Goal: Task Accomplishment & Management: Complete application form

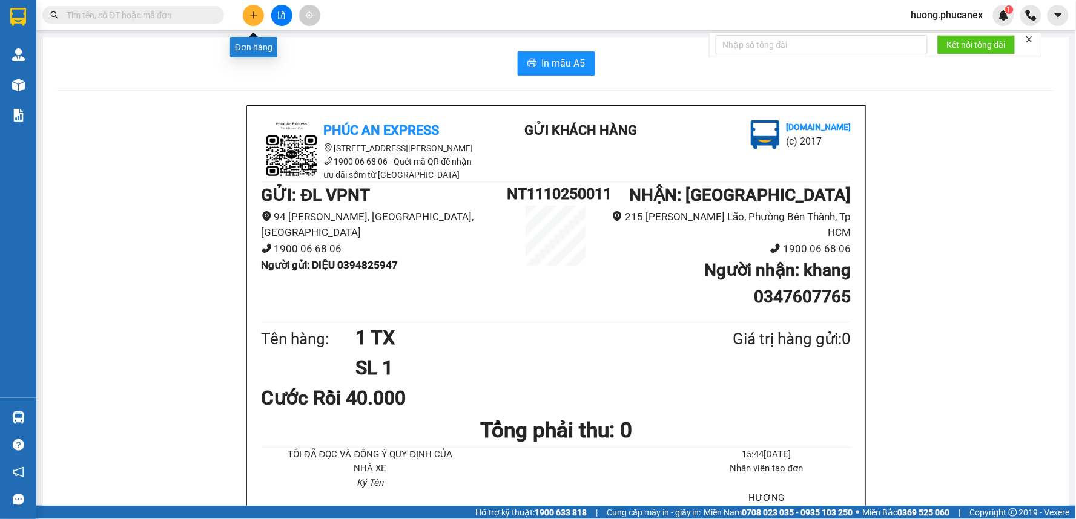
click at [248, 16] on button at bounding box center [253, 15] width 21 height 21
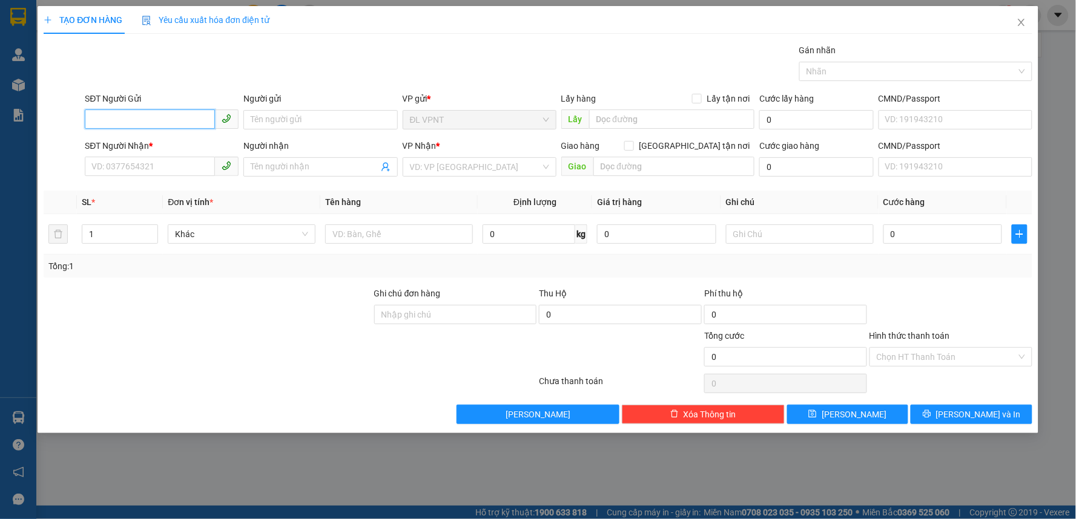
click at [145, 120] on input "SĐT Người Gửi" at bounding box center [150, 119] width 130 height 19
click at [153, 142] on div "0913780873 - NGA" at bounding box center [161, 143] width 139 height 13
type input "0913780873"
type input "NGA"
type input "0982161282"
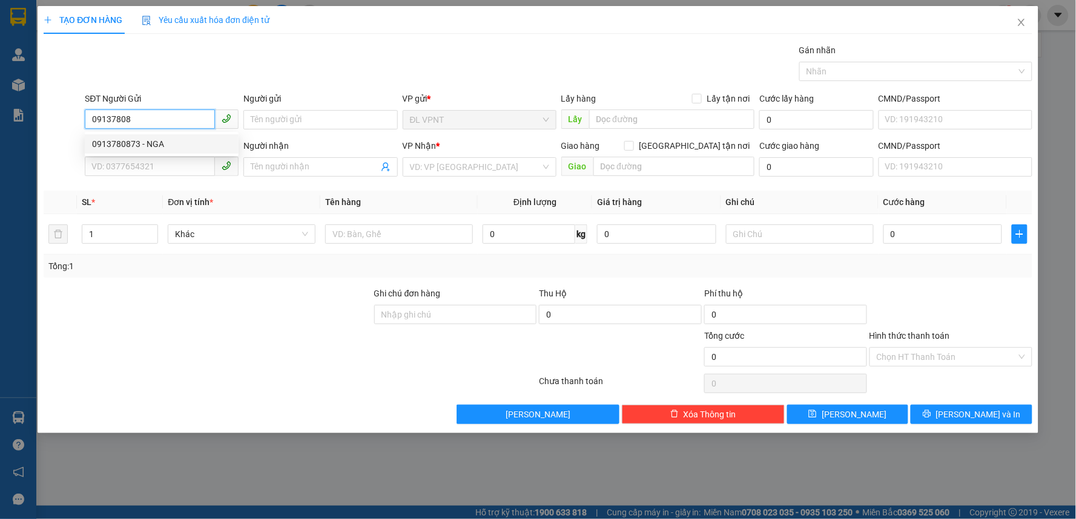
type input "Ngọc"
type input "0913780873"
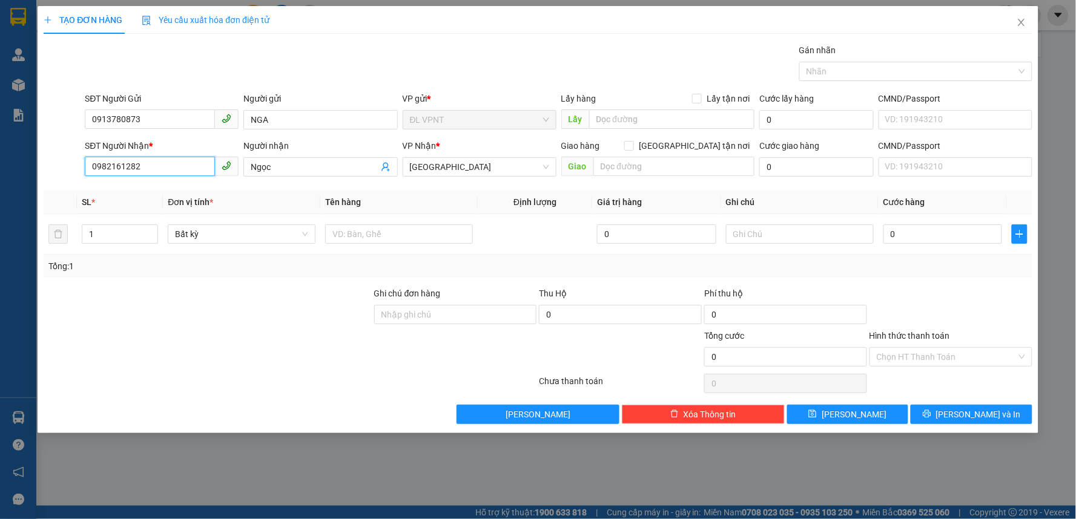
drag, startPoint x: 144, startPoint y: 166, endPoint x: 50, endPoint y: 165, distance: 94.4
click at [51, 165] on div "SĐT Người Nhận * 0982161282 0982161282 Người nhận Ngọc VP Nhận * [GEOGRAPHIC_DA…" at bounding box center [537, 160] width 991 height 42
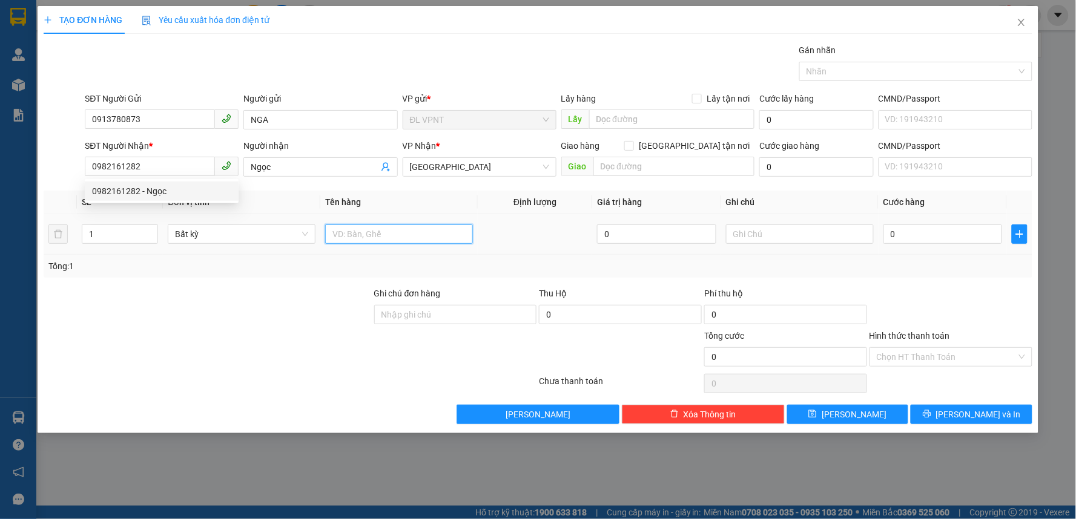
click at [359, 227] on input "text" at bounding box center [399, 234] width 148 height 19
type input "1 tx"
click at [962, 232] on input "0" at bounding box center [942, 234] width 119 height 19
type input "3"
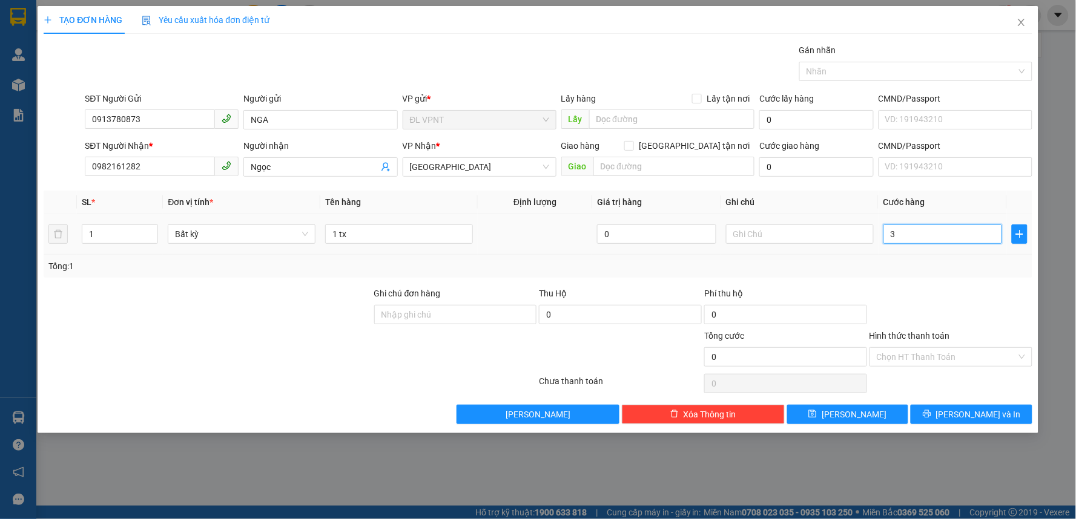
type input "3"
type input "30"
type input "30.000"
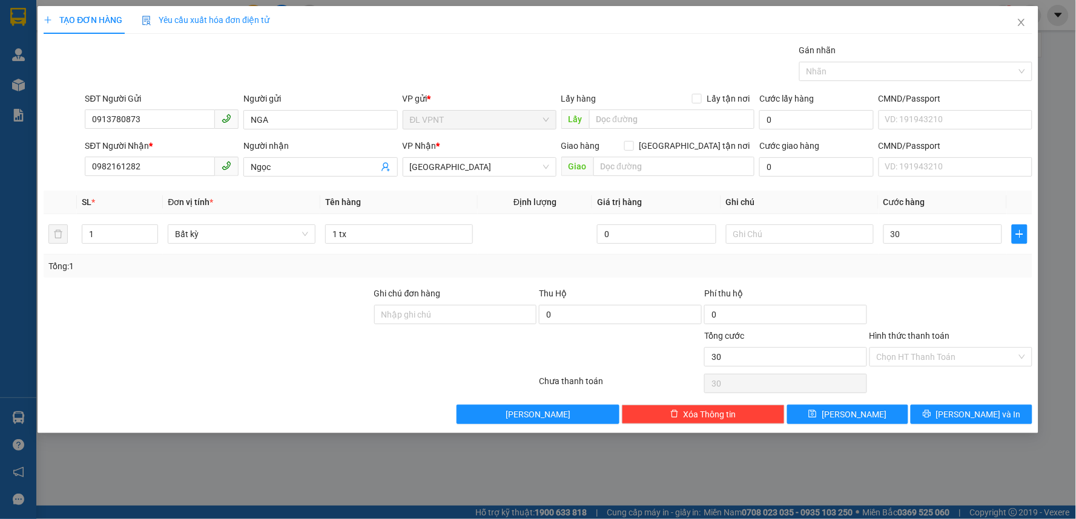
type input "30.000"
click at [967, 353] on input "Hình thức thanh toán" at bounding box center [946, 357] width 140 height 18
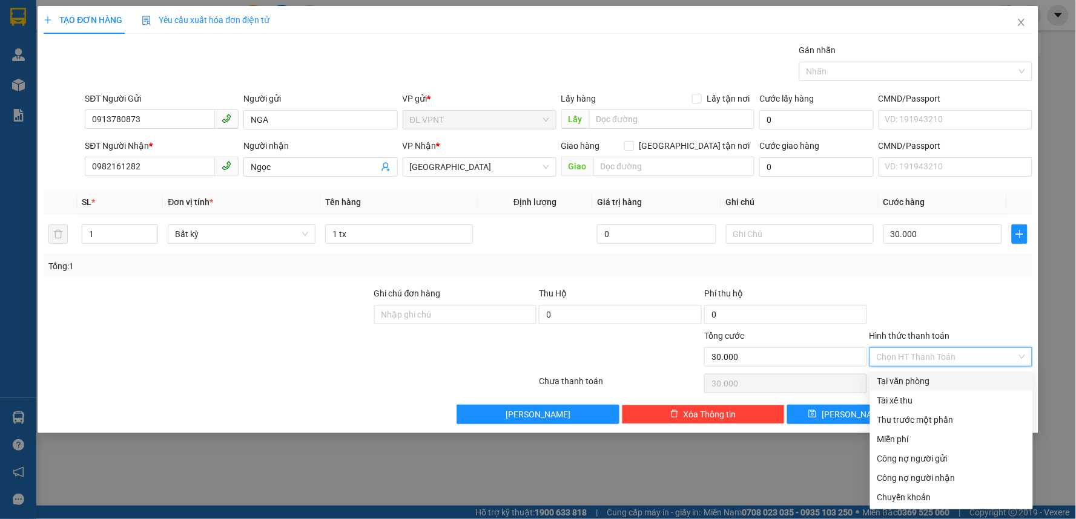
click at [915, 380] on div "Tại văn phòng" at bounding box center [951, 381] width 148 height 13
type input "0"
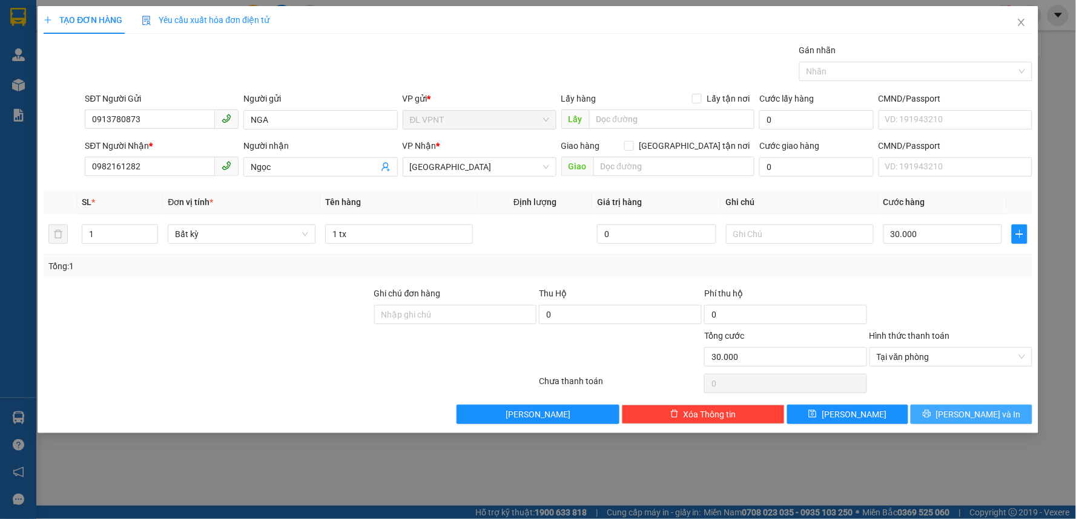
click at [939, 419] on button "[PERSON_NAME] và In" at bounding box center [971, 414] width 122 height 19
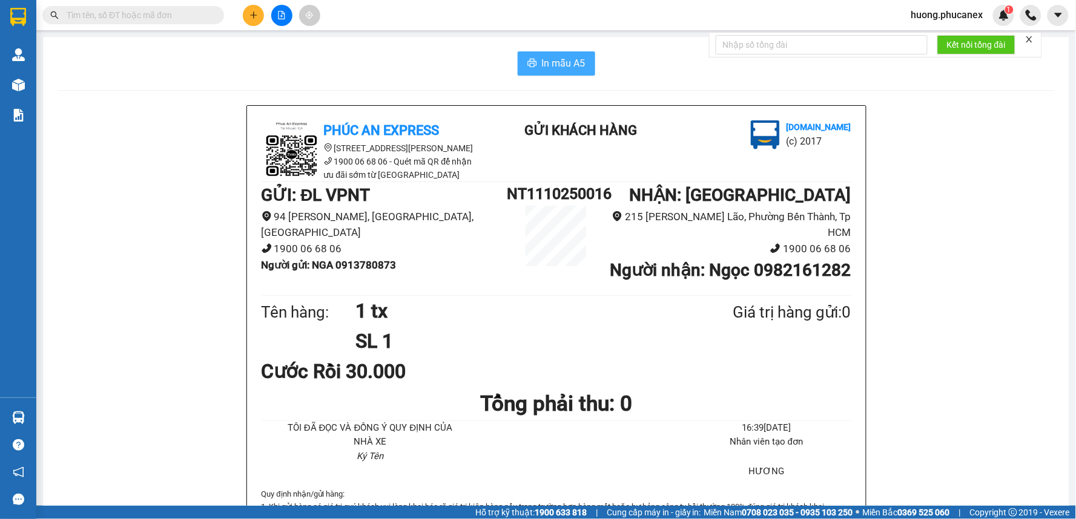
drag, startPoint x: 539, startPoint y: 69, endPoint x: 603, endPoint y: 106, distance: 74.5
click at [542, 69] on span "In mẫu A5" at bounding box center [564, 63] width 44 height 15
click at [252, 14] on icon "plus" at bounding box center [253, 15] width 8 height 8
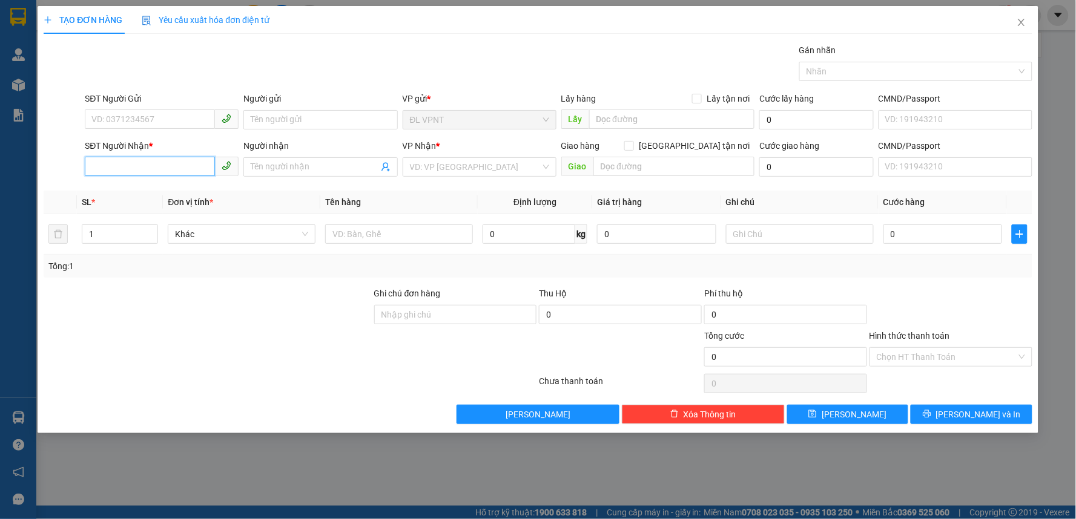
click at [182, 168] on input "SĐT Người Nhận *" at bounding box center [150, 166] width 130 height 19
click at [139, 186] on div "0924122122 - BẾP [GEOGRAPHIC_DATA]" at bounding box center [169, 191] width 154 height 13
type input "0924122122"
type input "BẾP NAM [GEOGRAPHIC_DATA]"
type input "0924122122"
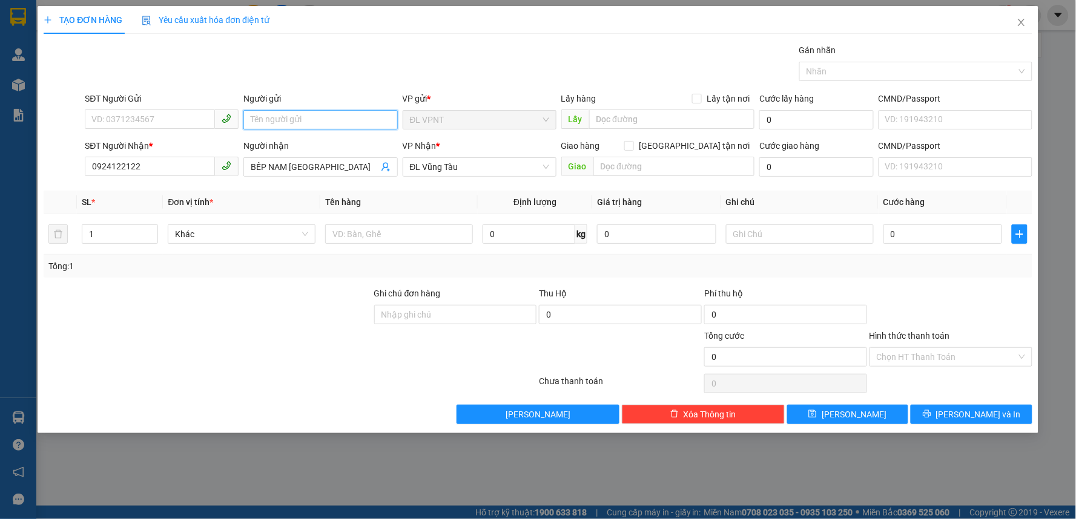
click at [261, 127] on input "Người gửi" at bounding box center [320, 119] width 154 height 19
paste input "ê"
paste input "ếp"
paste input "ả"
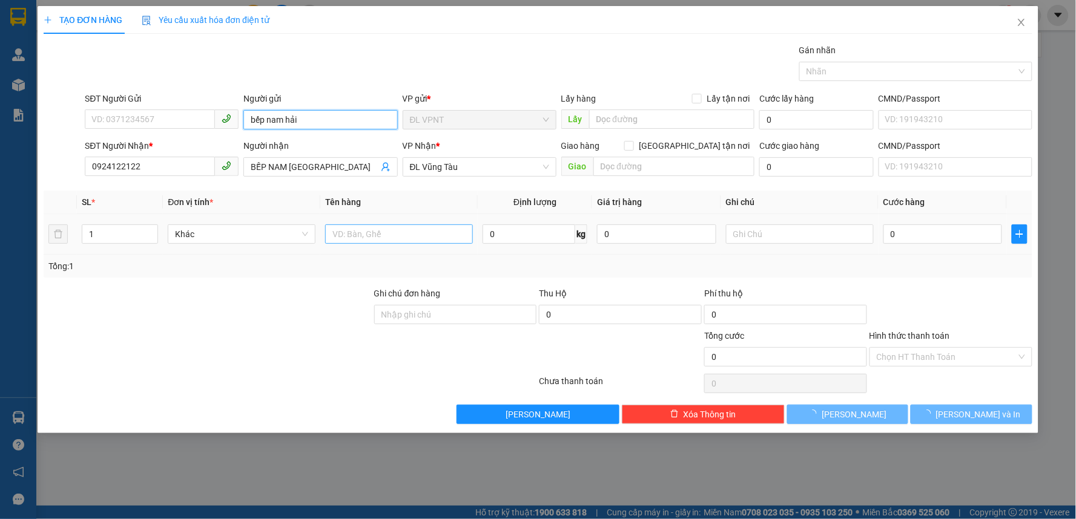
type input "bếp nam hải"
click at [372, 232] on input "text" at bounding box center [399, 234] width 148 height 19
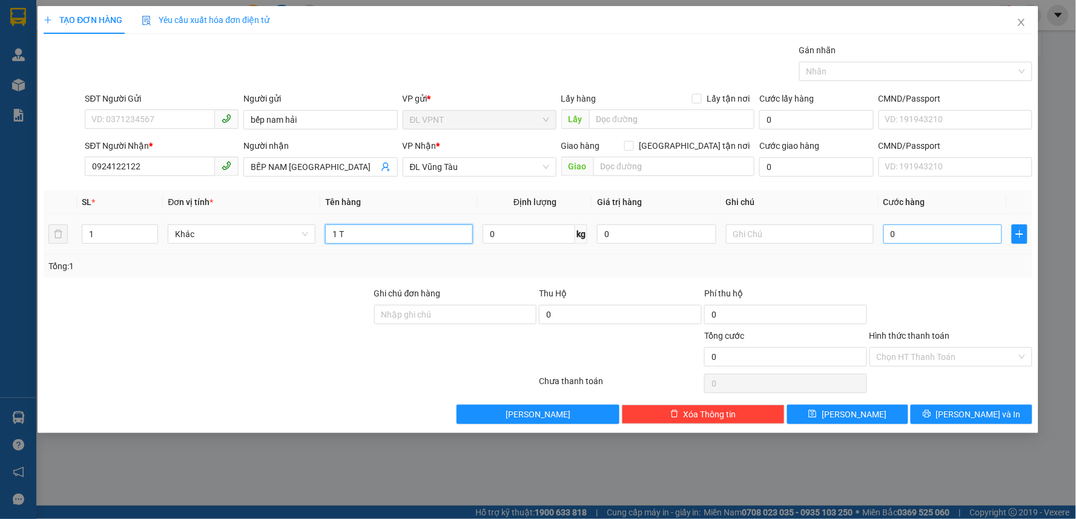
type input "1 T"
click at [928, 234] on input "0" at bounding box center [942, 234] width 119 height 19
type input "6"
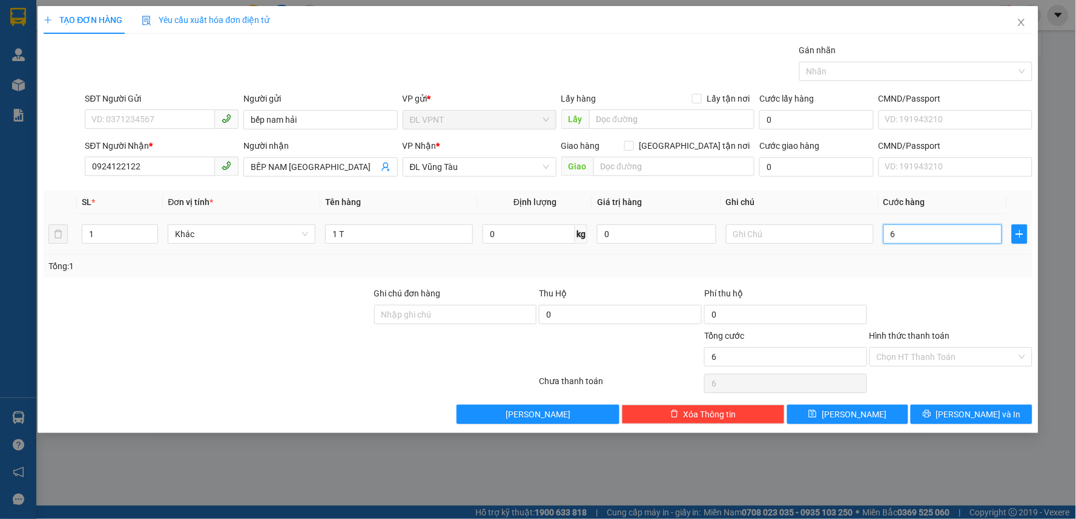
type input "60"
click at [924, 352] on input "Hình thức thanh toán" at bounding box center [946, 357] width 140 height 18
type input "60.000"
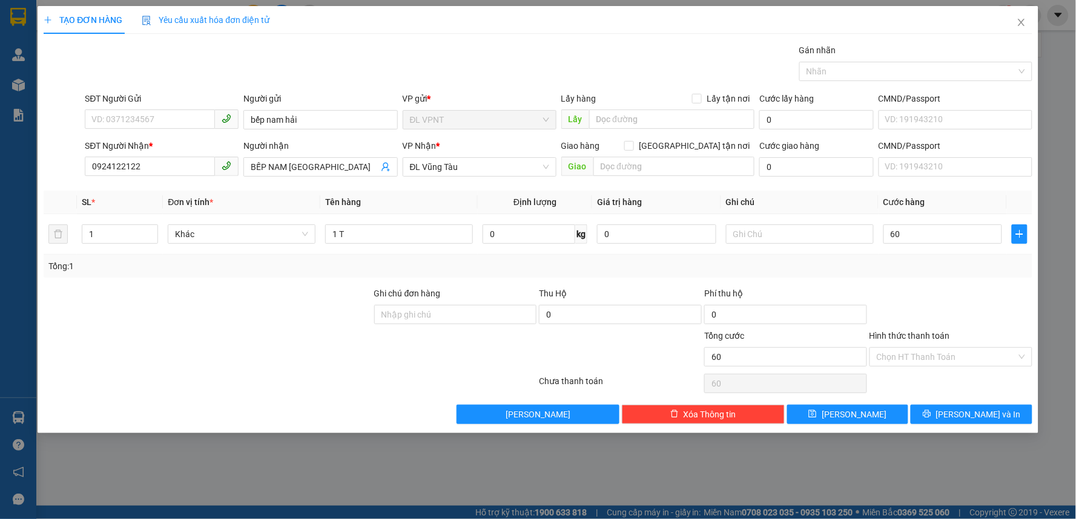
type input "60.000"
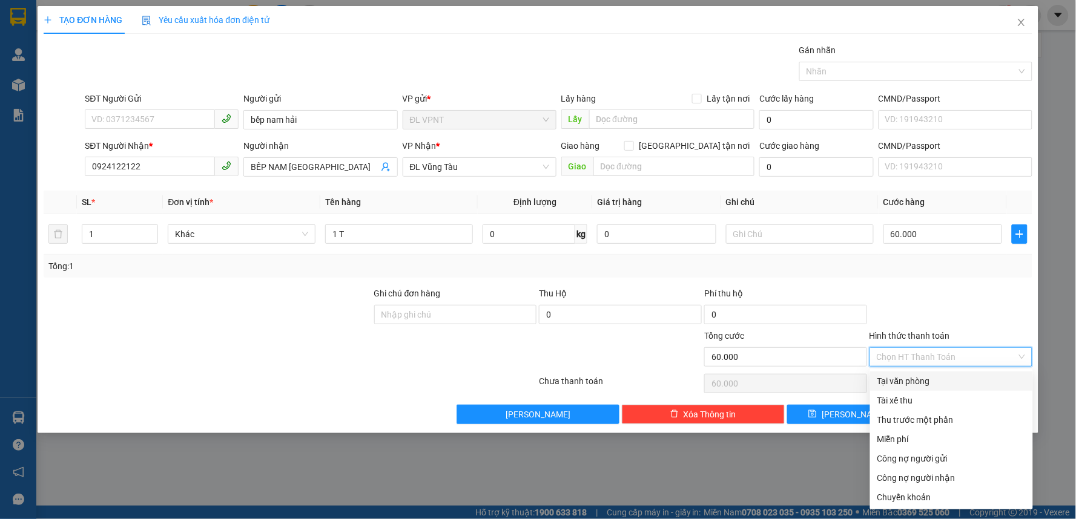
click at [918, 379] on div "Tại văn phòng" at bounding box center [951, 381] width 148 height 13
type input "0"
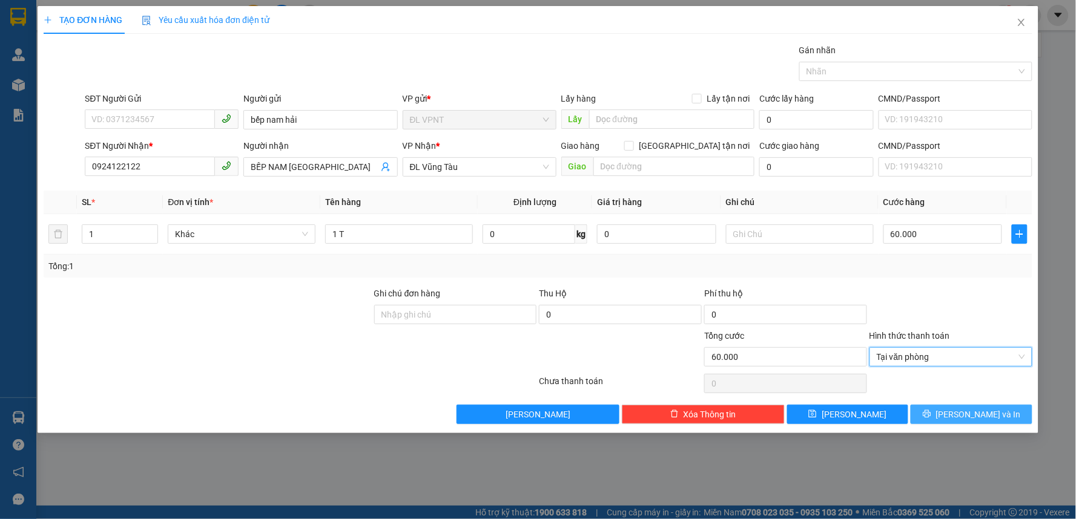
click at [969, 419] on span "[PERSON_NAME] và In" at bounding box center [978, 414] width 85 height 13
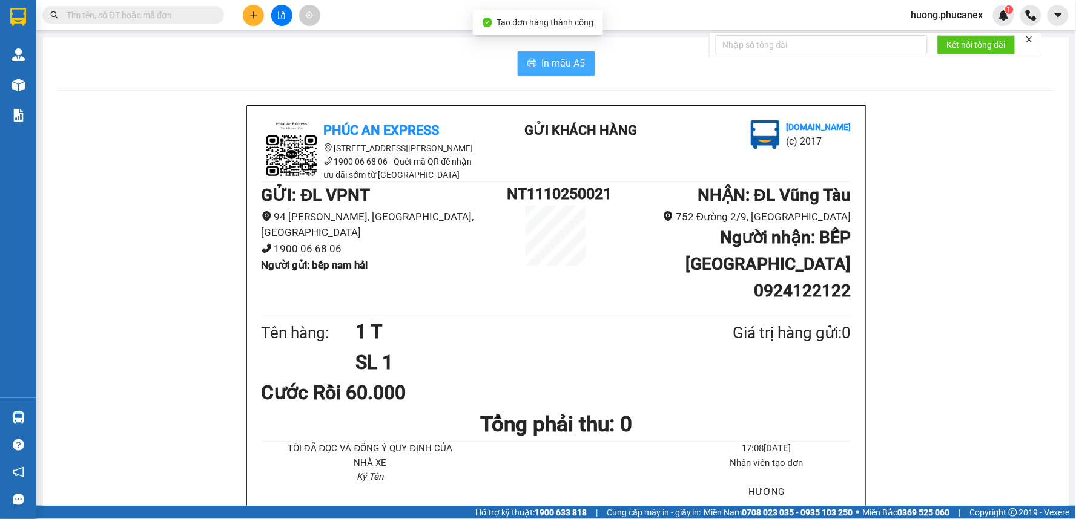
click at [569, 65] on span "In mẫu A5" at bounding box center [564, 63] width 44 height 15
click at [172, 20] on input "text" at bounding box center [138, 14] width 143 height 13
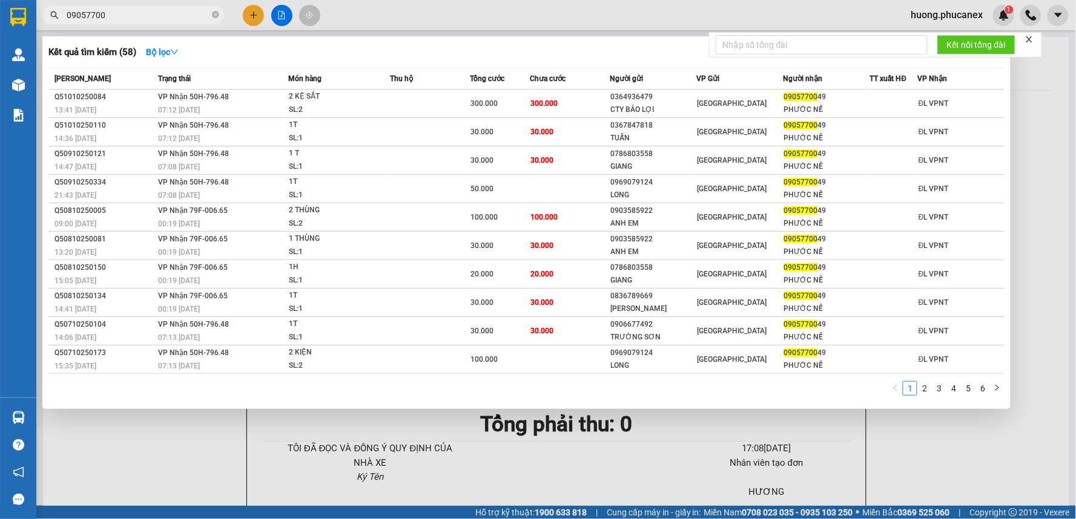
type input "09057700"
click at [255, 17] on div at bounding box center [538, 259] width 1076 height 519
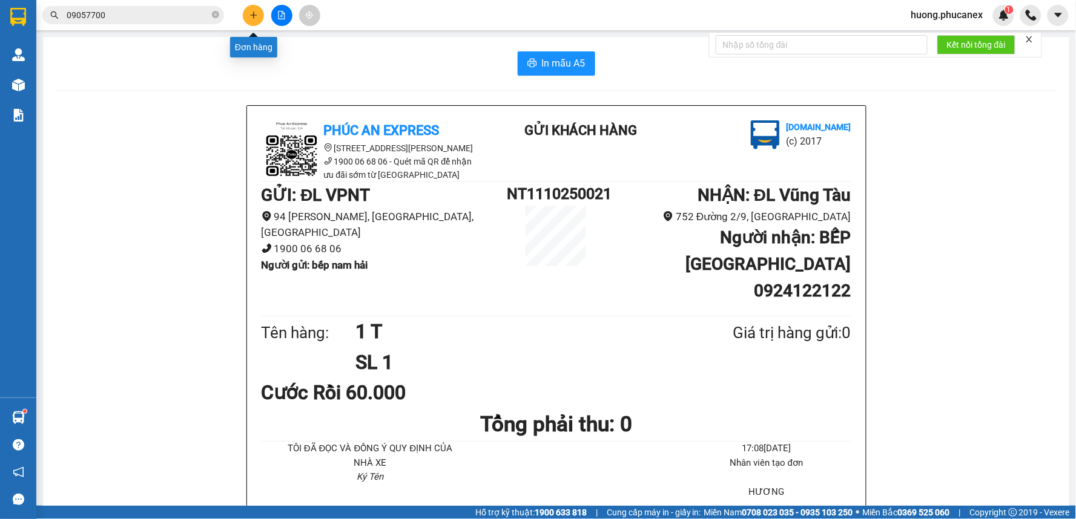
click at [255, 17] on icon "plus" at bounding box center [253, 15] width 8 height 8
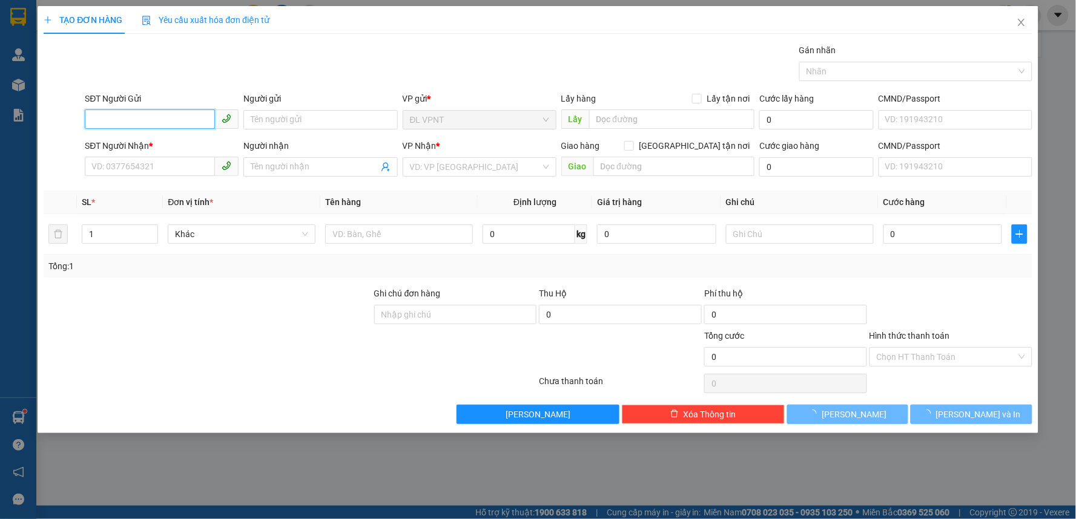
drag, startPoint x: 159, startPoint y: 119, endPoint x: 839, endPoint y: 19, distance: 687.6
click at [165, 118] on input "SĐT Người Gửi" at bounding box center [150, 119] width 130 height 19
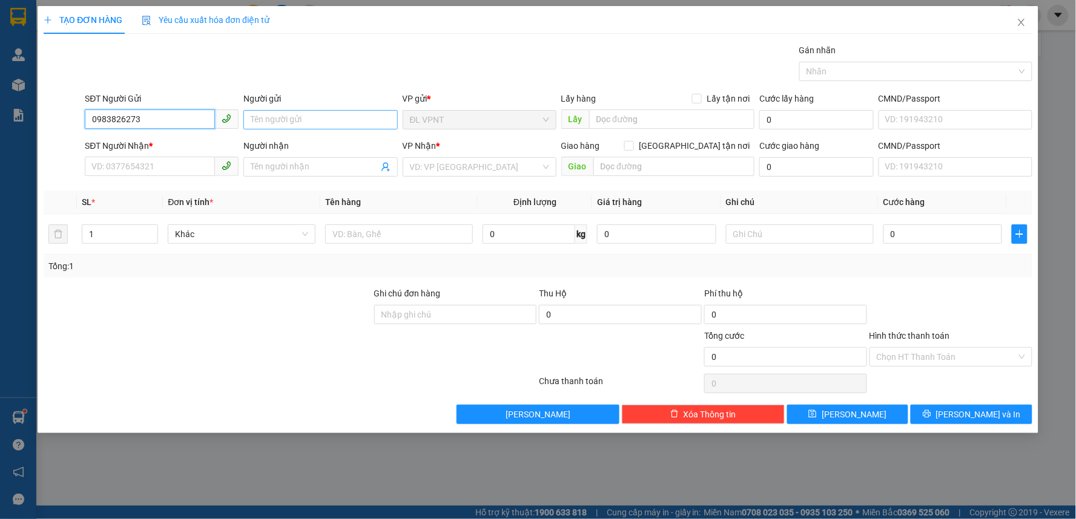
type input "0983826273"
click at [283, 122] on input "Người gửi" at bounding box center [320, 119] width 154 height 19
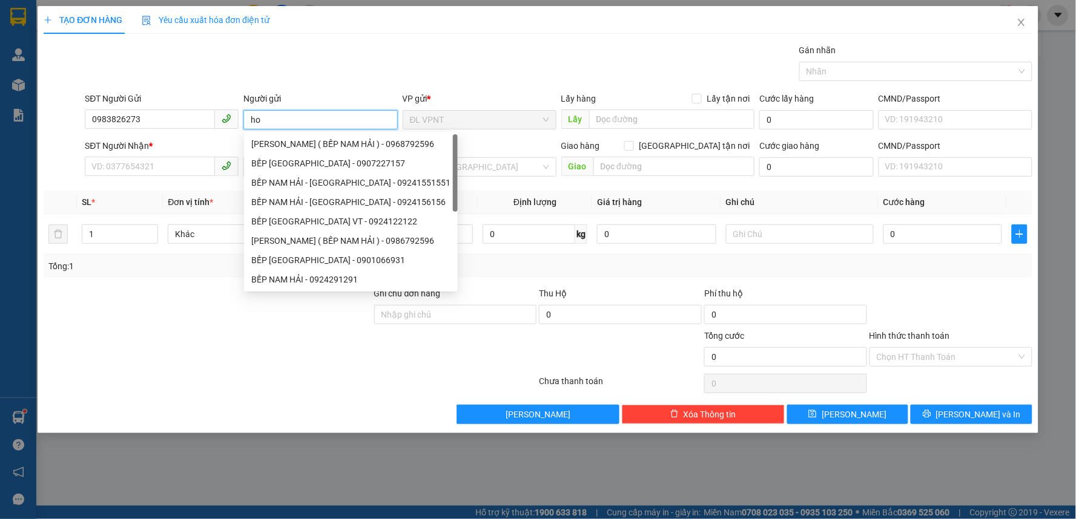
paste input "àng"
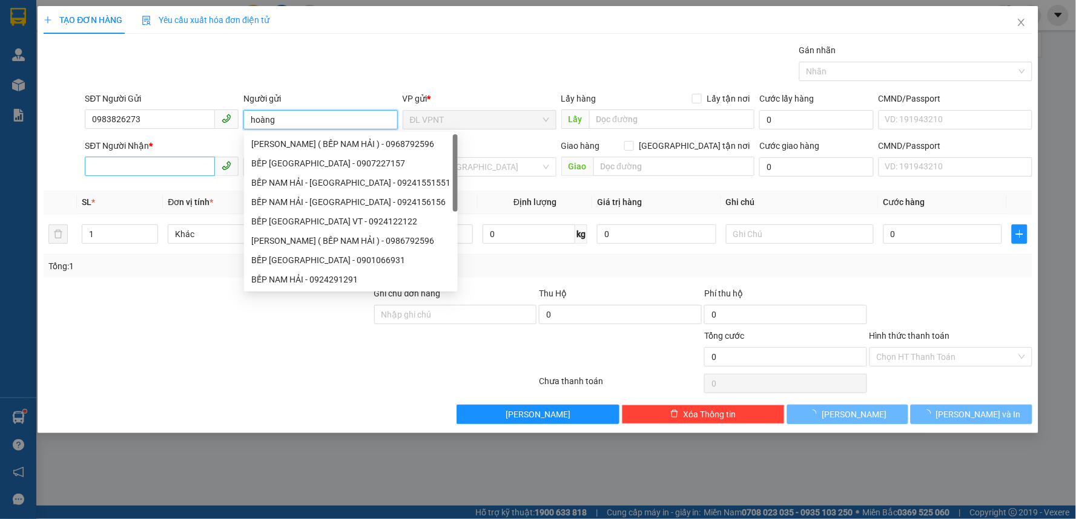
type input "hoàng"
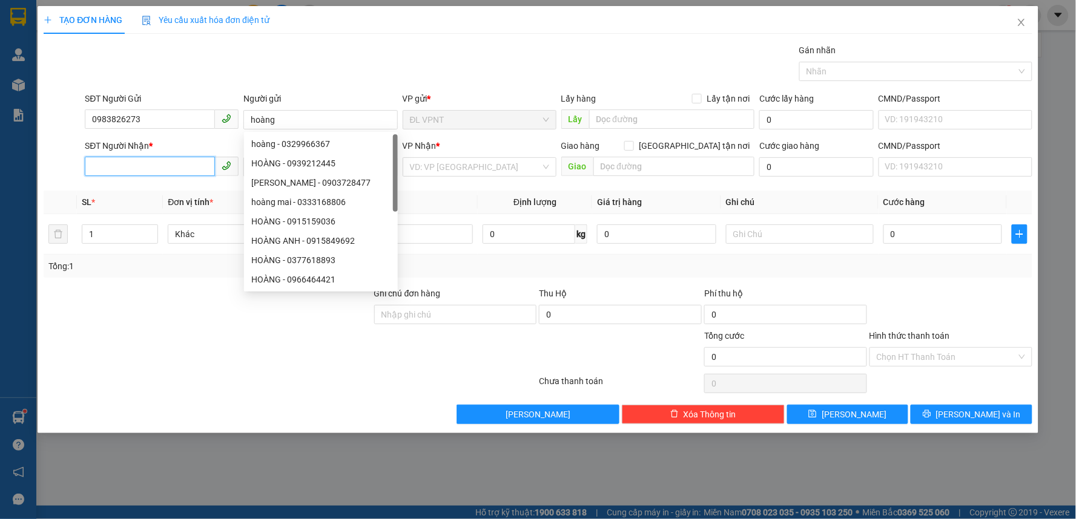
click at [180, 163] on input "SĐT Người Nhận *" at bounding box center [150, 166] width 130 height 19
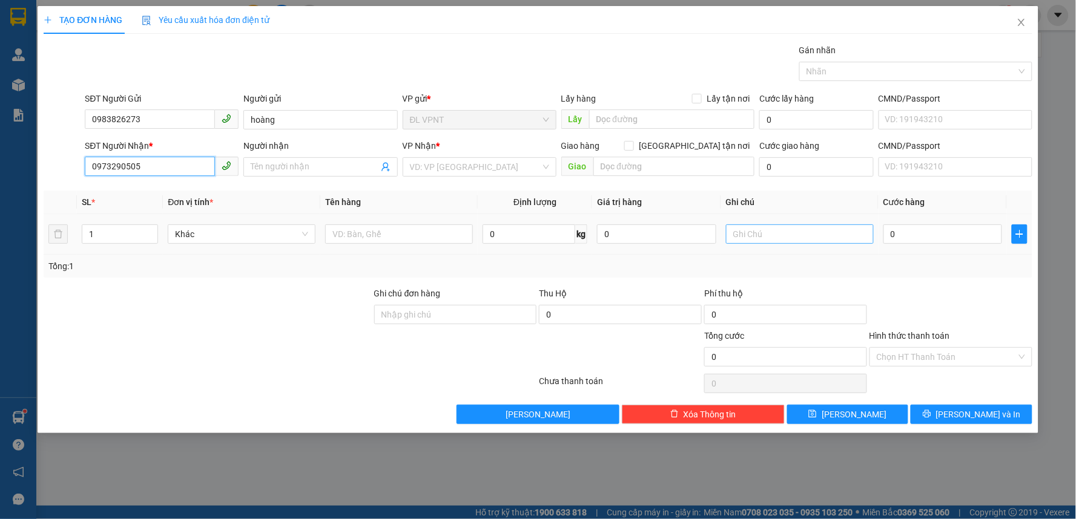
type input "0973290505"
click at [770, 230] on input "text" at bounding box center [800, 234] width 148 height 19
click at [746, 234] on input "0586485995" at bounding box center [800, 234] width 148 height 19
click at [751, 234] on input "0586485995" at bounding box center [800, 234] width 148 height 19
type input "0586485995"
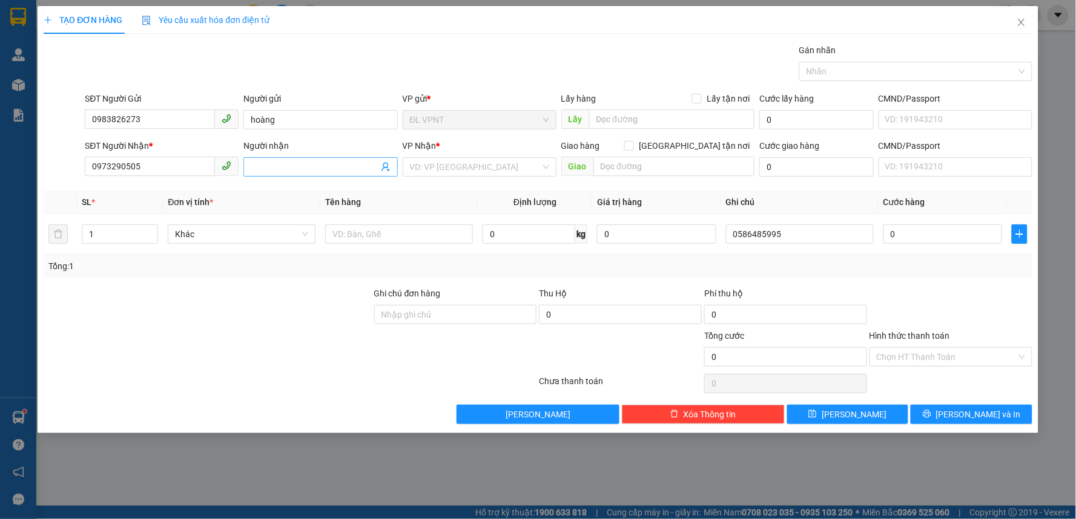
click at [298, 162] on input "Người nhận" at bounding box center [314, 166] width 127 height 13
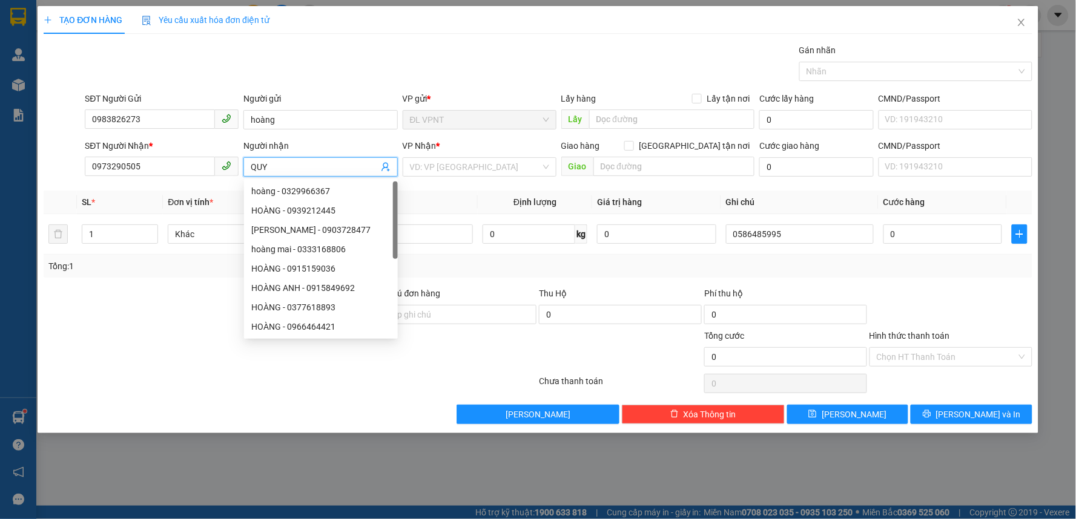
paste input "Ê"
type input "QUYÊN"
click at [478, 170] on input "search" at bounding box center [475, 167] width 131 height 18
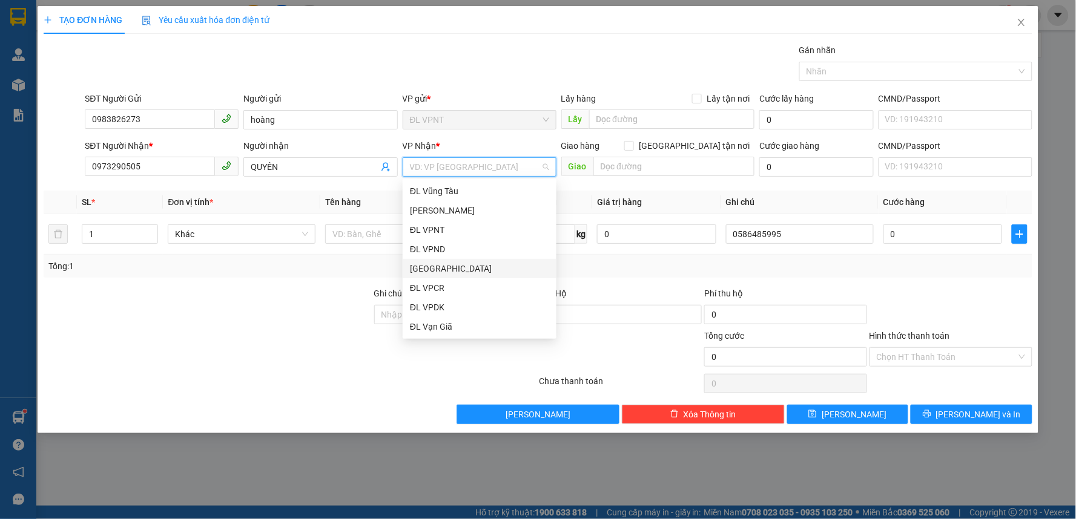
click at [425, 273] on div "[GEOGRAPHIC_DATA]" at bounding box center [479, 268] width 139 height 13
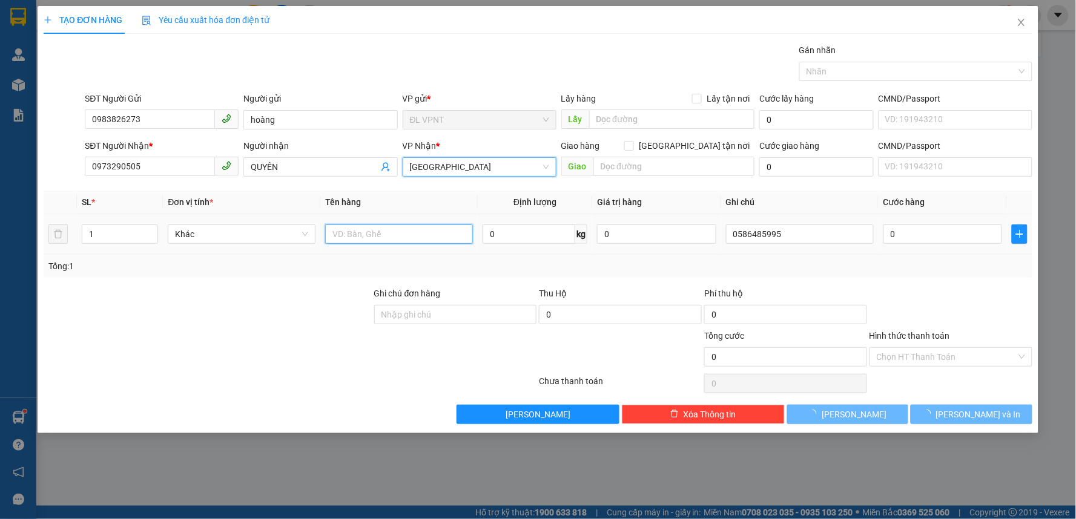
click at [380, 241] on input "text" at bounding box center [399, 234] width 148 height 19
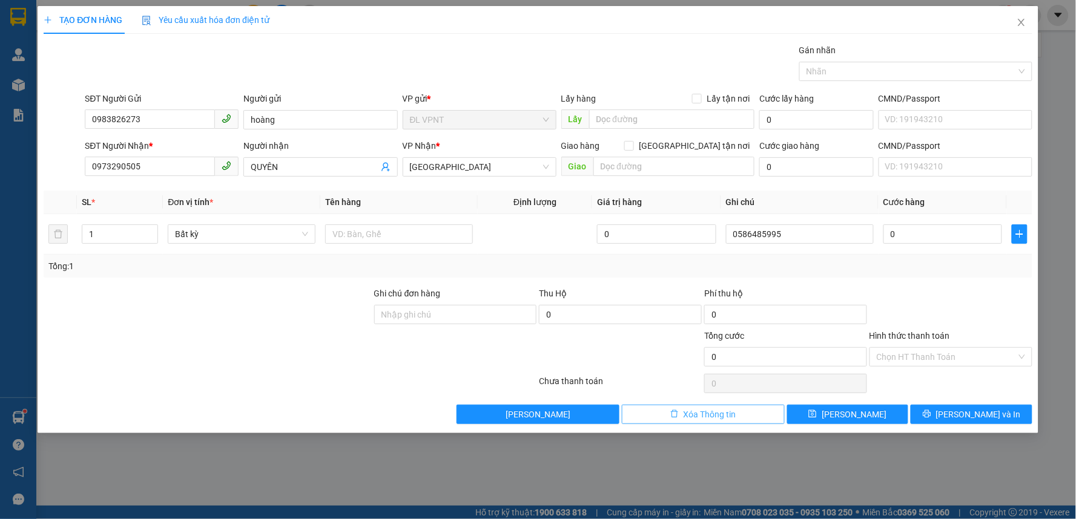
click at [679, 414] on button "Xóa Thông tin" at bounding box center [703, 414] width 163 height 19
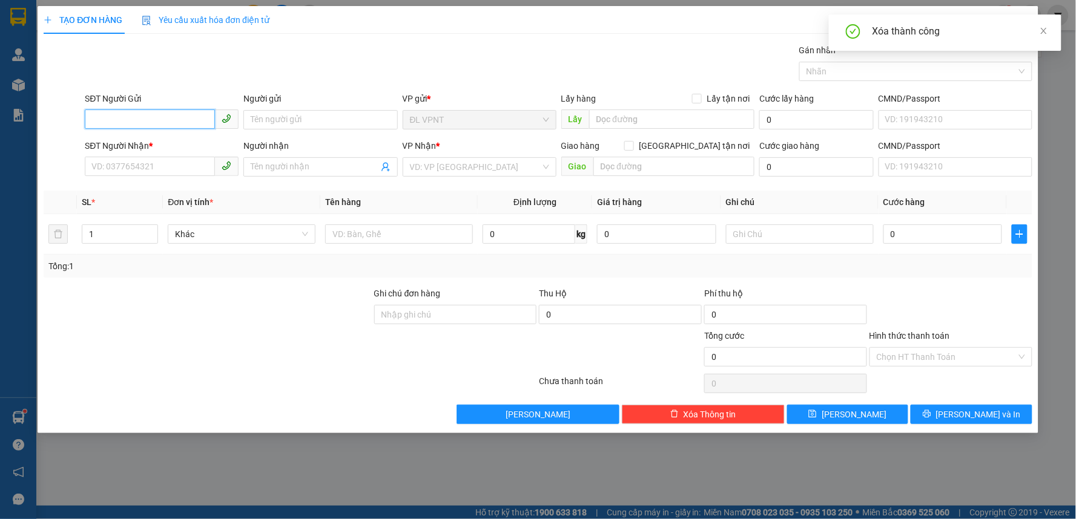
click at [162, 120] on input "SĐT Người Gửi" at bounding box center [150, 119] width 130 height 19
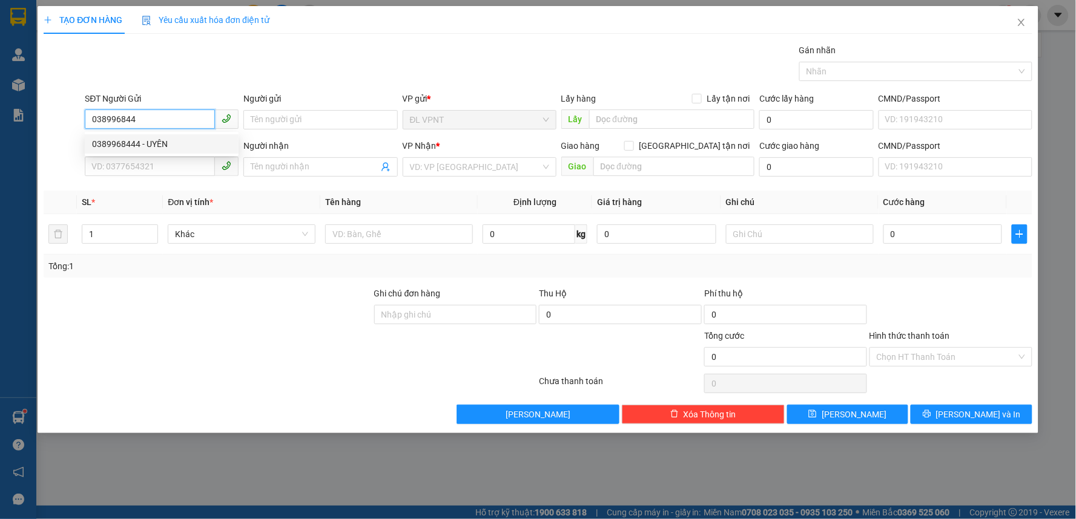
click at [147, 143] on div "0389968444 - UYÊN" at bounding box center [161, 143] width 139 height 13
type input "0389968444"
type input "UYÊN"
type input "0337790904"
type input "MINH"
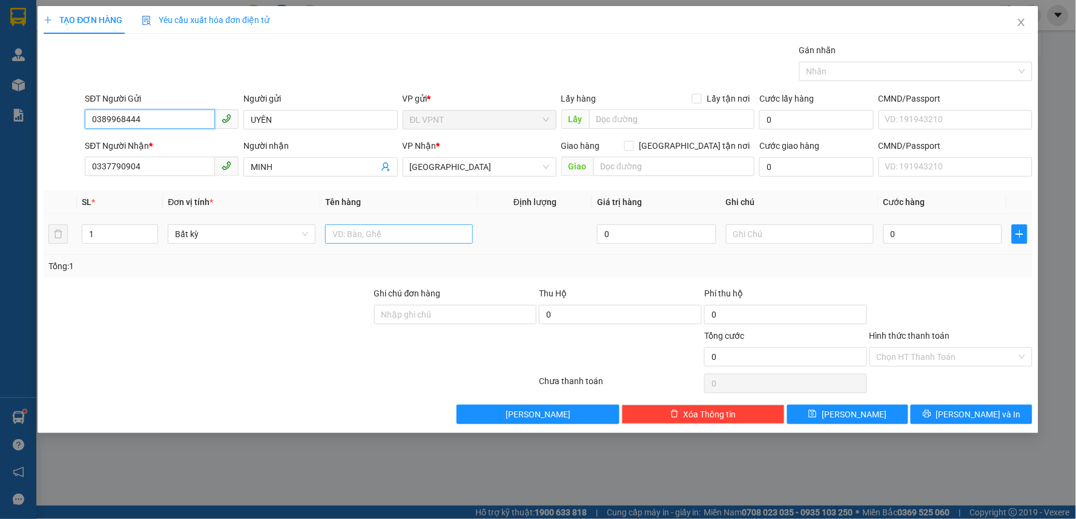
type input "0389968444"
click at [358, 239] on input "text" at bounding box center [399, 234] width 148 height 19
type input "1 TX"
click at [911, 231] on input "0" at bounding box center [942, 234] width 119 height 19
type input "3"
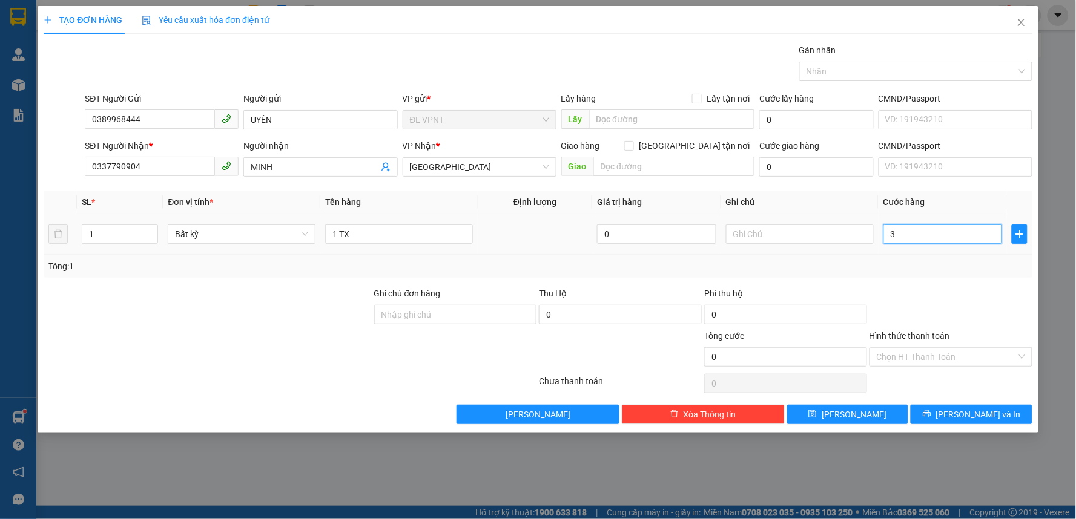
type input "3"
type input "30"
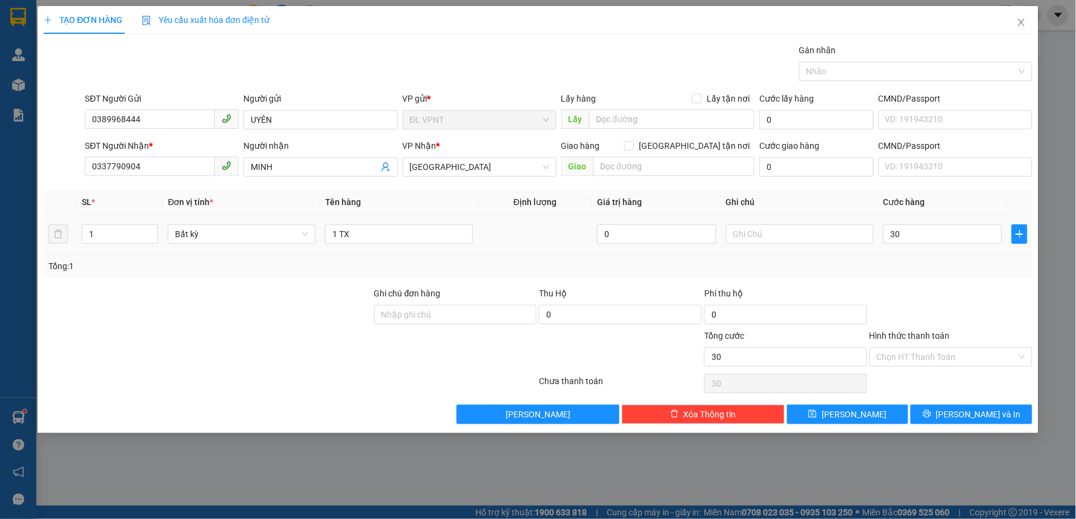
drag, startPoint x: 917, startPoint y: 358, endPoint x: 914, endPoint y: 250, distance: 107.8
click at [916, 358] on input "Hình thức thanh toán" at bounding box center [946, 357] width 140 height 18
type input "30.000"
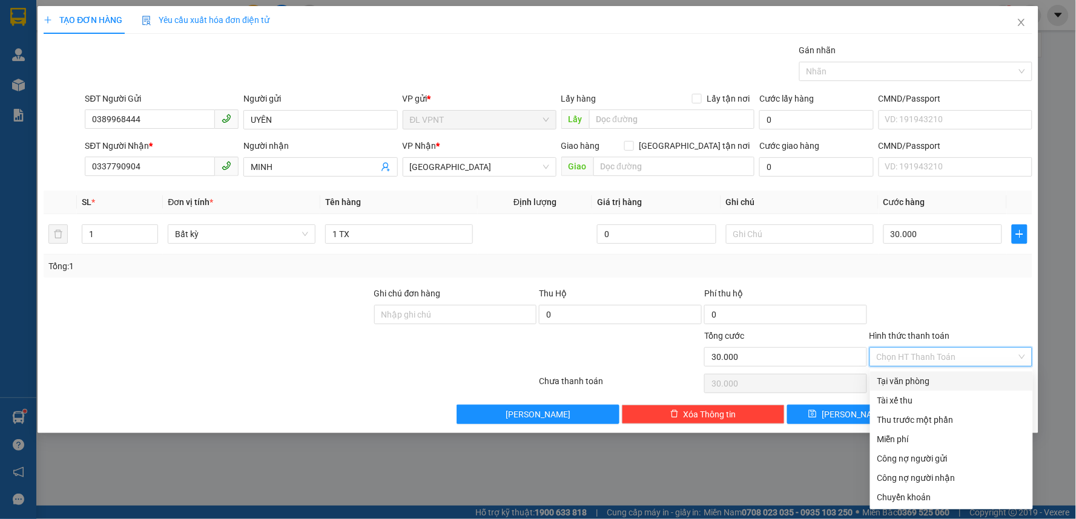
click at [914, 380] on div "Tại văn phòng" at bounding box center [951, 381] width 148 height 13
type input "0"
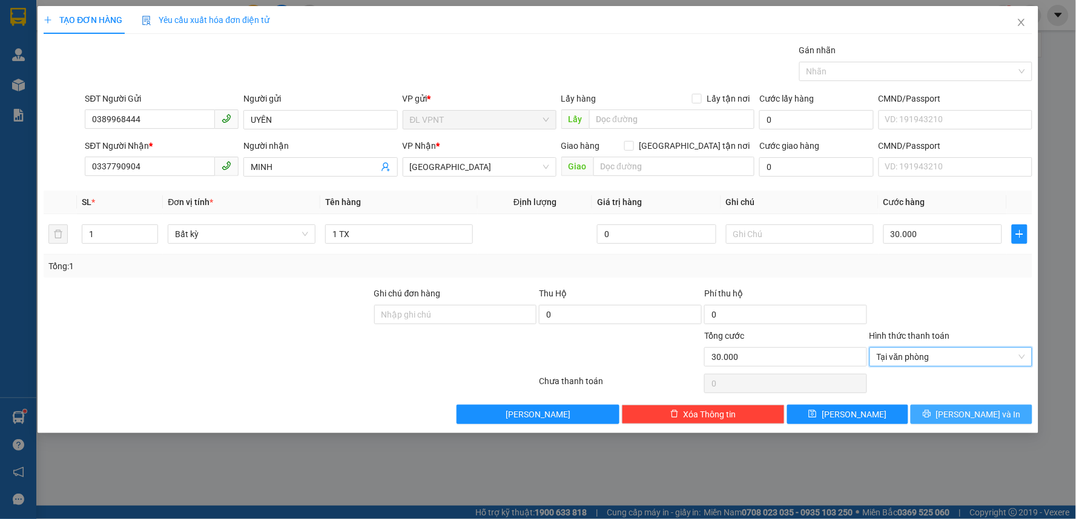
drag, startPoint x: 954, startPoint y: 412, endPoint x: 30, endPoint y: 214, distance: 945.2
click at [958, 409] on button "[PERSON_NAME] và In" at bounding box center [971, 414] width 122 height 19
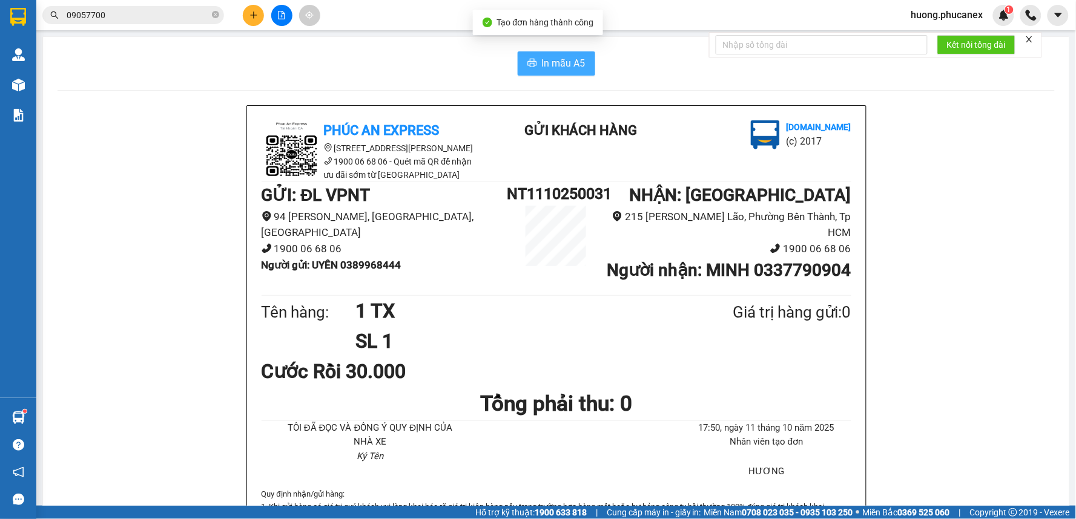
click at [517, 62] on button "In mẫu A5" at bounding box center [555, 63] width 77 height 24
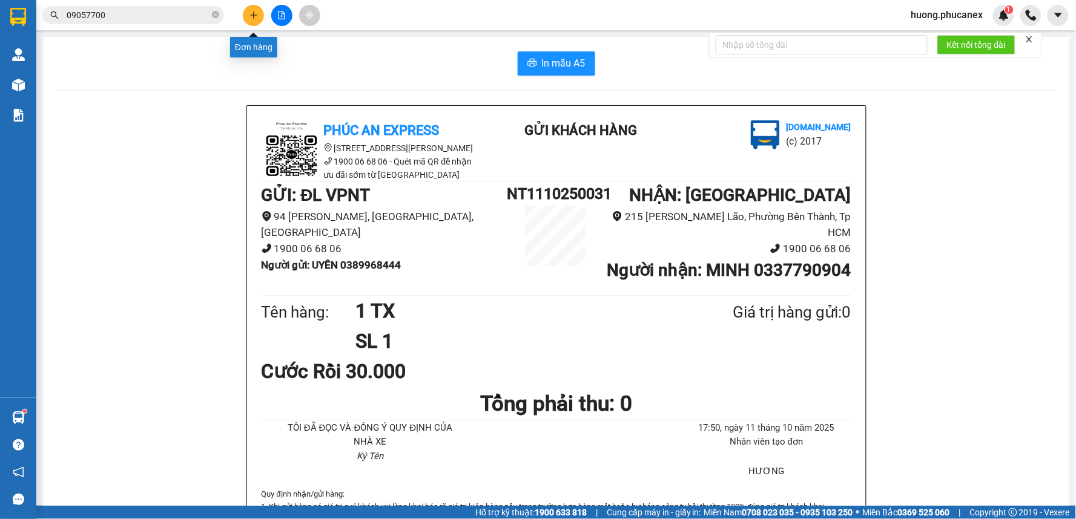
click at [251, 13] on icon "plus" at bounding box center [253, 15] width 8 height 8
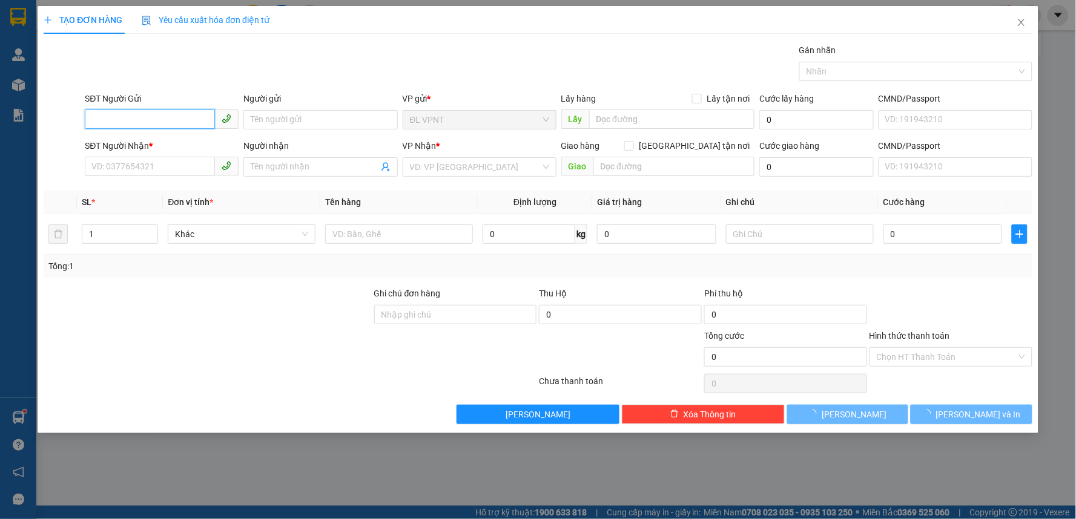
drag, startPoint x: 182, startPoint y: 120, endPoint x: 1075, endPoint y: 124, distance: 893.3
click at [182, 120] on input "SĐT Người Gửi" at bounding box center [150, 119] width 130 height 19
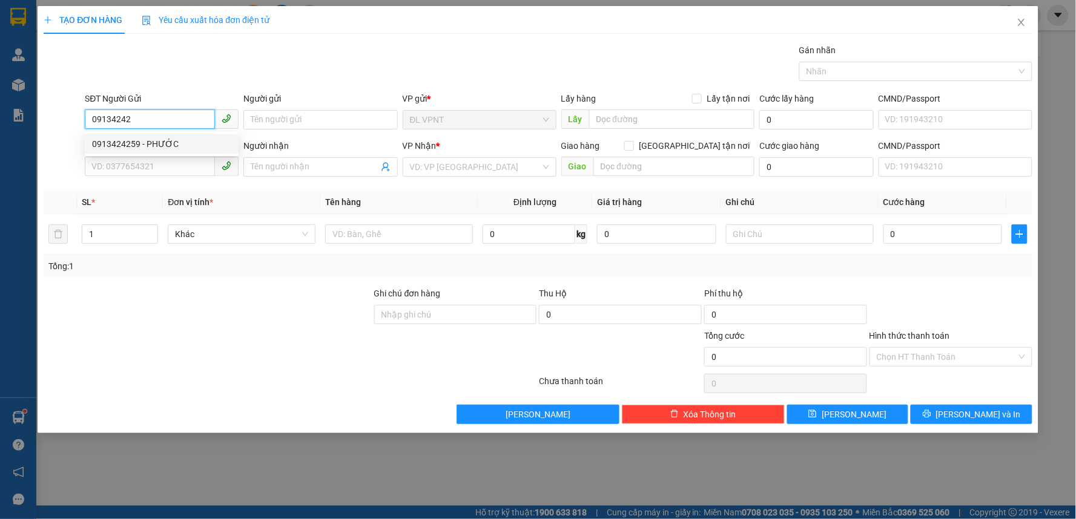
click at [123, 140] on div "0913424259 - PHƯỚC" at bounding box center [161, 143] width 139 height 13
type input "0913424259"
type input "PHƯỚC"
type input "0888877500"
type input "[PERSON_NAME]"
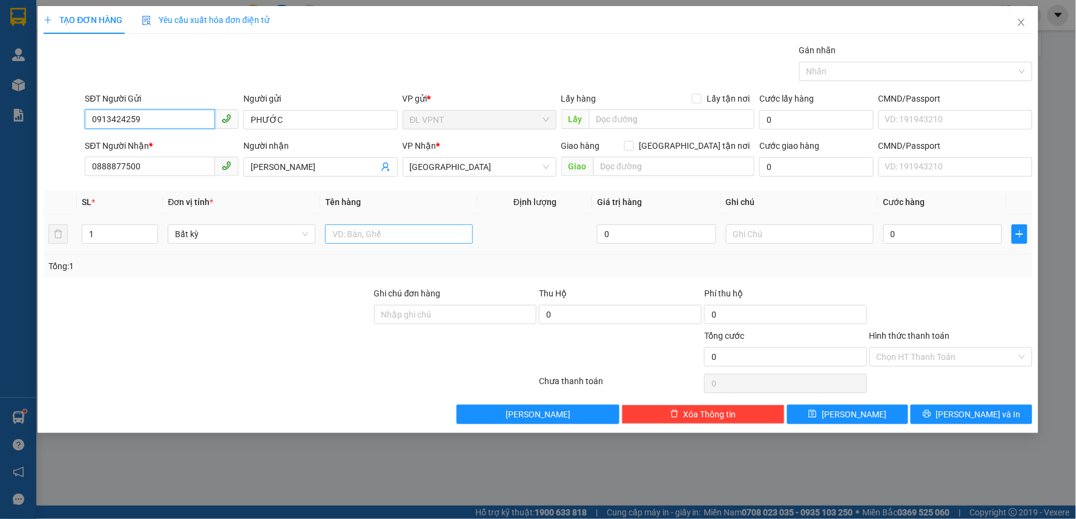
type input "0913424259"
click at [398, 233] on input "text" at bounding box center [399, 234] width 148 height 19
type input "1 TX"
click at [957, 235] on input "0" at bounding box center [942, 234] width 119 height 19
type input "3"
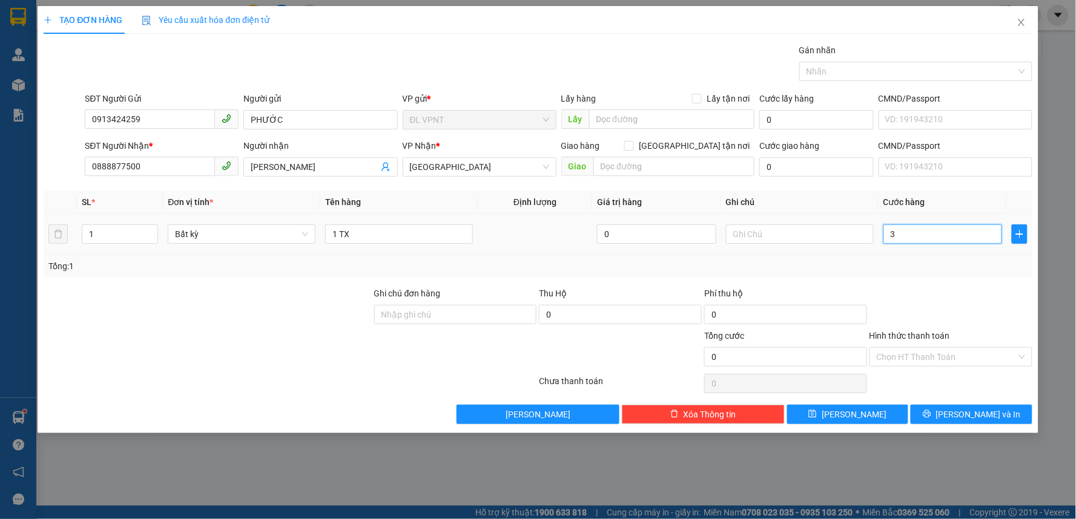
type input "3"
type input "30"
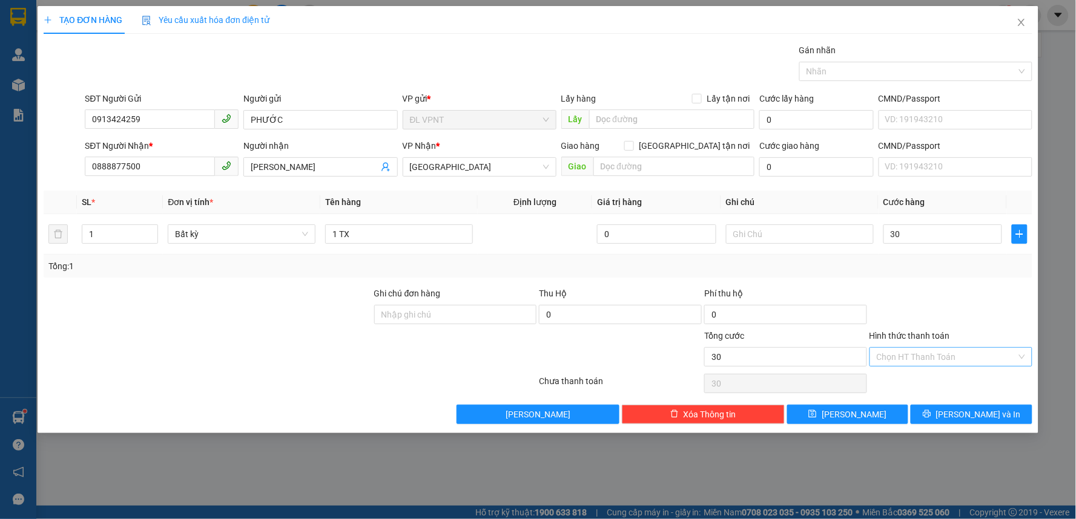
click at [946, 352] on input "Hình thức thanh toán" at bounding box center [946, 357] width 140 height 18
type input "30.000"
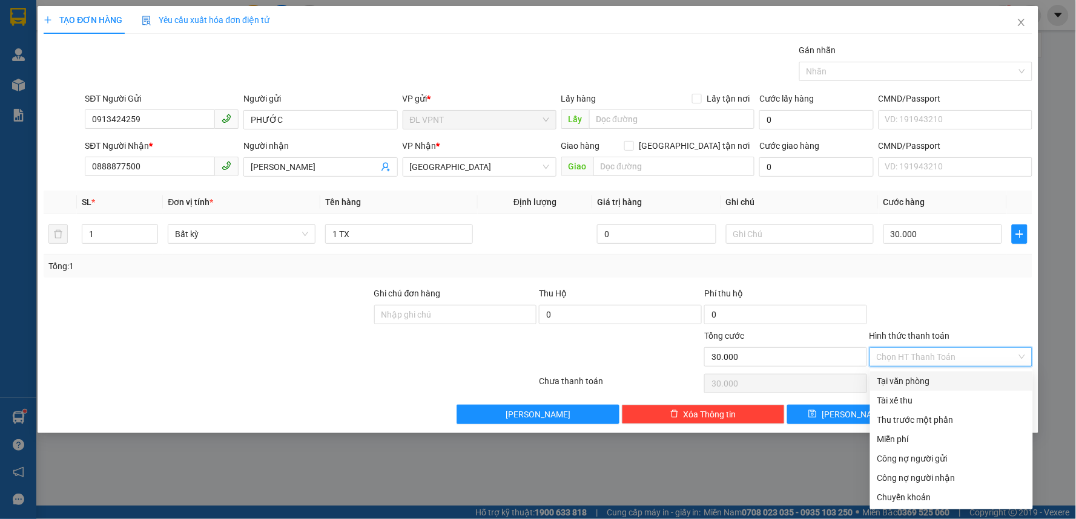
click at [927, 379] on div "Tại văn phòng" at bounding box center [951, 381] width 148 height 13
type input "0"
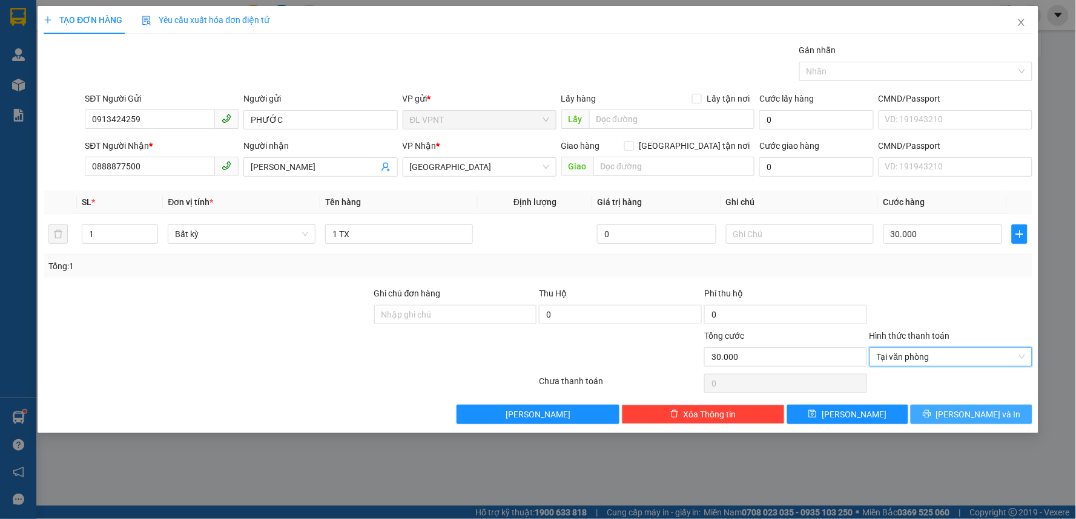
click at [936, 412] on button "[PERSON_NAME] và In" at bounding box center [971, 414] width 122 height 19
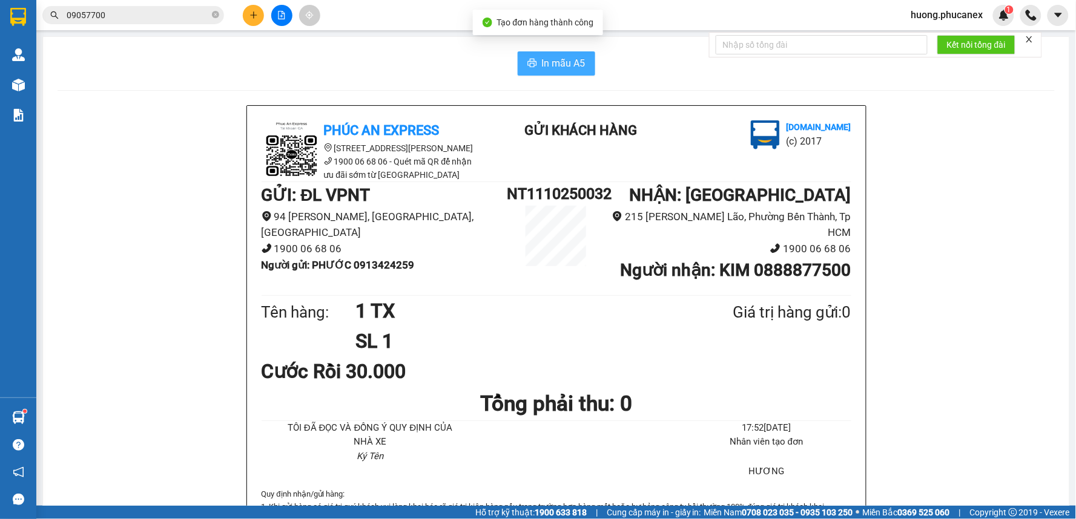
click at [543, 70] on span "In mẫu A5" at bounding box center [564, 63] width 44 height 15
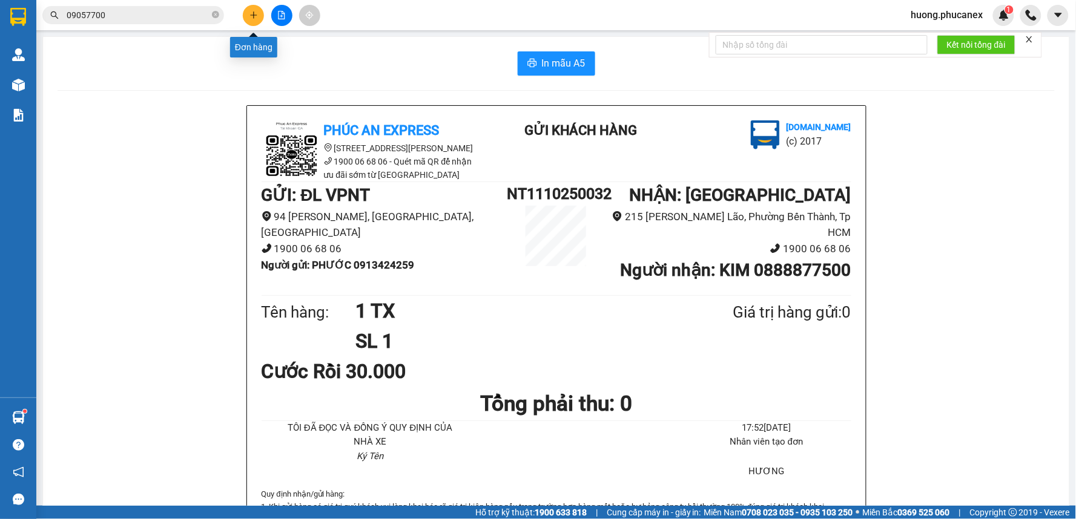
click at [255, 16] on icon "plus" at bounding box center [253, 15] width 8 height 8
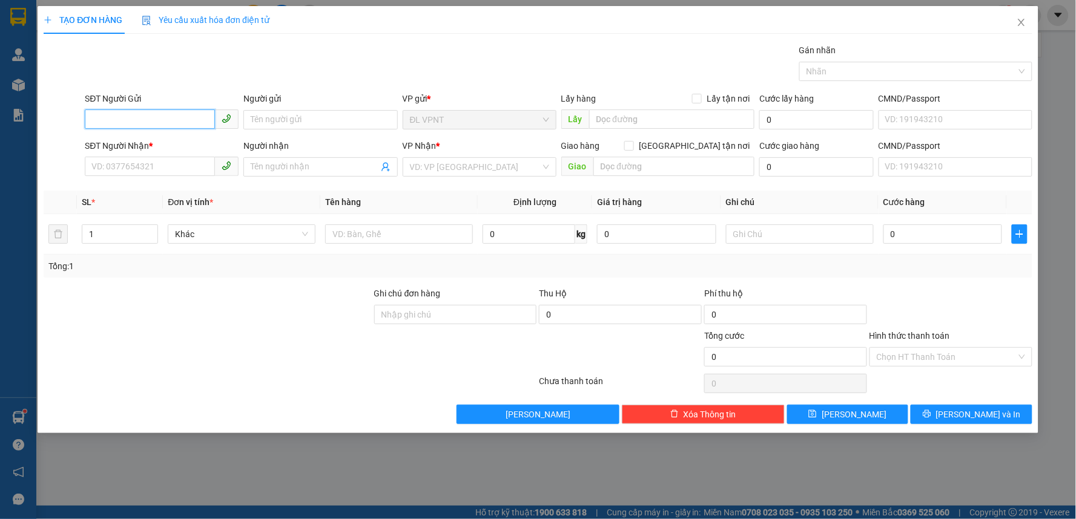
click at [163, 123] on input "SĐT Người Gửi" at bounding box center [150, 119] width 130 height 19
click at [147, 124] on input "SĐT Người Gửi" at bounding box center [150, 119] width 130 height 19
click at [153, 168] on input "SĐT Người Nhận *" at bounding box center [150, 166] width 130 height 19
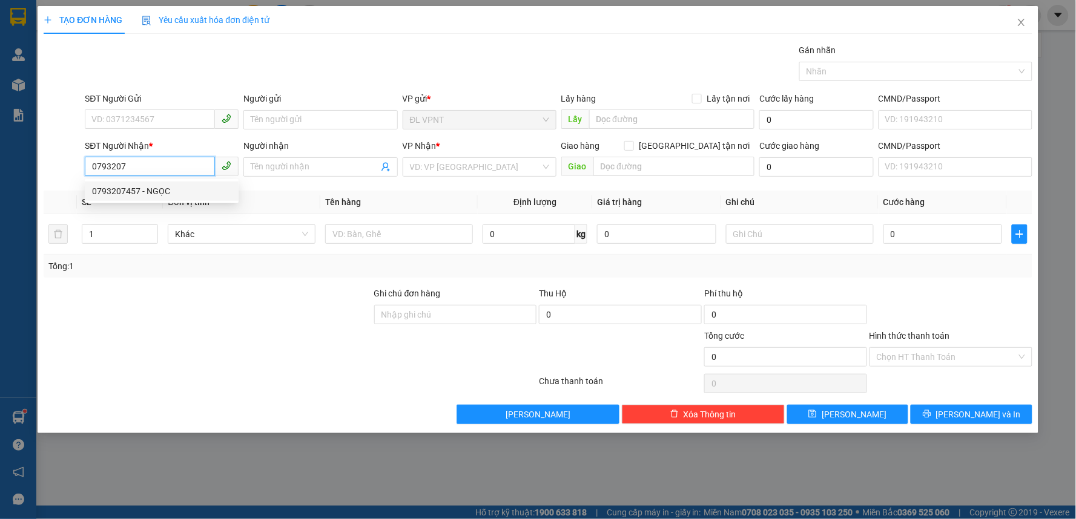
click at [143, 190] on div "0793207457 - NGỌC" at bounding box center [161, 191] width 139 height 13
type input "0793207457"
type input "NGỌC"
type input "0793207457"
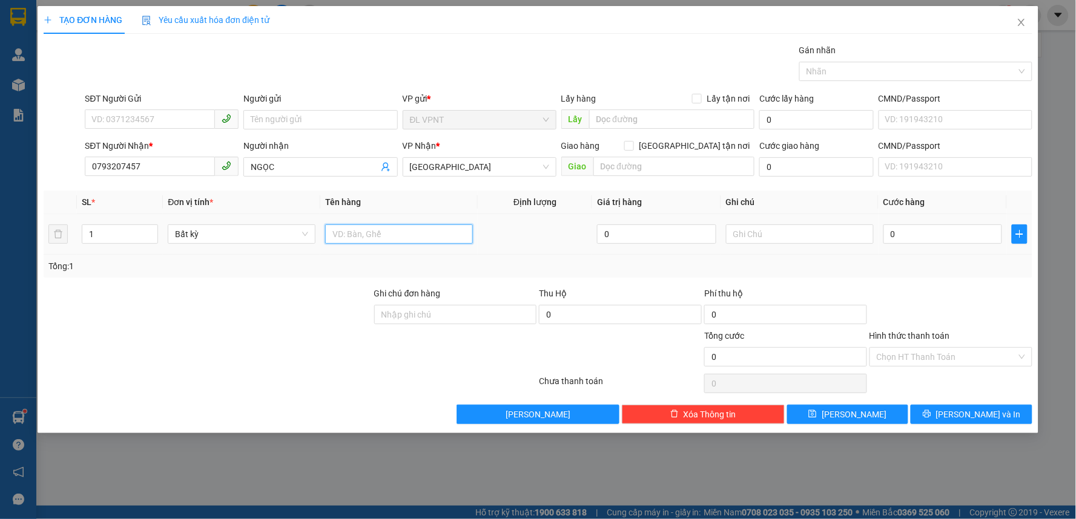
click at [368, 231] on input "text" at bounding box center [399, 234] width 148 height 19
type input "1 TX"
click at [793, 241] on input "text" at bounding box center [800, 234] width 148 height 19
type input "CKMB:"
click at [932, 228] on input "0" at bounding box center [942, 234] width 119 height 19
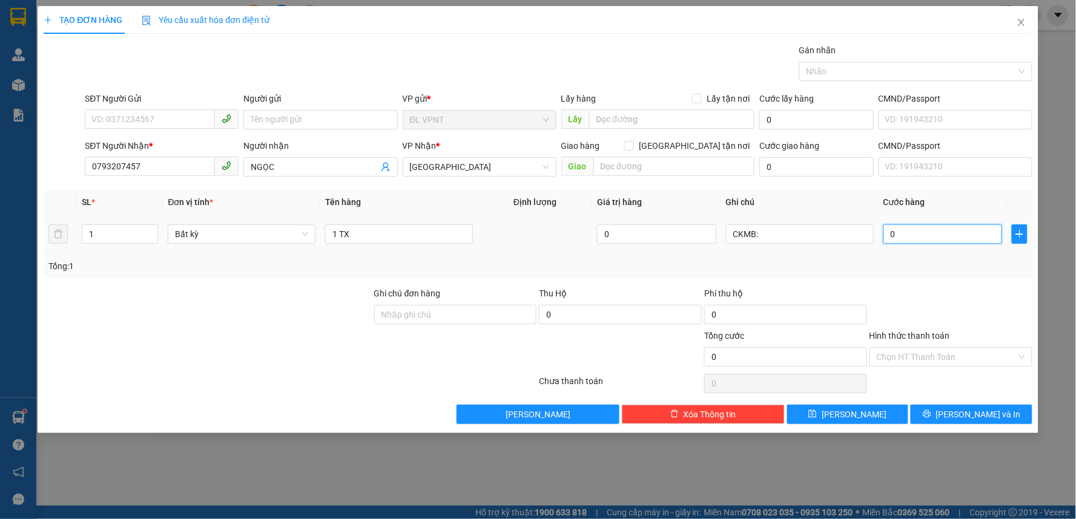
type input "3"
type input "30"
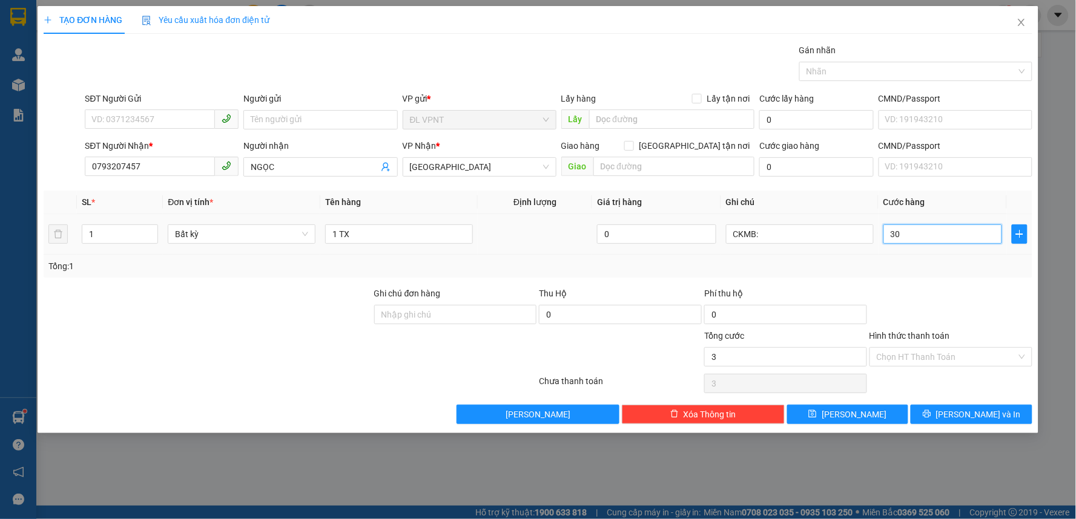
type input "30"
click at [767, 228] on input "CKMB:" at bounding box center [800, 234] width 148 height 19
type input "30.000"
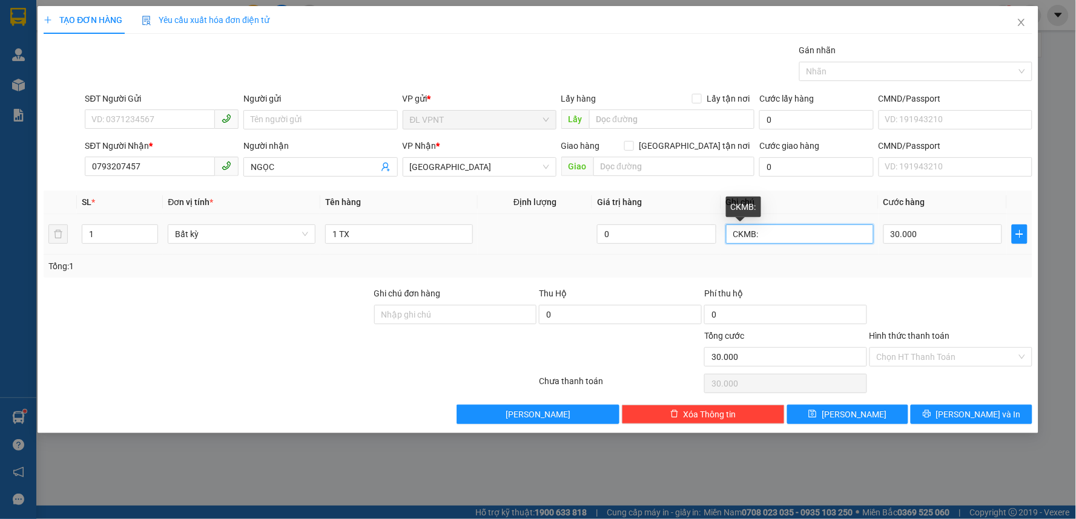
click at [786, 229] on input "CKMB:" at bounding box center [800, 234] width 148 height 19
paste input "[DATE] 17:56"
type input "CKMB: [DATE] 17:56"
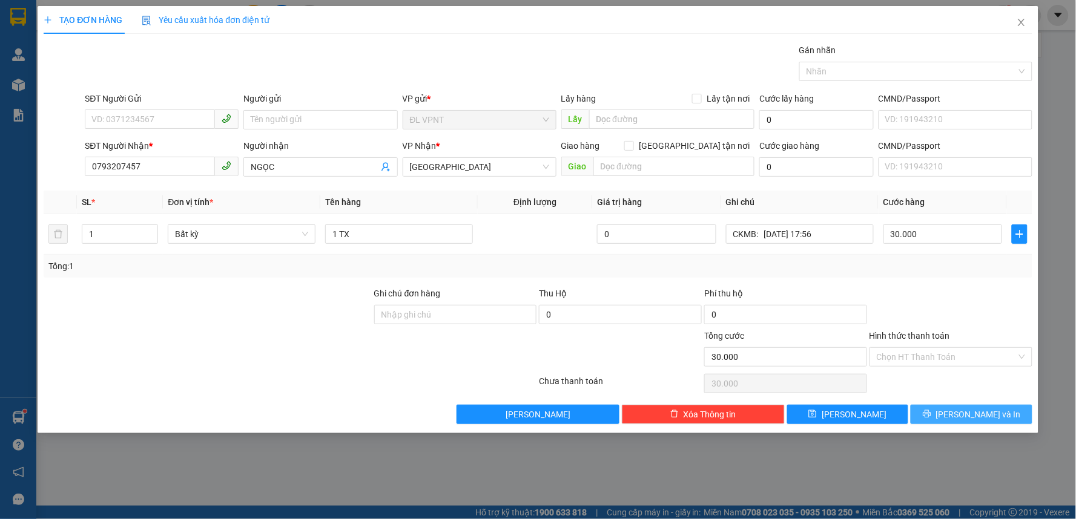
click at [961, 414] on span "[PERSON_NAME] và In" at bounding box center [978, 414] width 85 height 13
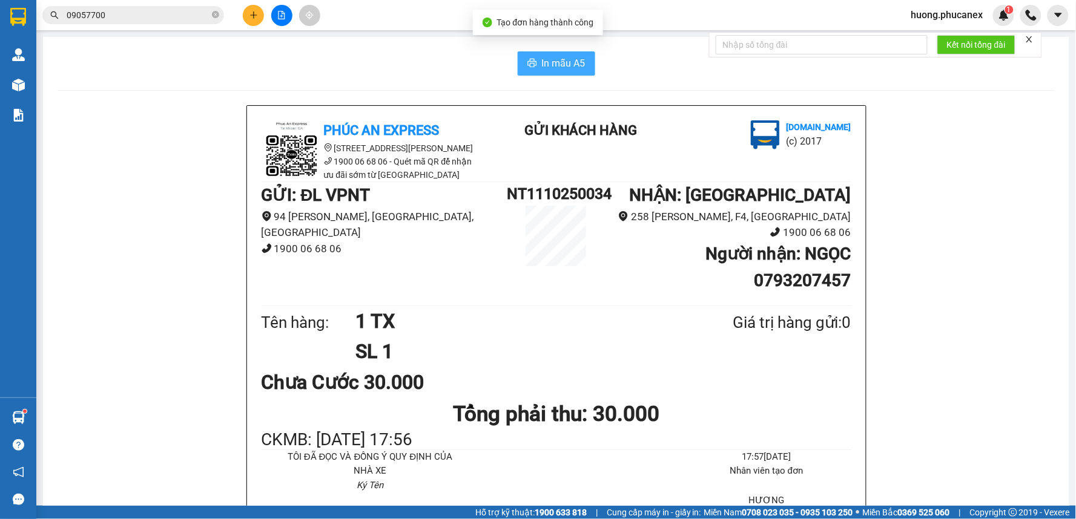
click at [544, 57] on span "In mẫu A5" at bounding box center [564, 63] width 44 height 15
click at [252, 21] on button at bounding box center [253, 15] width 21 height 21
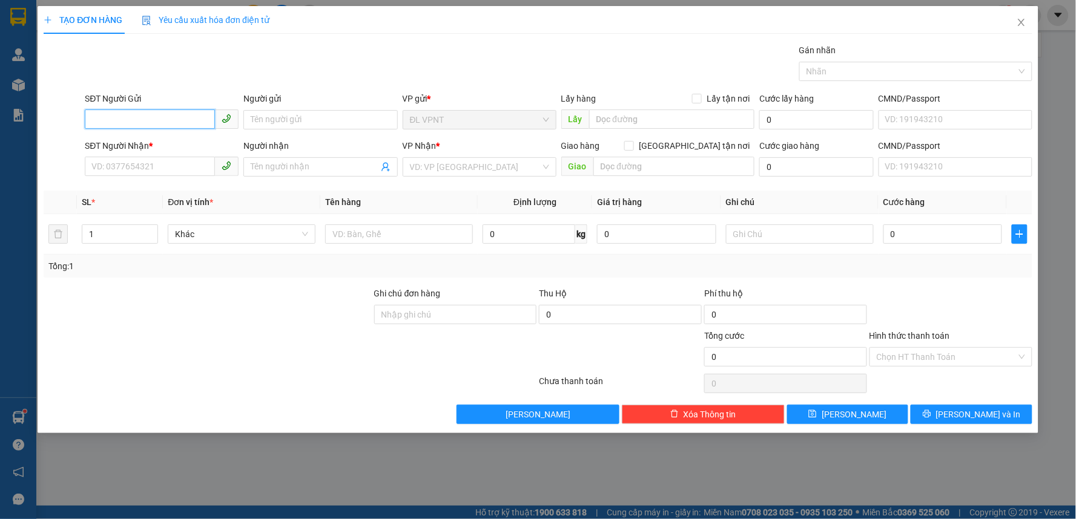
click at [143, 116] on input "SĐT Người Gửi" at bounding box center [150, 119] width 130 height 19
click at [165, 148] on div "0914132929 - HIỀN" at bounding box center [161, 143] width 139 height 13
type input "0914132929"
type input "HIỀN"
type input "0826341810"
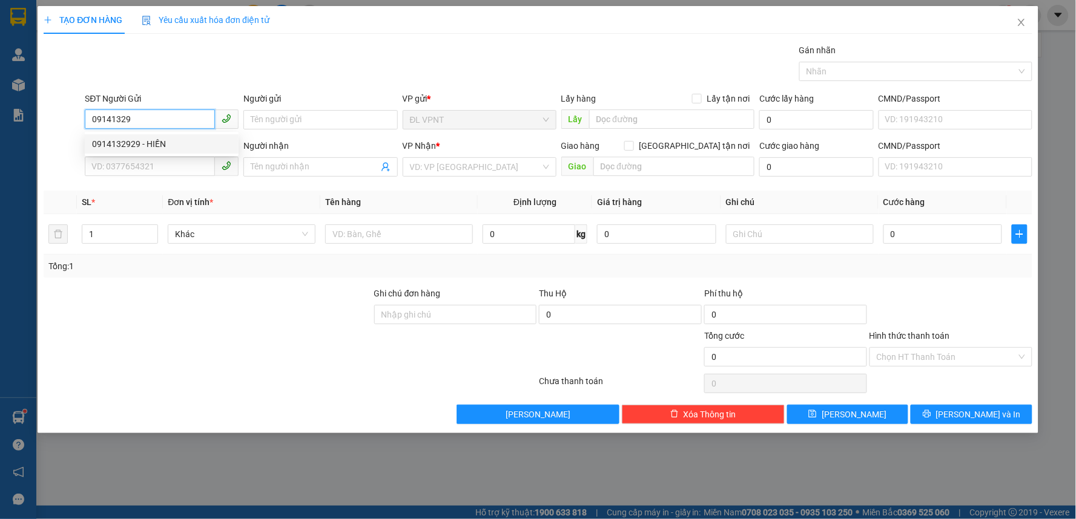
type input "HẢI"
type input "0914132929"
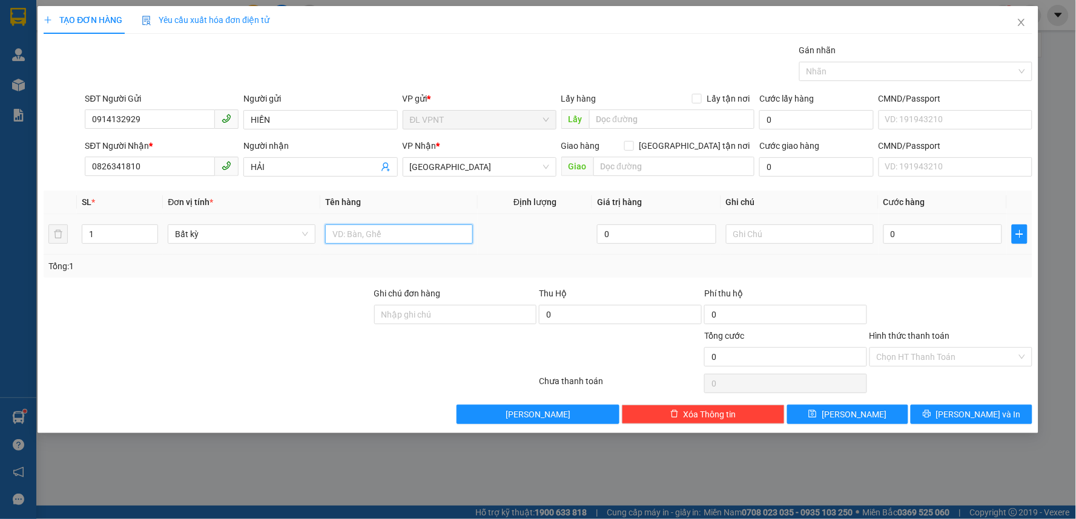
click at [418, 234] on input "text" at bounding box center [399, 234] width 148 height 19
type input "1 TX"
click at [935, 238] on input "0" at bounding box center [942, 234] width 119 height 19
type input "3"
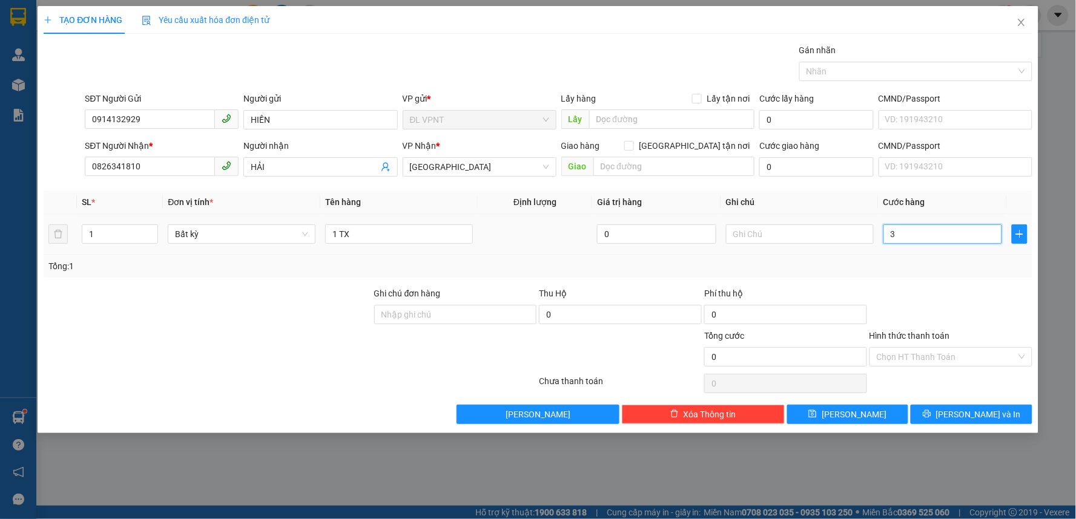
type input "3"
type input "30"
click at [936, 364] on input "Hình thức thanh toán" at bounding box center [946, 357] width 140 height 18
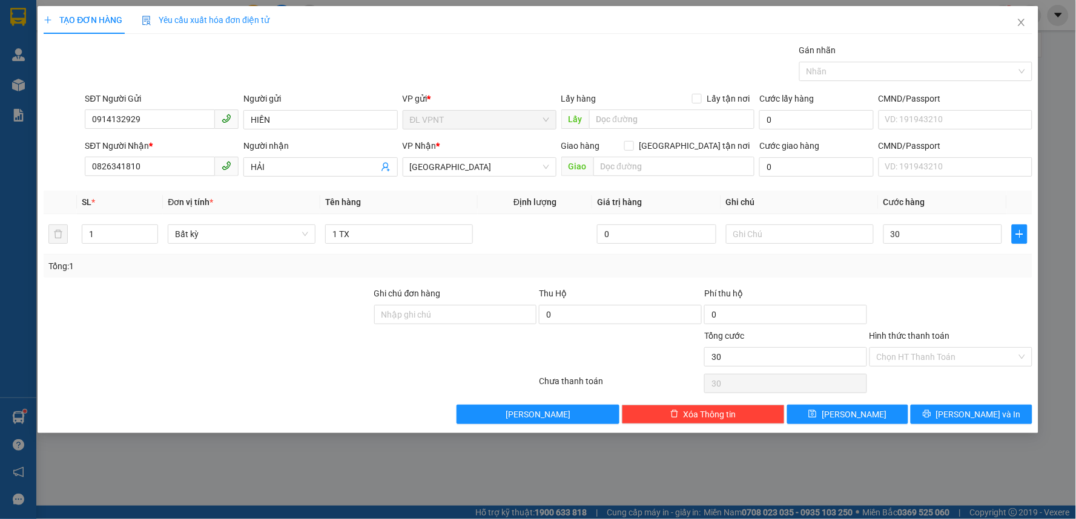
type input "30.000"
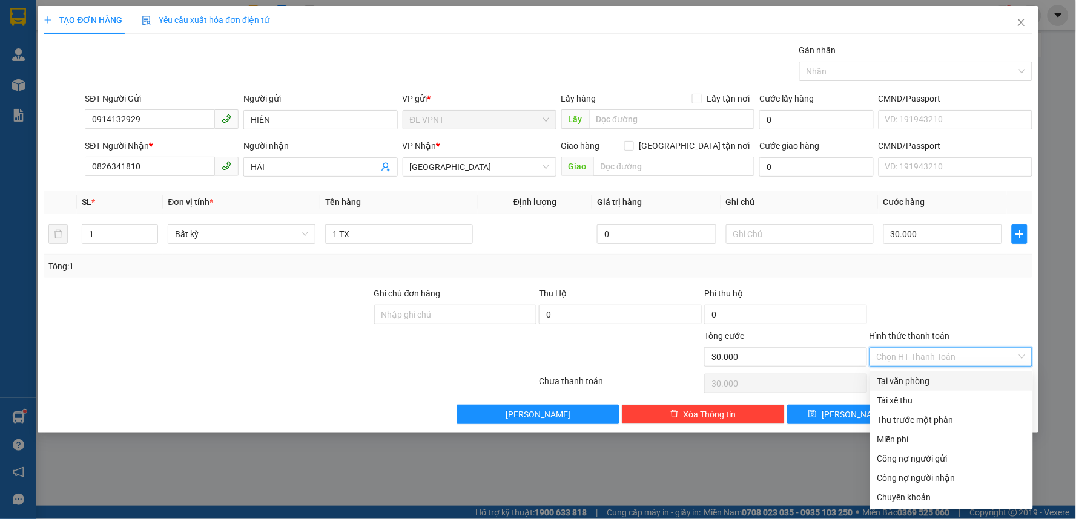
click at [919, 376] on div "Tại văn phòng" at bounding box center [951, 381] width 148 height 13
type input "0"
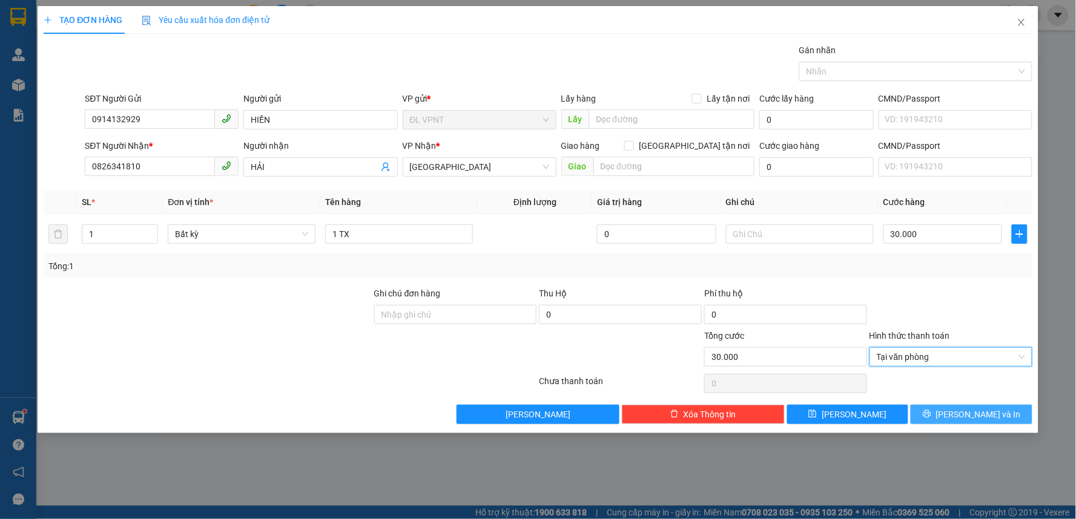
drag, startPoint x: 942, startPoint y: 406, endPoint x: 784, endPoint y: 153, distance: 297.7
click at [942, 406] on button "[PERSON_NAME] và In" at bounding box center [971, 414] width 122 height 19
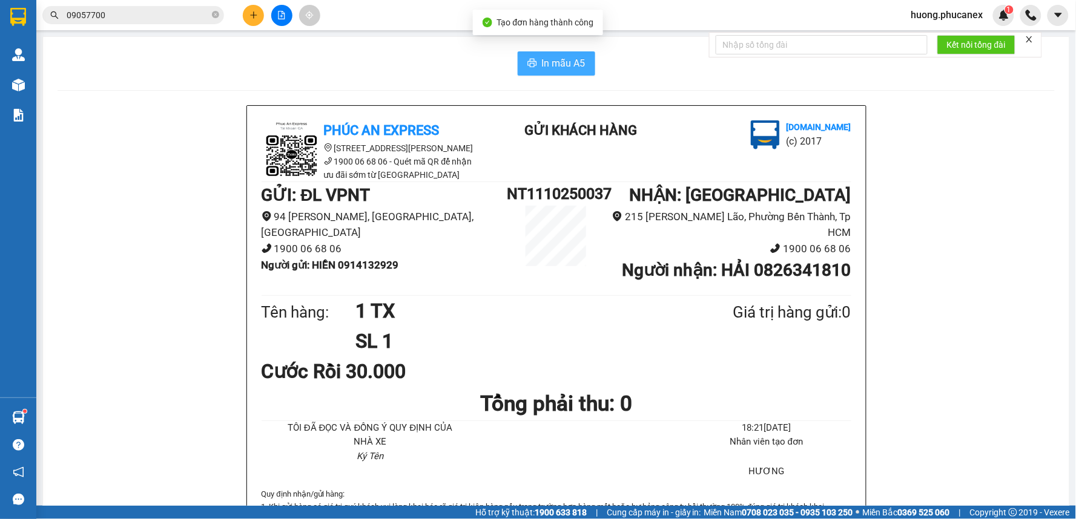
click at [571, 57] on span "In mẫu A5" at bounding box center [564, 63] width 44 height 15
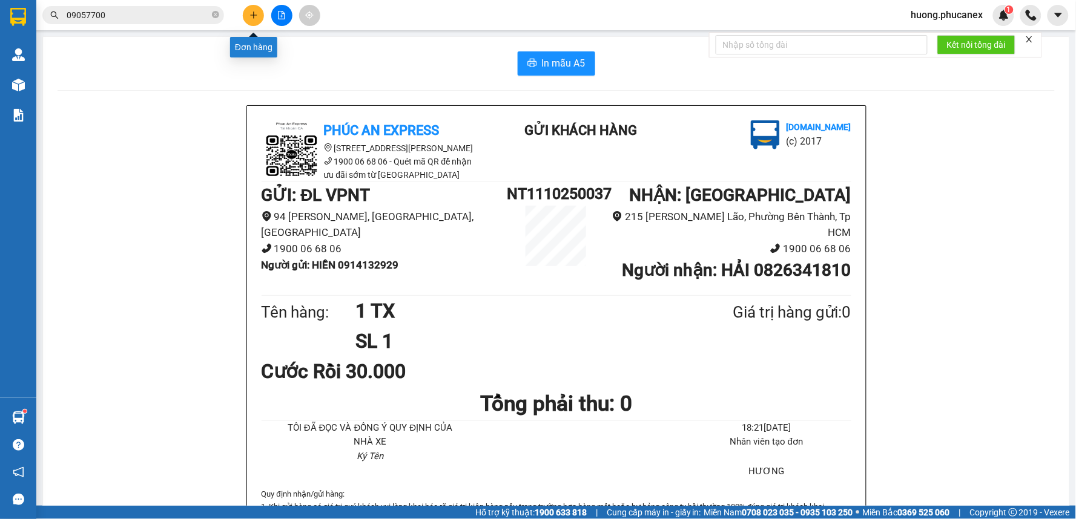
click at [249, 16] on icon "plus" at bounding box center [253, 15] width 8 height 8
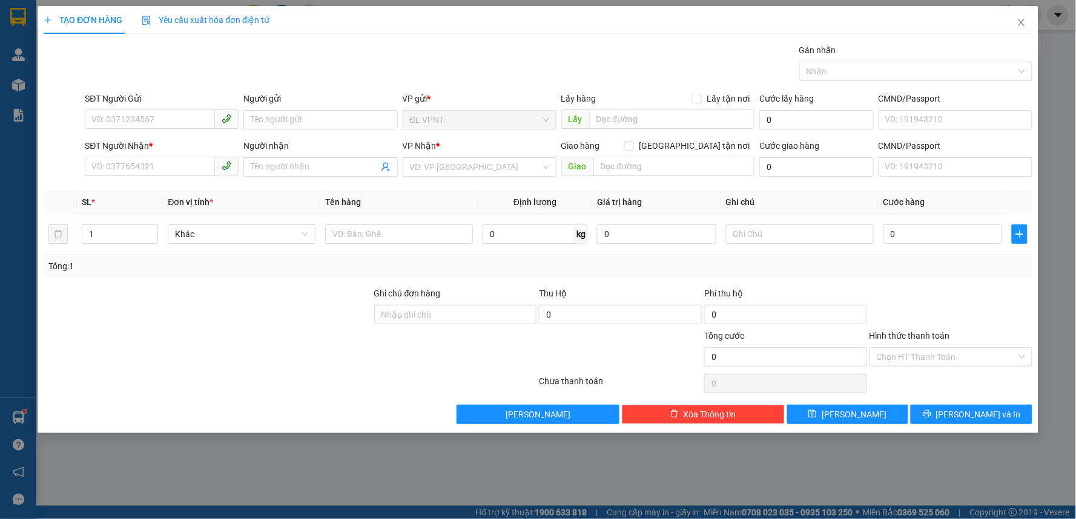
click at [174, 182] on div "Transit Pickup Surcharge Ids Transit Deliver Surcharge Ids Transit Deliver Surc…" at bounding box center [538, 234] width 988 height 381
click at [173, 171] on input "SĐT Người Nhận *" at bounding box center [150, 166] width 130 height 19
click at [138, 192] on div "0901773885 - TRƯỜNG ( TASETCO)" at bounding box center [161, 191] width 139 height 13
type input "0901773885"
type input "TRƯỜNG ( TASETCO)"
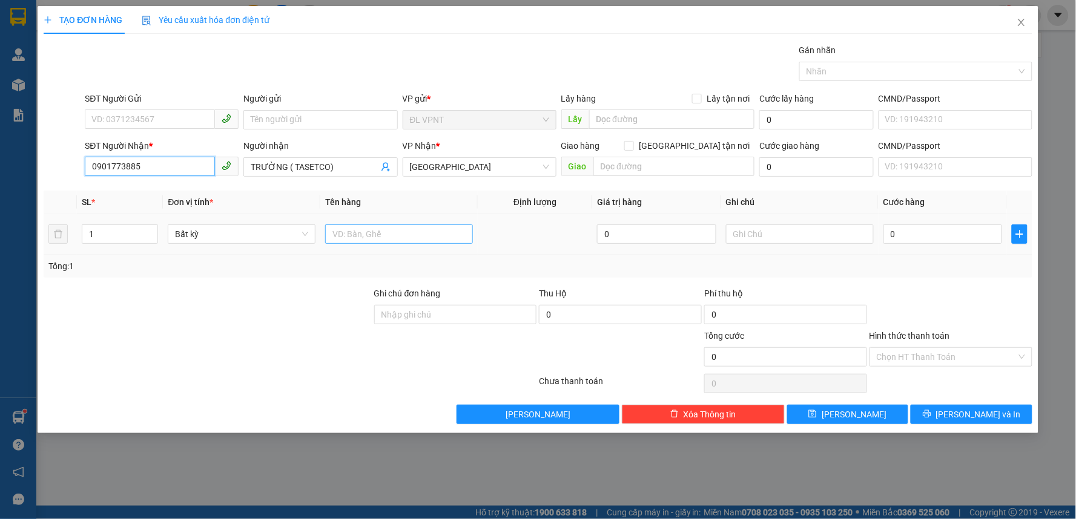
type input "0901773885"
click at [359, 240] on input "text" at bounding box center [399, 234] width 148 height 19
drag, startPoint x: 339, startPoint y: 232, endPoint x: 300, endPoint y: 238, distance: 39.9
click at [300, 238] on tr "1 Bất kỳ 1 0 0" at bounding box center [538, 234] width 988 height 41
type input "1"
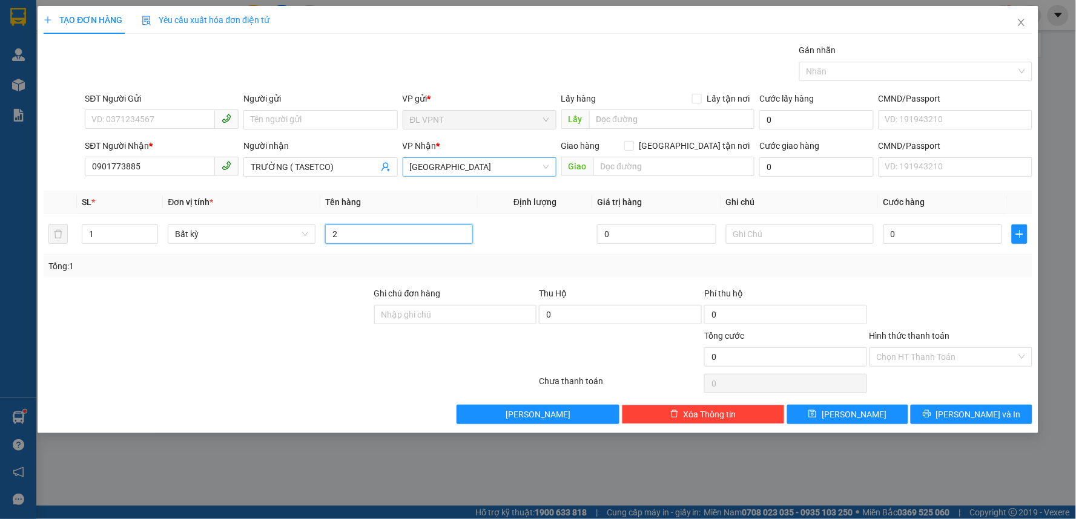
click at [454, 170] on span "[GEOGRAPHIC_DATA]" at bounding box center [479, 167] width 139 height 18
type input "2"
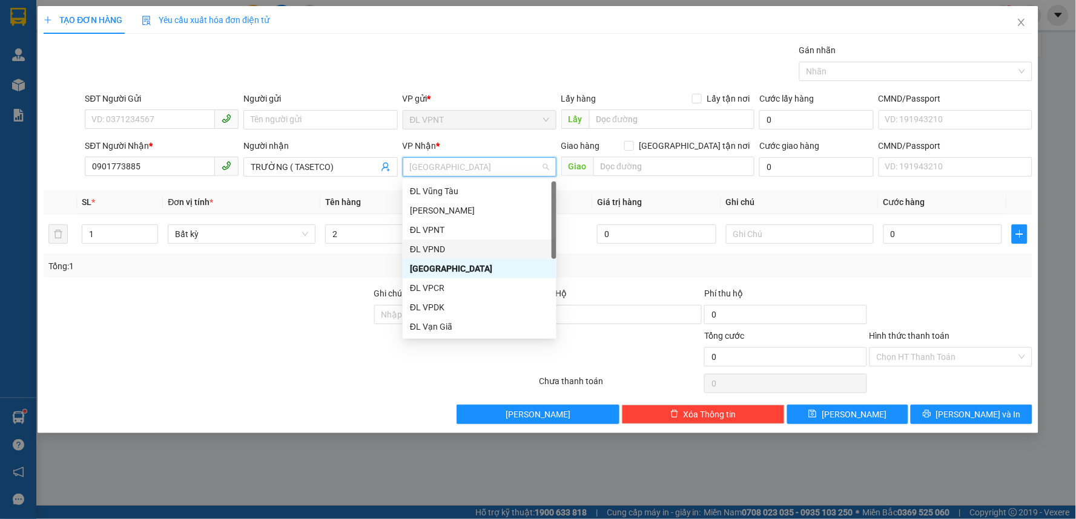
scroll to position [19, 0]
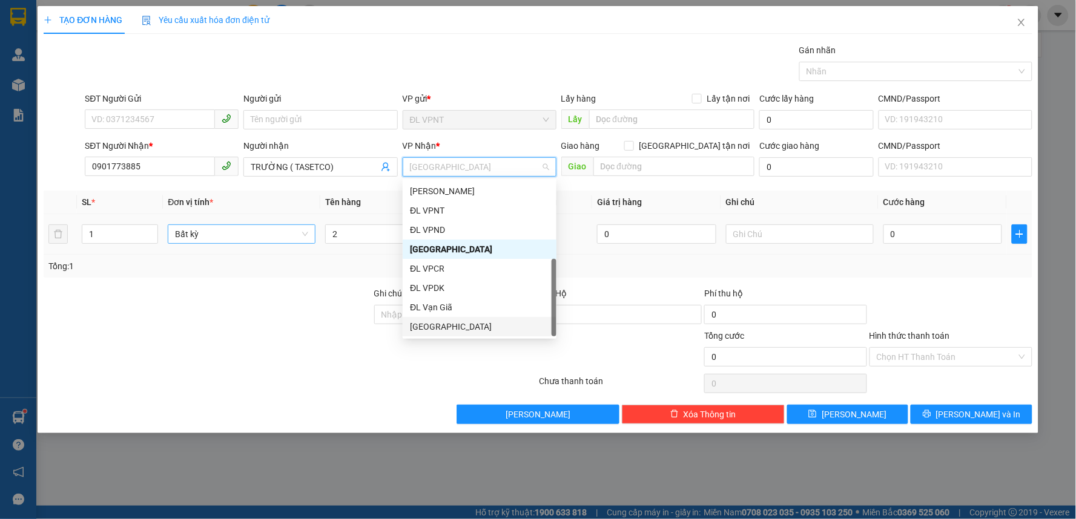
drag, startPoint x: 439, startPoint y: 327, endPoint x: 255, endPoint y: 234, distance: 206.8
click at [439, 327] on div "[GEOGRAPHIC_DATA]" at bounding box center [479, 326] width 139 height 13
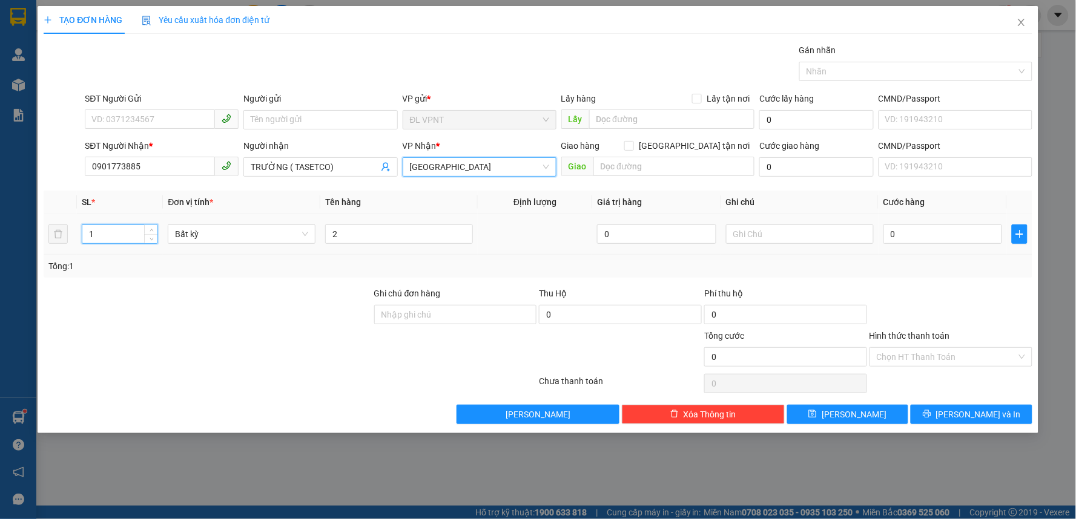
drag, startPoint x: 117, startPoint y: 228, endPoint x: 86, endPoint y: 228, distance: 30.9
click at [87, 228] on input "1" at bounding box center [119, 234] width 75 height 18
type input "2"
click at [376, 247] on td "2" at bounding box center [398, 234] width 157 height 41
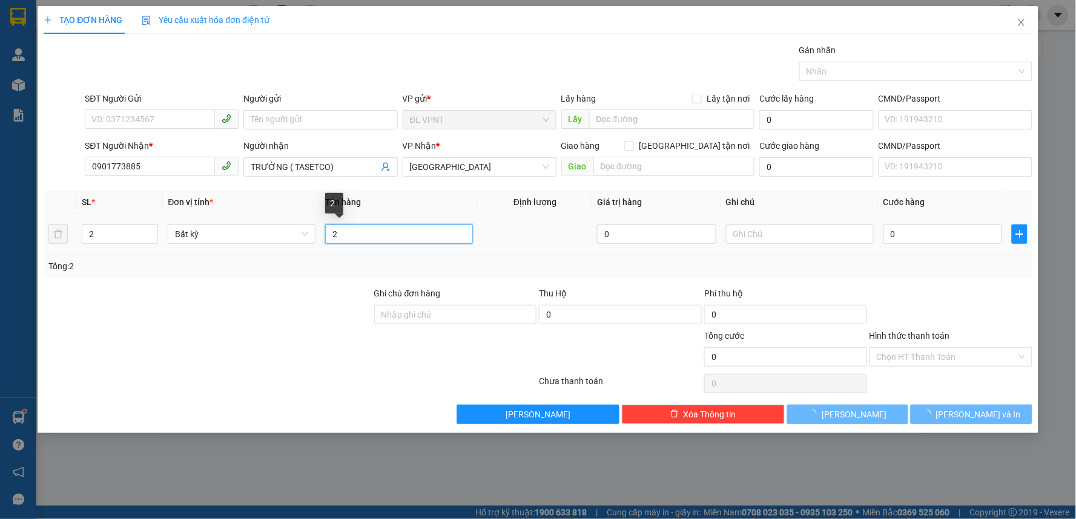
click at [354, 237] on input "2" at bounding box center [399, 234] width 148 height 19
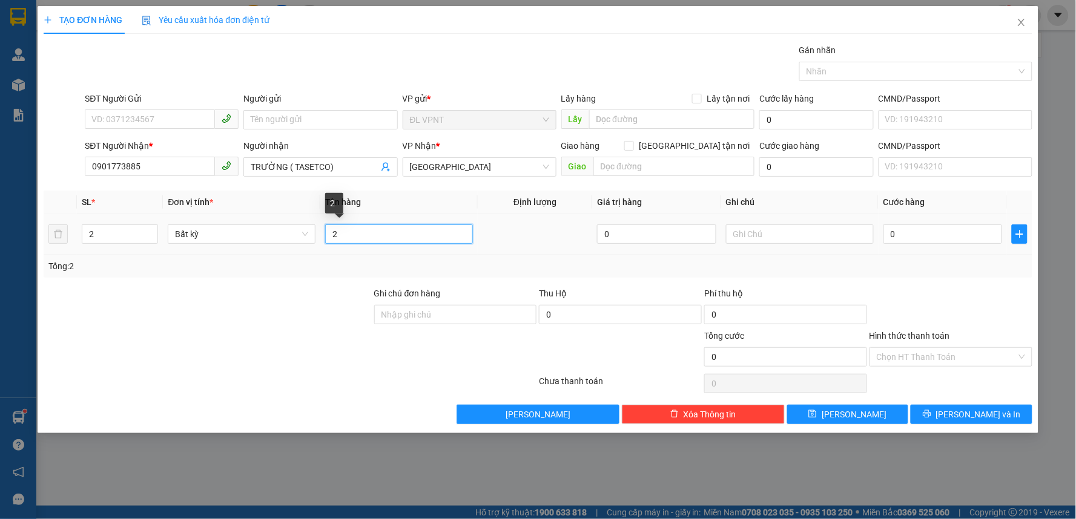
click at [355, 231] on input "2" at bounding box center [399, 234] width 148 height 19
type input "2"
type input "1 K + 1 T"
click at [918, 232] on input "0" at bounding box center [942, 234] width 119 height 19
type input "7"
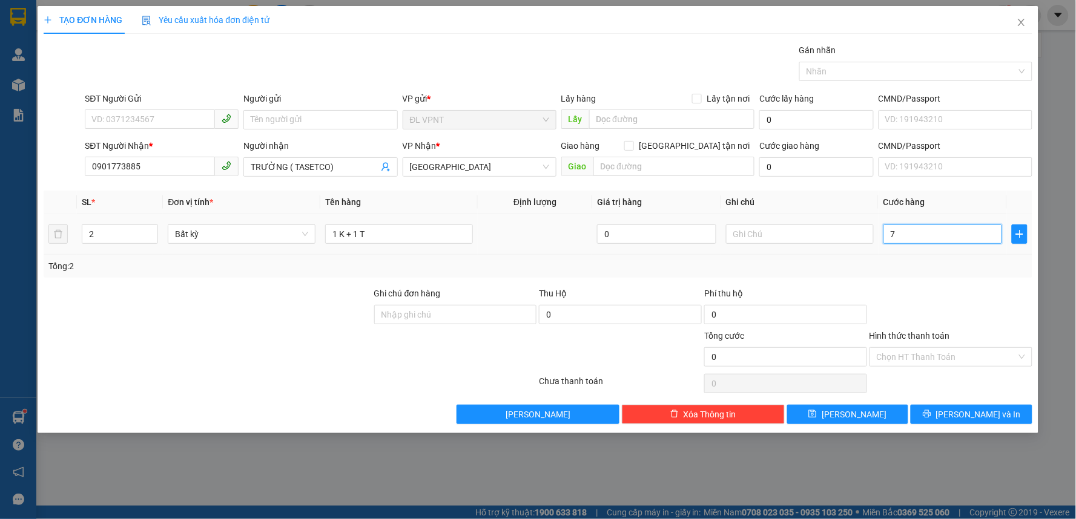
type input "7"
type input "70"
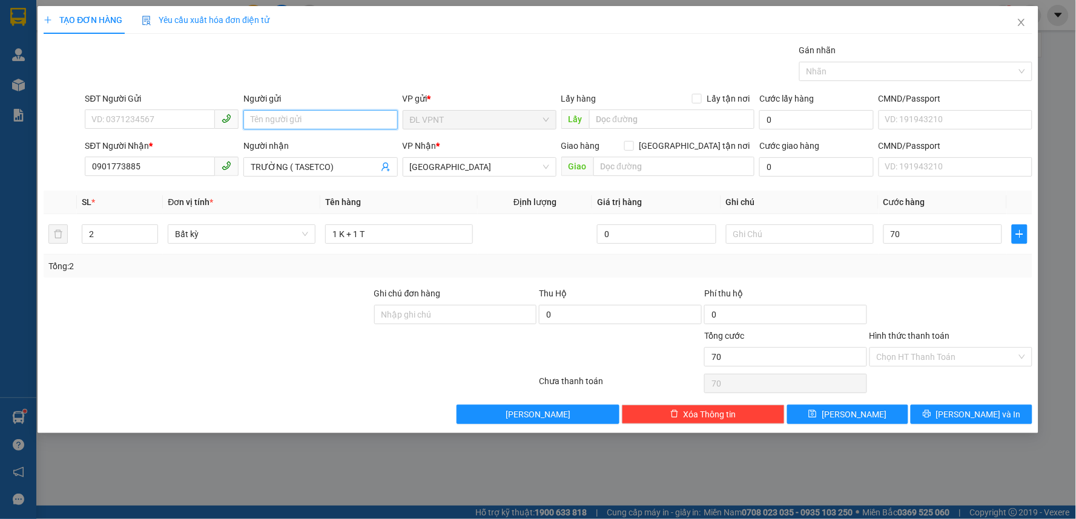
click at [260, 120] on input "Người gửi" at bounding box center [320, 119] width 154 height 19
type input "70.000"
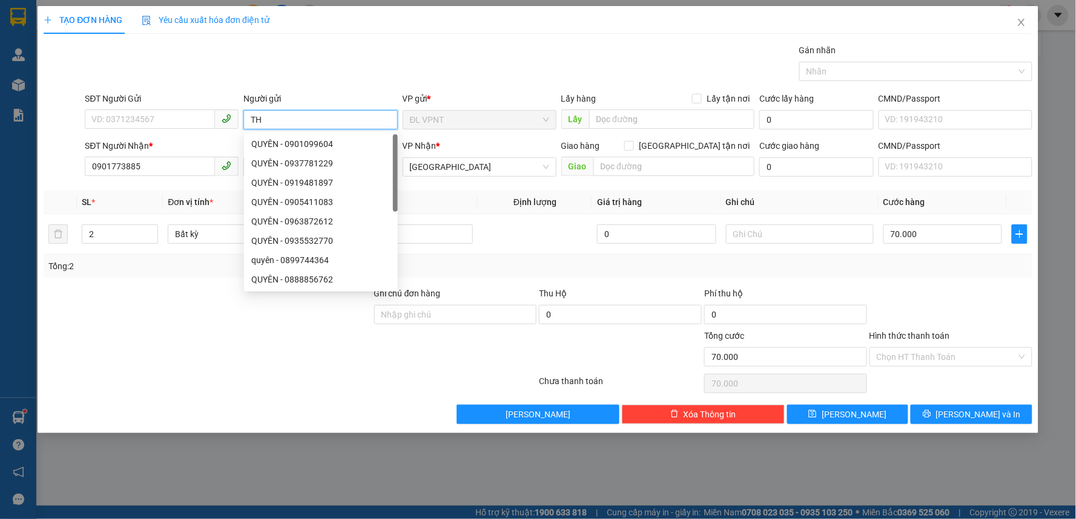
paste input "Ạ"
type input "THẠNH"
click at [945, 410] on button "[PERSON_NAME] và In" at bounding box center [971, 414] width 122 height 19
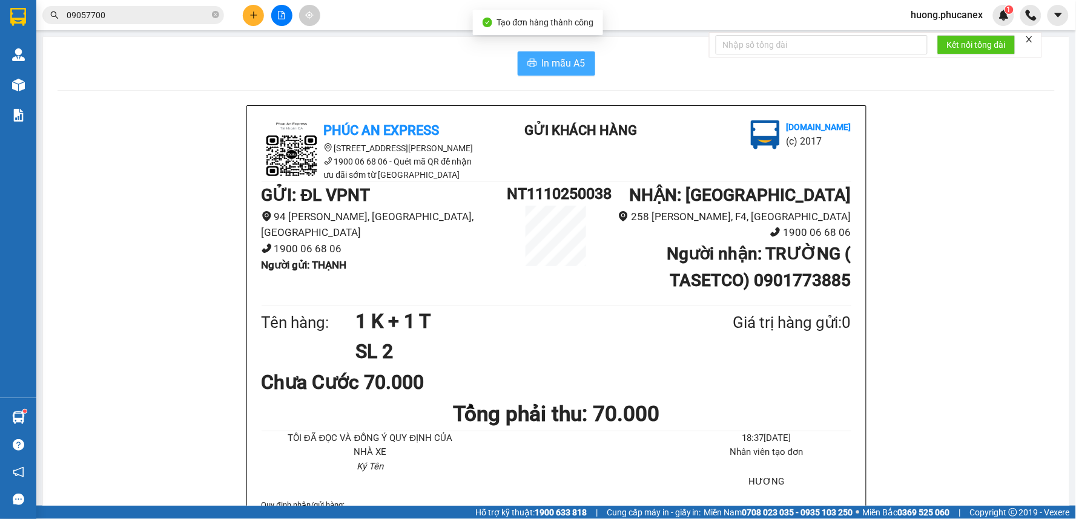
click at [570, 57] on span "In mẫu A5" at bounding box center [564, 63] width 44 height 15
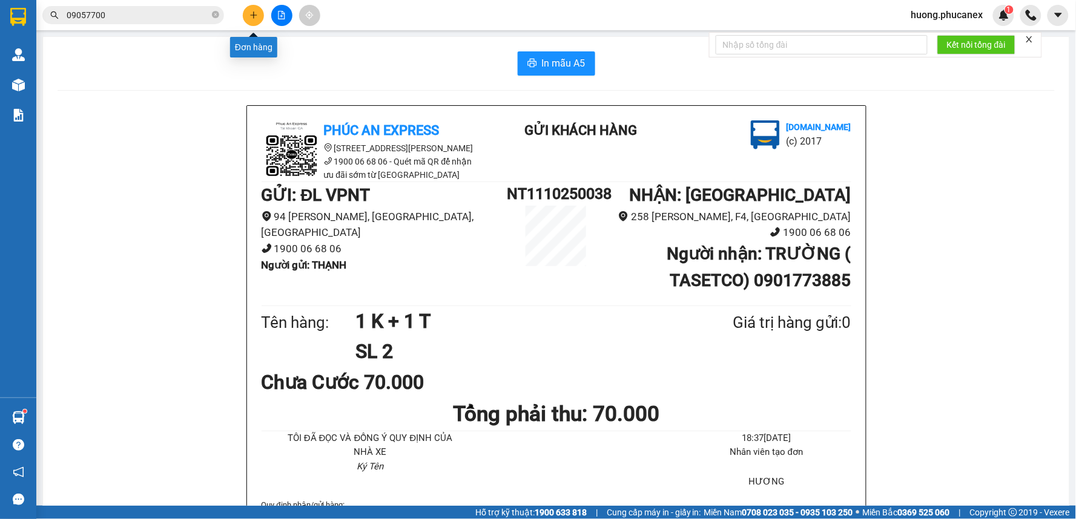
click at [251, 17] on icon "plus" at bounding box center [253, 15] width 8 height 8
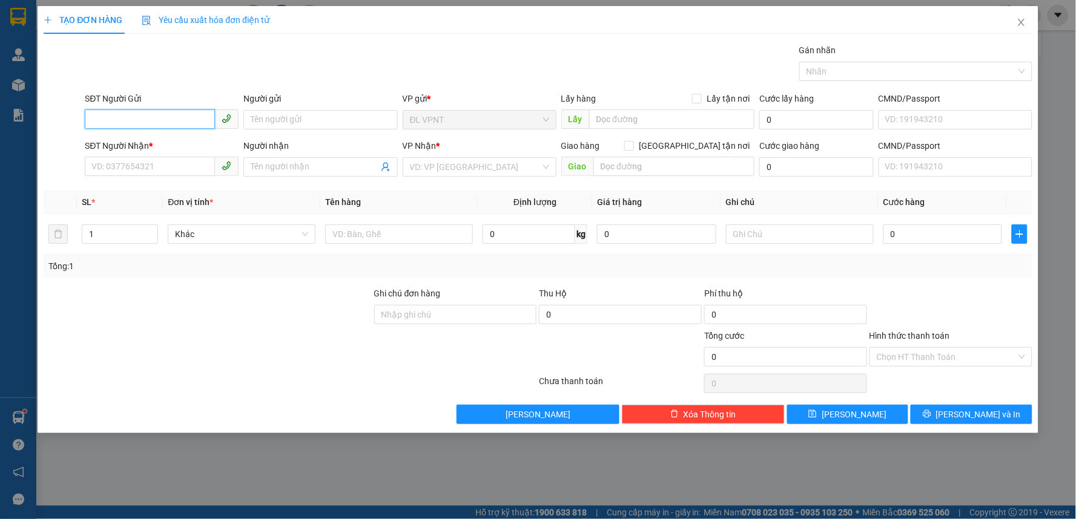
click at [168, 122] on input "SĐT Người Gửi" at bounding box center [150, 119] width 130 height 19
drag, startPoint x: 120, startPoint y: 162, endPoint x: 238, endPoint y: 91, distance: 138.5
click at [122, 162] on input "SĐT Người Nhận *" at bounding box center [150, 166] width 130 height 19
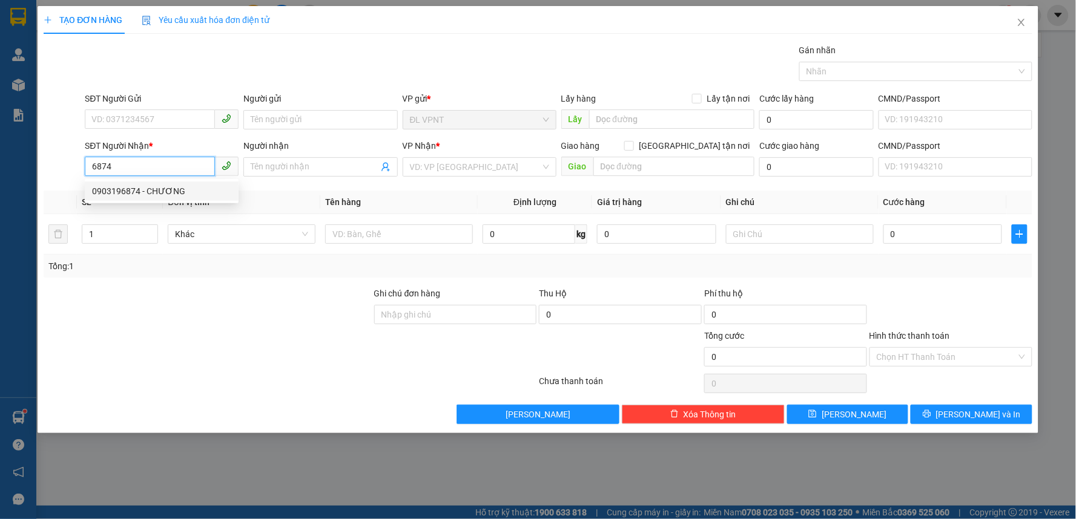
click at [152, 195] on div "0903196874 - CHƯƠNG" at bounding box center [161, 191] width 139 height 13
type input "0903196874"
type input "CHƯƠNG"
type input "0903196874"
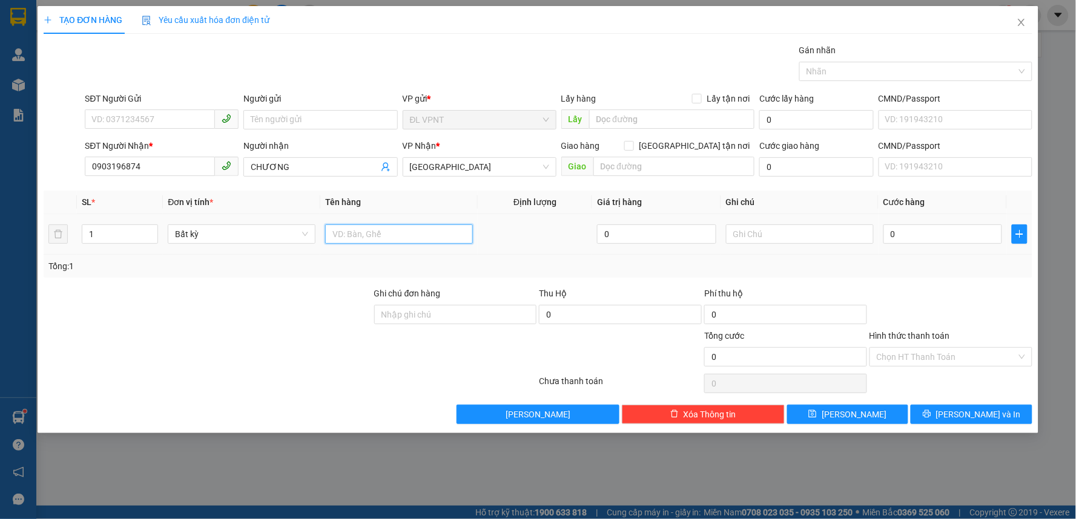
click at [372, 231] on input "text" at bounding box center [399, 234] width 148 height 19
type input "1 TX"
click at [946, 230] on input "0" at bounding box center [942, 234] width 119 height 19
type input "4"
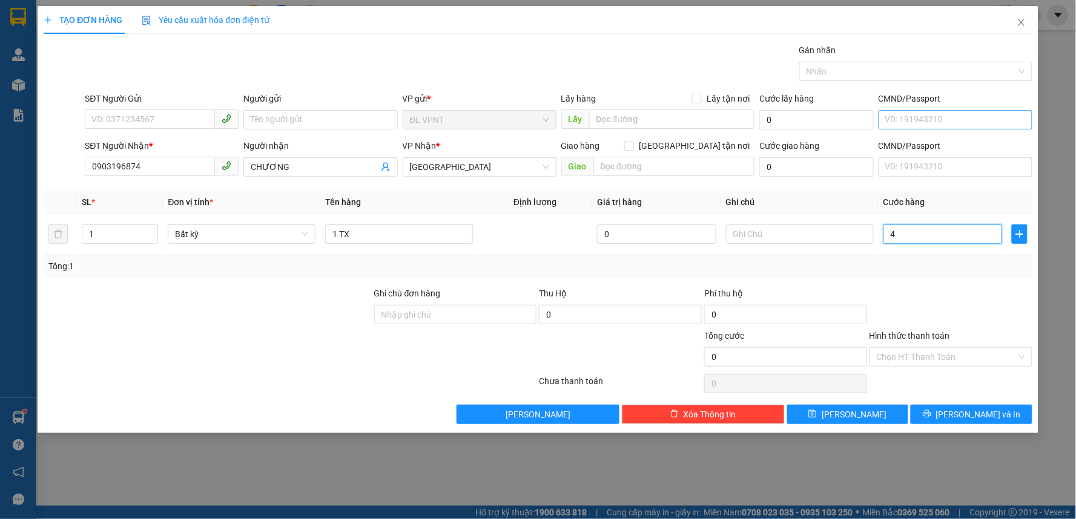
type input "4"
type input "40"
click at [333, 117] on input "Người gửi" at bounding box center [320, 119] width 154 height 19
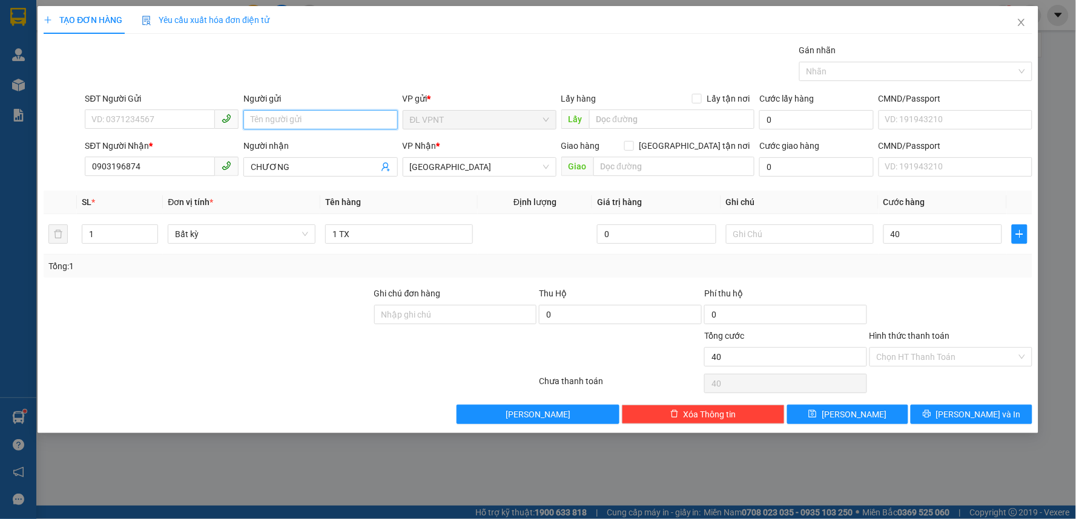
type input "40.000"
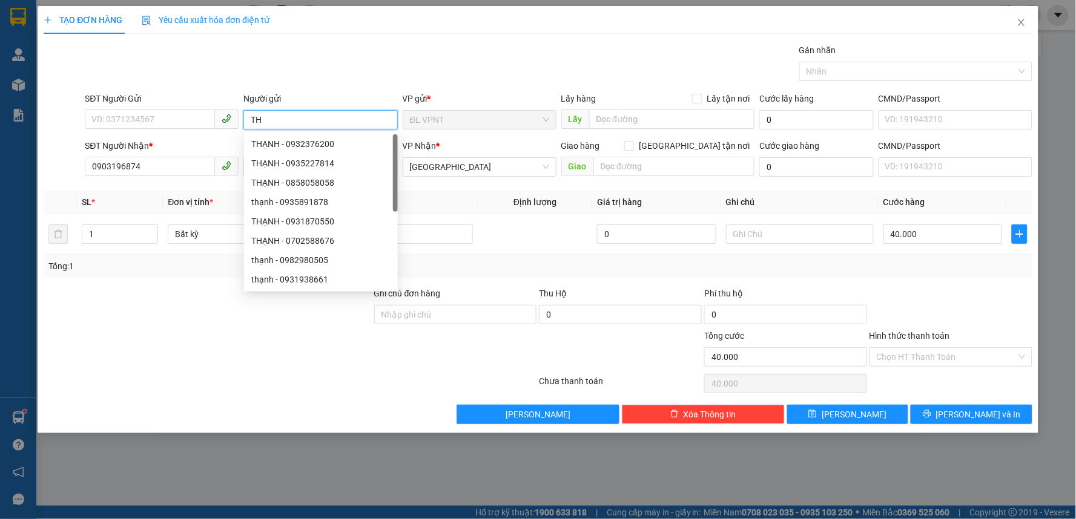
paste input "Ạ"
type input "THẠNH"
click at [923, 361] on input "Hình thức thanh toán" at bounding box center [946, 357] width 140 height 18
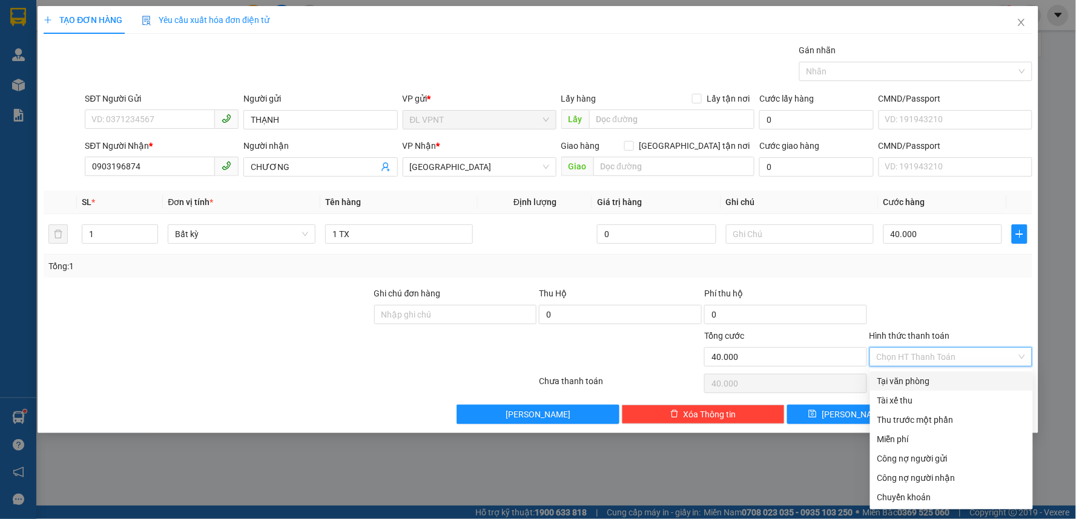
click at [922, 375] on div "Tại văn phòng" at bounding box center [951, 381] width 148 height 13
type input "0"
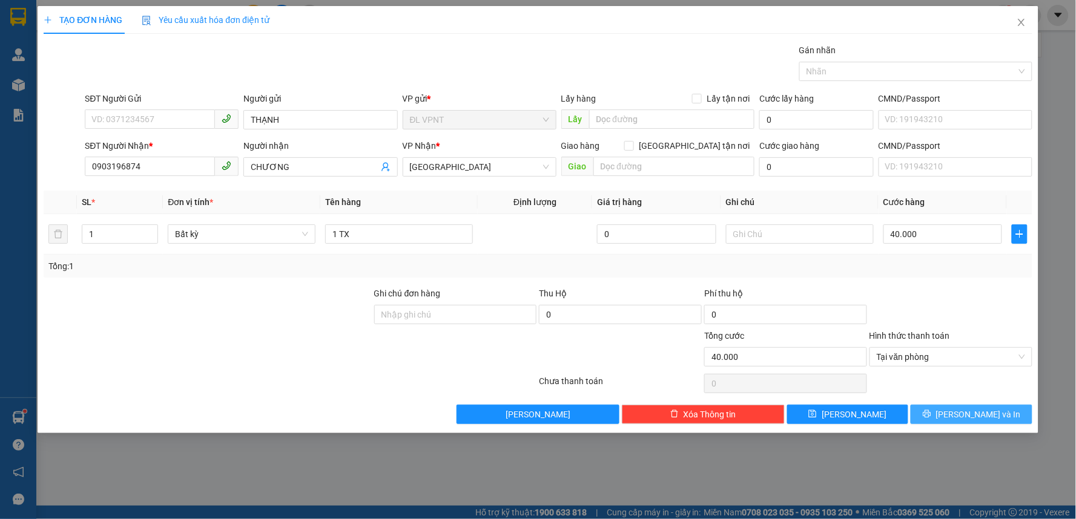
click at [976, 418] on span "[PERSON_NAME] và In" at bounding box center [978, 414] width 85 height 13
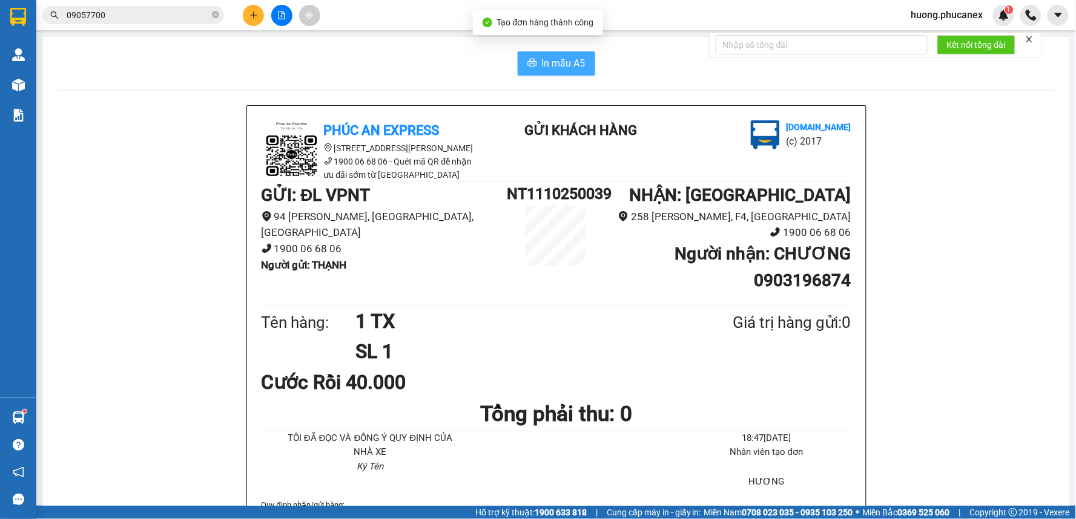
click at [555, 68] on span "In mẫu A5" at bounding box center [564, 63] width 44 height 15
click at [253, 13] on icon "plus" at bounding box center [253, 14] width 1 height 7
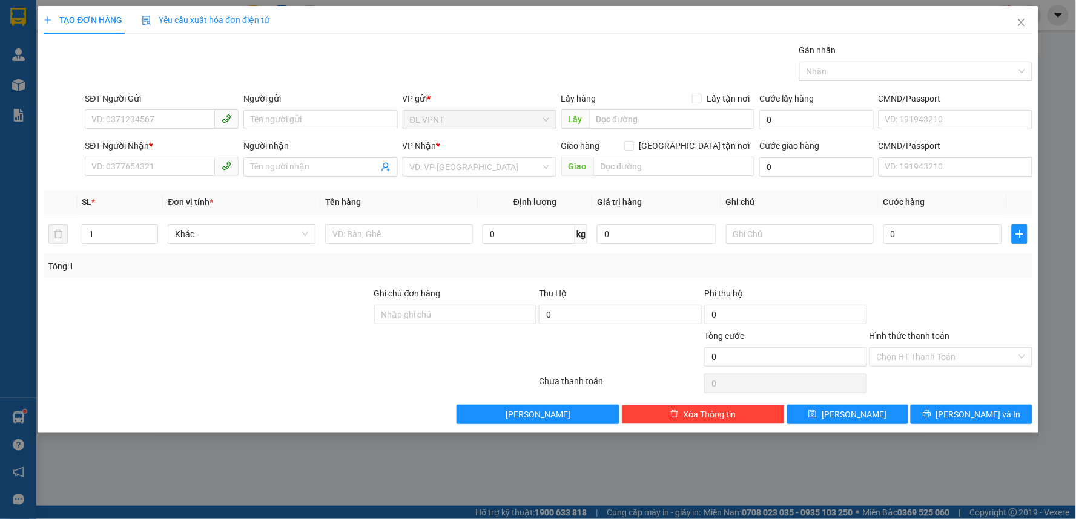
click at [152, 152] on div "SĐT Người Nhận *" at bounding box center [162, 145] width 154 height 13
click at [152, 157] on input "SĐT Người Nhận *" at bounding box center [150, 166] width 130 height 19
click at [157, 162] on input "SĐT Người Nhận *" at bounding box center [150, 166] width 130 height 19
click at [155, 122] on input "SĐT Người Gửi" at bounding box center [150, 119] width 130 height 19
click at [157, 142] on div "0935882975 - DŨNG" at bounding box center [161, 143] width 139 height 13
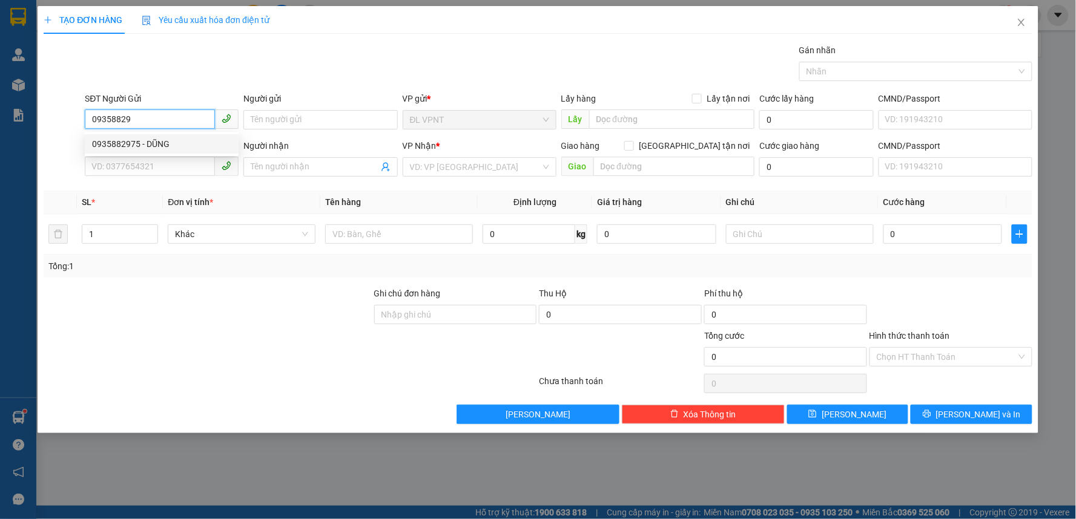
type input "0935882975"
type input "DŨNG"
type input "0905472595"
type input "TRÂM"
type input "0935882975"
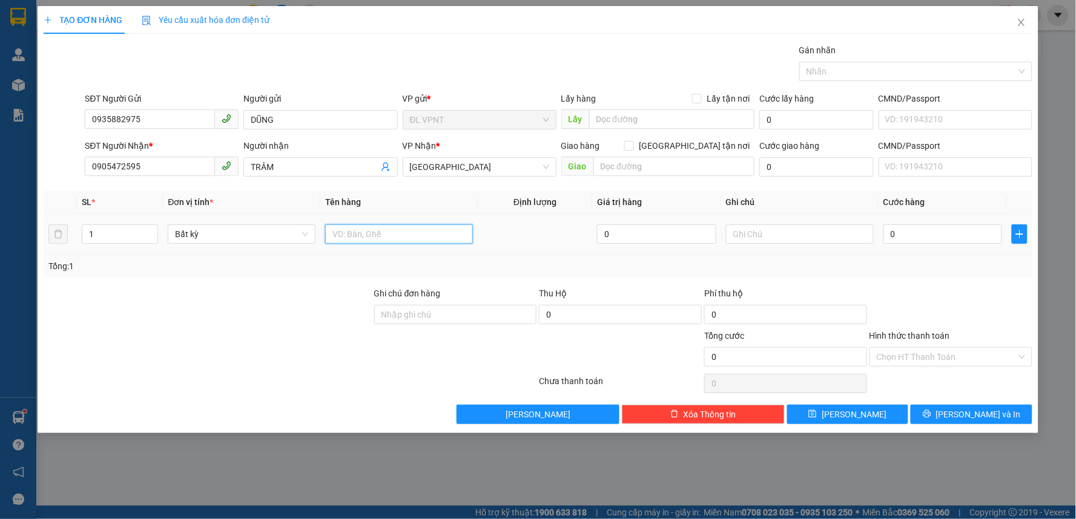
click at [389, 234] on input "text" at bounding box center [399, 234] width 148 height 19
type input "1 H"
click at [918, 239] on input "0" at bounding box center [942, 234] width 119 height 19
type input "3"
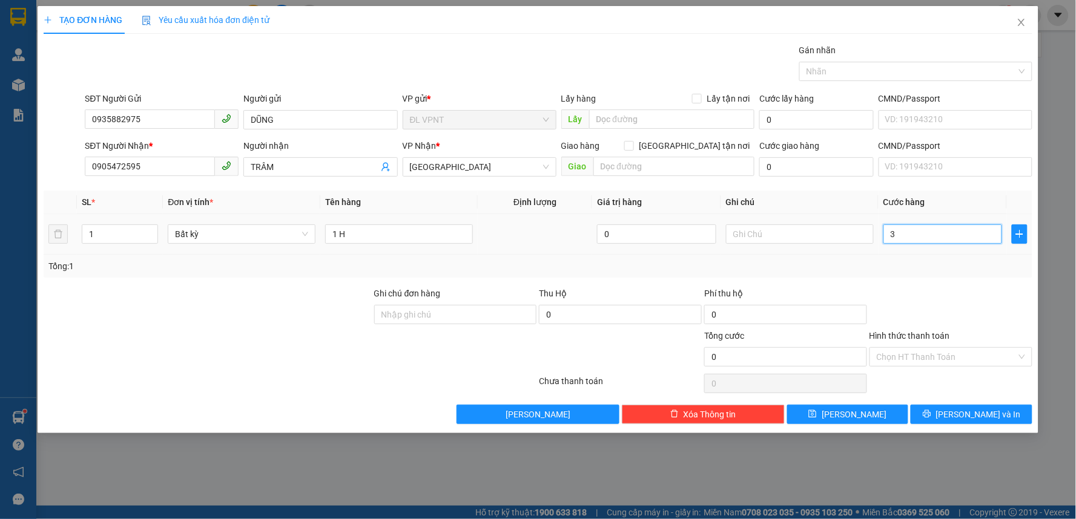
type input "3"
type input "30"
click at [920, 352] on input "Hình thức thanh toán" at bounding box center [946, 357] width 140 height 18
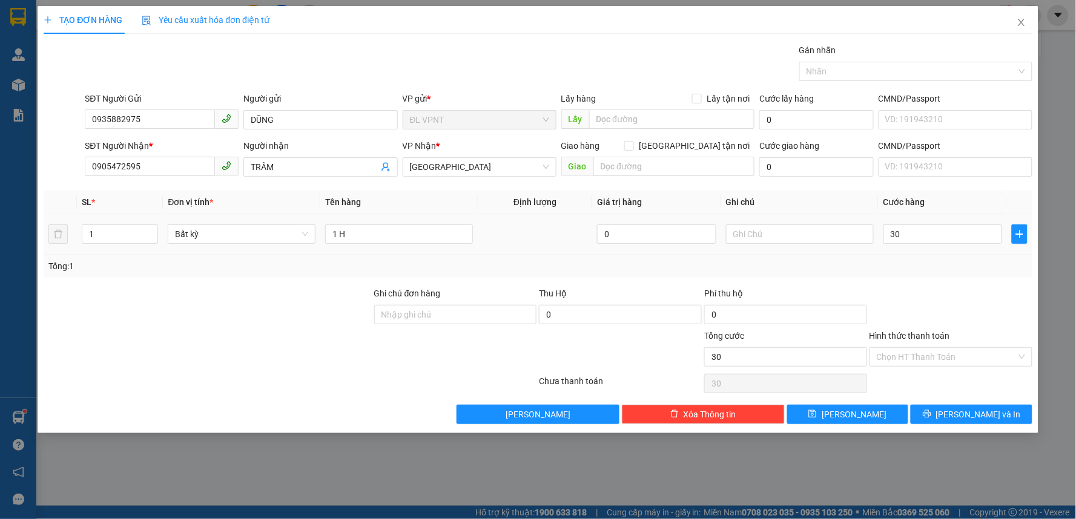
type input "30.000"
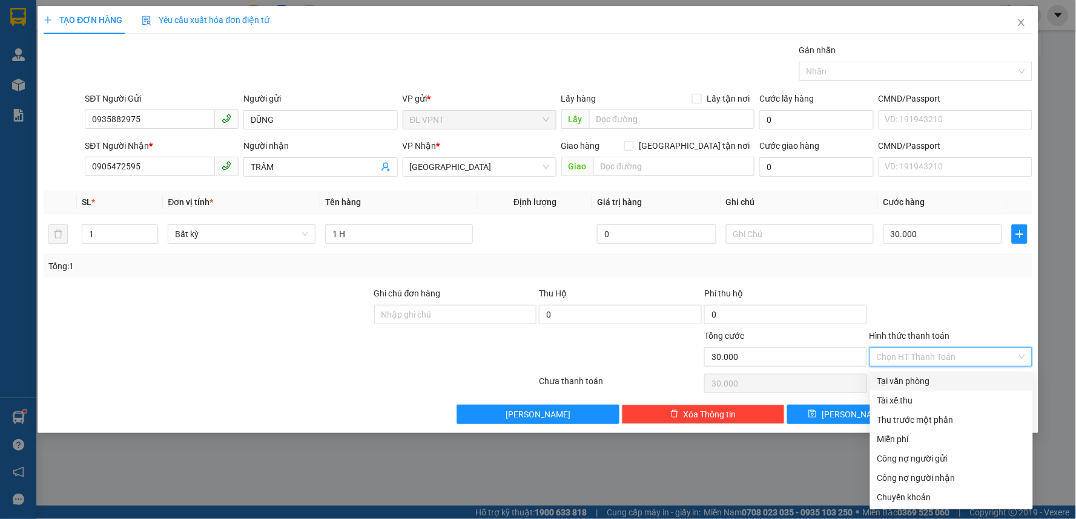
click at [905, 376] on div "Tại văn phòng" at bounding box center [951, 381] width 148 height 13
type input "0"
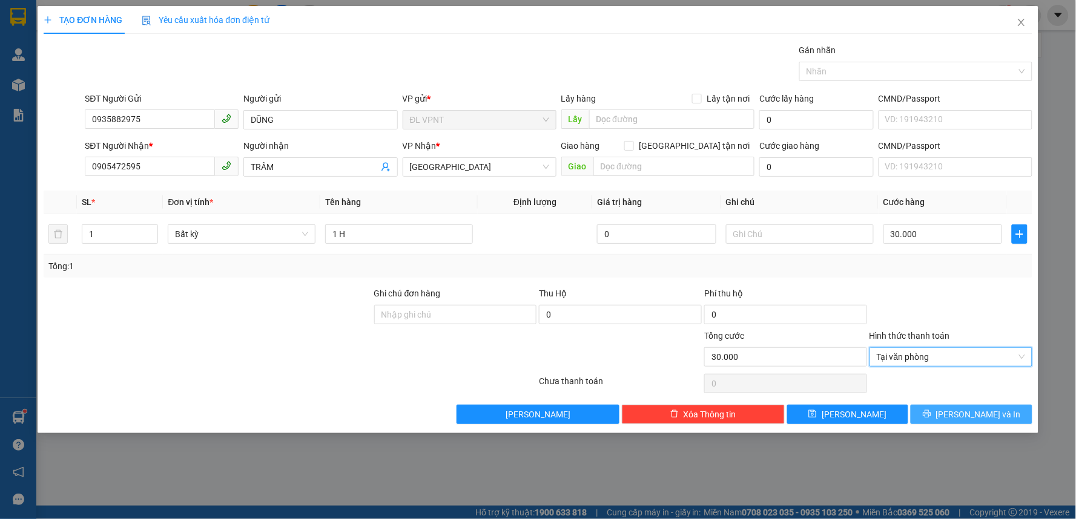
click at [937, 412] on button "[PERSON_NAME] và In" at bounding box center [971, 414] width 122 height 19
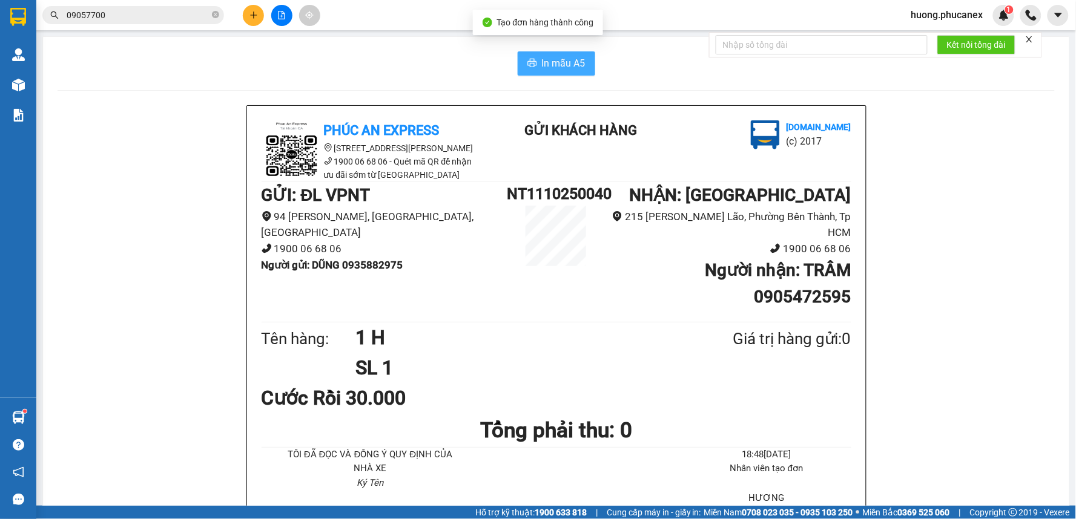
click at [571, 51] on button "In mẫu A5" at bounding box center [555, 63] width 77 height 24
drag, startPoint x: 218, startPoint y: 15, endPoint x: 147, endPoint y: 23, distance: 71.9
click at [218, 15] on icon "close-circle" at bounding box center [215, 14] width 7 height 7
click at [142, 14] on input "text" at bounding box center [138, 14] width 143 height 13
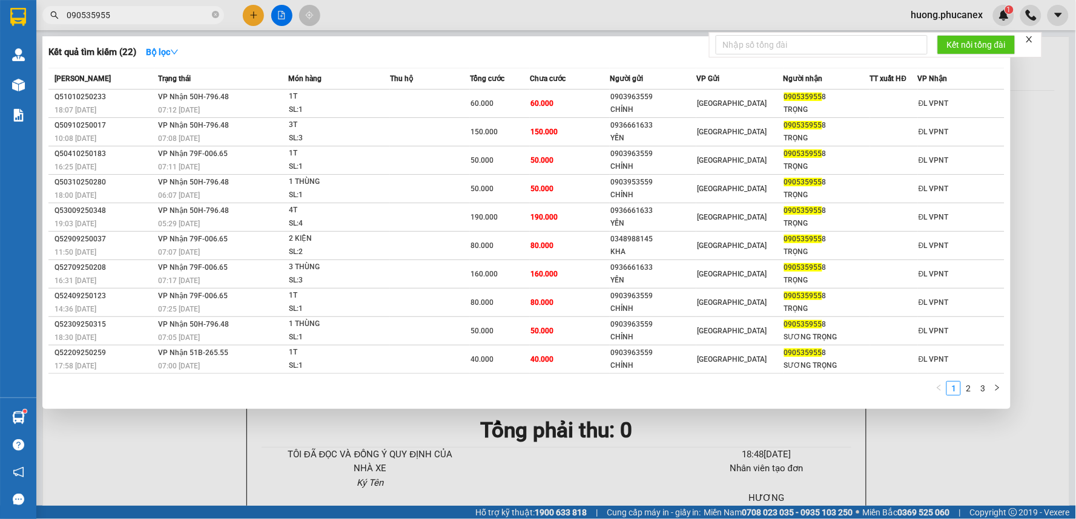
type input "090535955"
click at [247, 15] on div at bounding box center [538, 259] width 1076 height 519
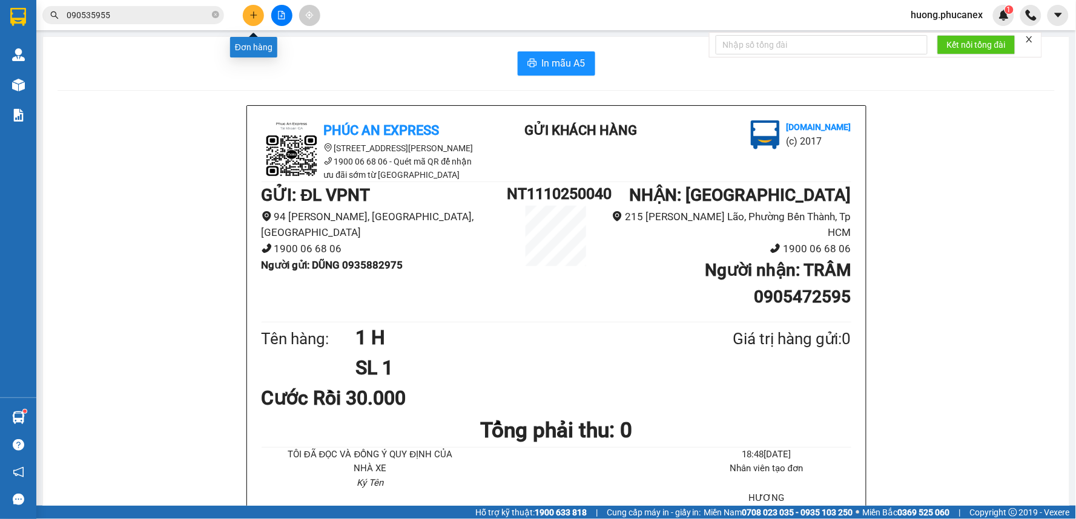
click at [245, 14] on button at bounding box center [253, 15] width 21 height 21
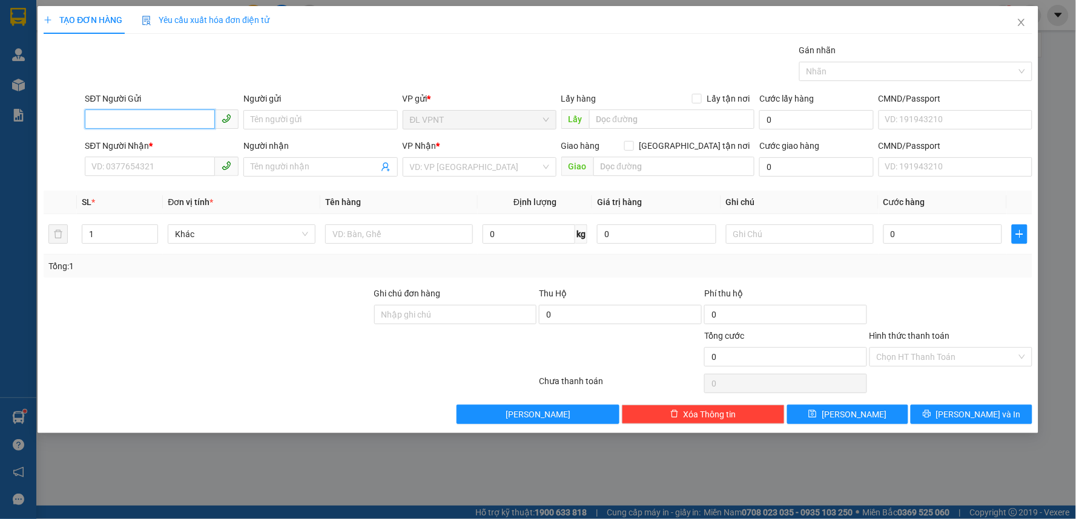
click at [149, 111] on input "SĐT Người Gửi" at bounding box center [150, 119] width 130 height 19
click at [164, 150] on div "0935864471 - tuyết" at bounding box center [161, 143] width 139 height 13
type input "0935864471"
type input "tuyết"
type input "0909737622"
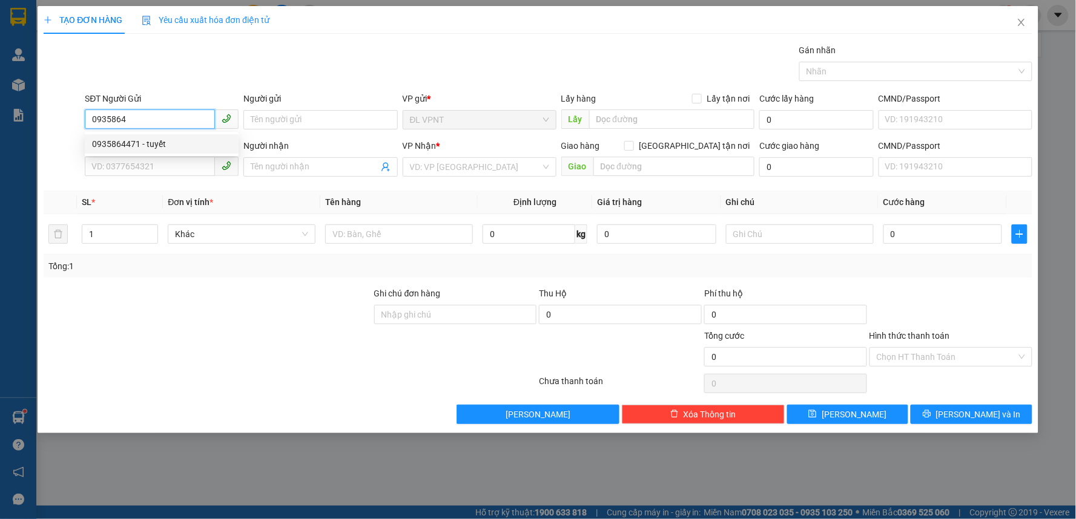
type input "hậu"
type input "0935864471"
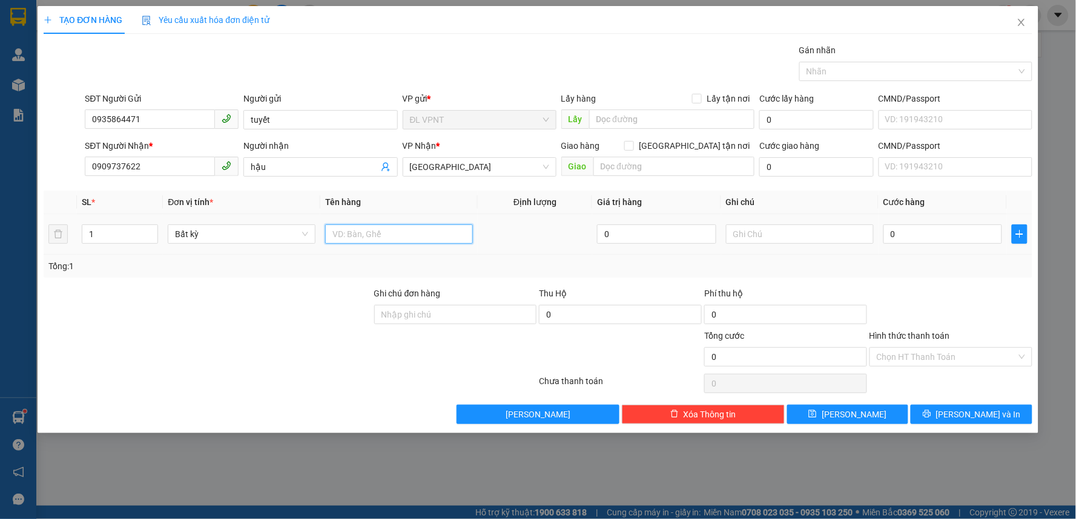
click at [362, 238] on input "text" at bounding box center [399, 234] width 148 height 19
type input "1 TX"
click at [924, 227] on input "0" at bounding box center [942, 234] width 119 height 19
type input "4"
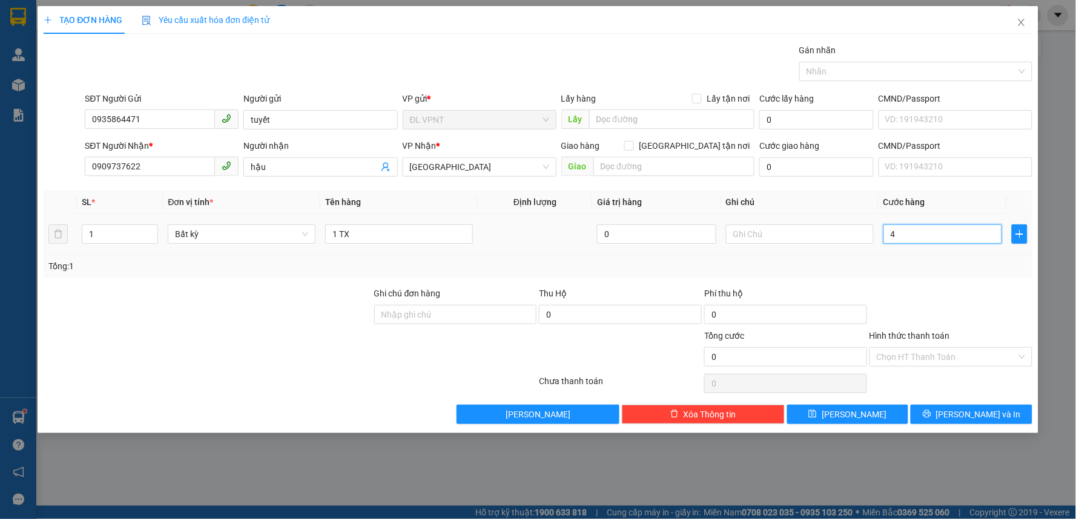
type input "4"
type input "40"
click at [935, 356] on input "Hình thức thanh toán" at bounding box center [946, 357] width 140 height 18
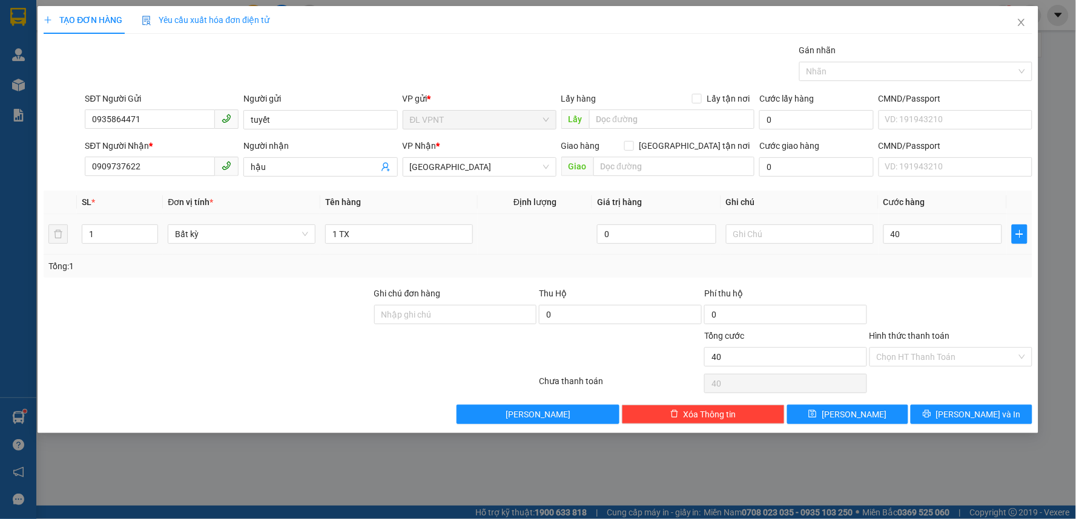
type input "40.000"
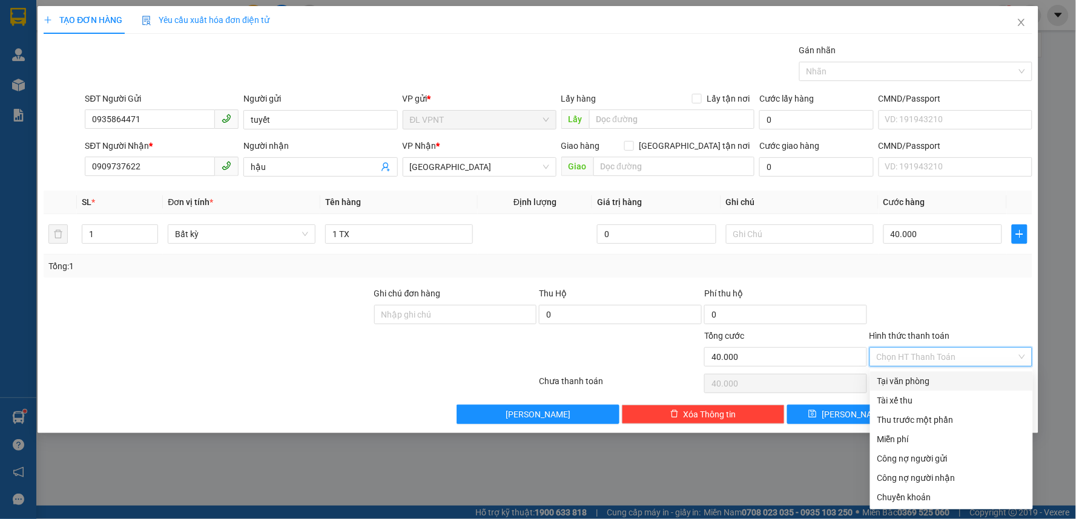
click at [908, 376] on div "Tại văn phòng" at bounding box center [951, 381] width 148 height 13
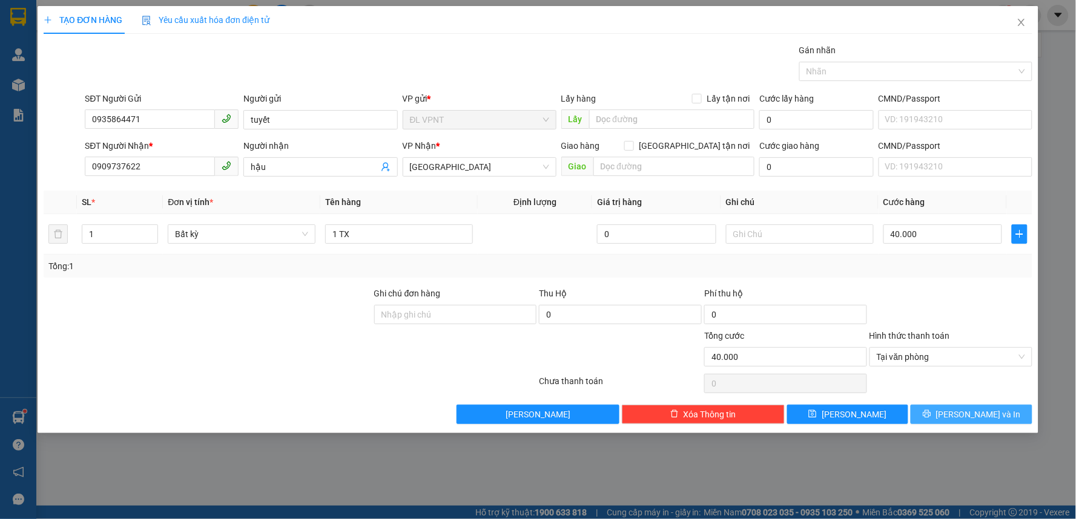
click at [941, 407] on button "[PERSON_NAME] và In" at bounding box center [971, 414] width 122 height 19
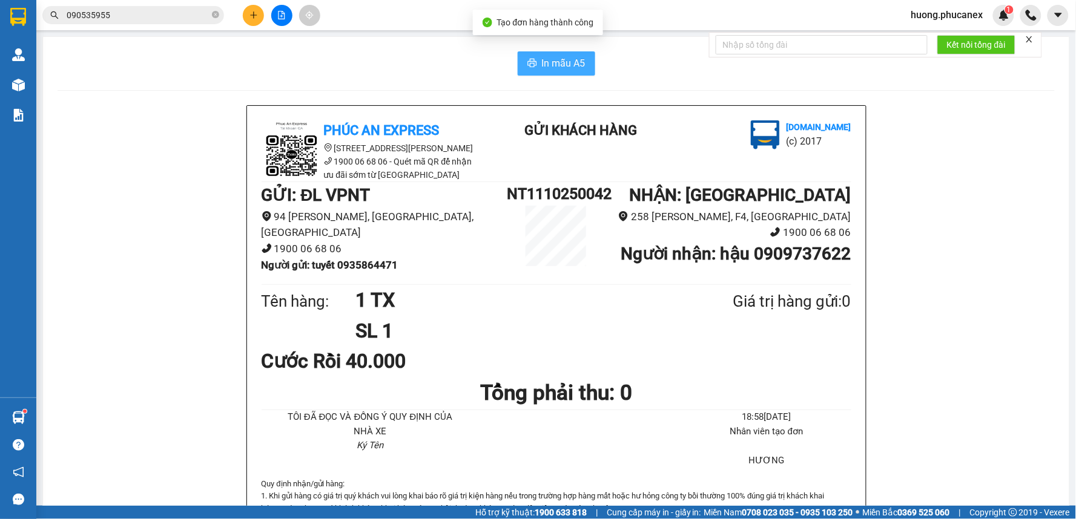
click at [542, 61] on span "In mẫu A5" at bounding box center [564, 63] width 44 height 15
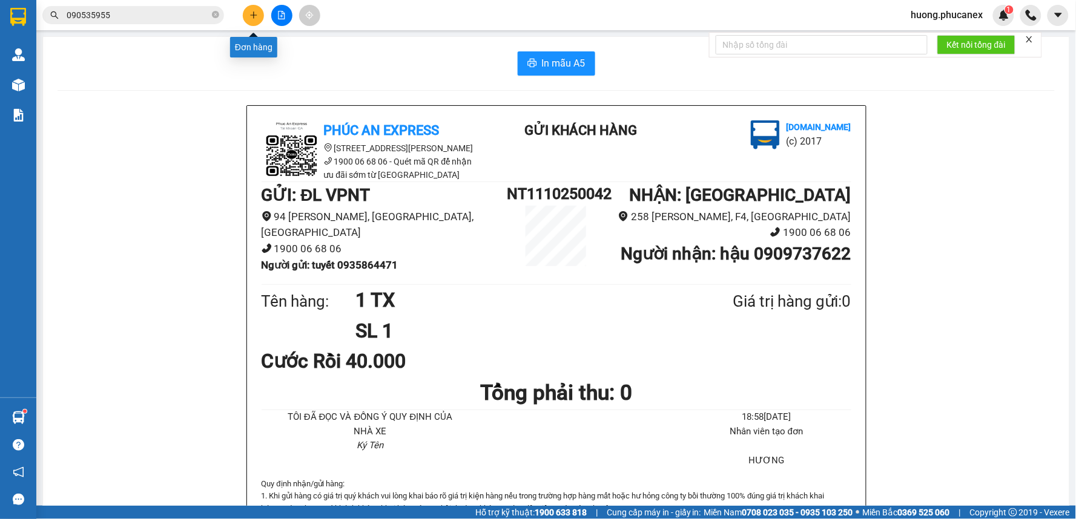
click at [252, 12] on icon "plus" at bounding box center [253, 15] width 8 height 8
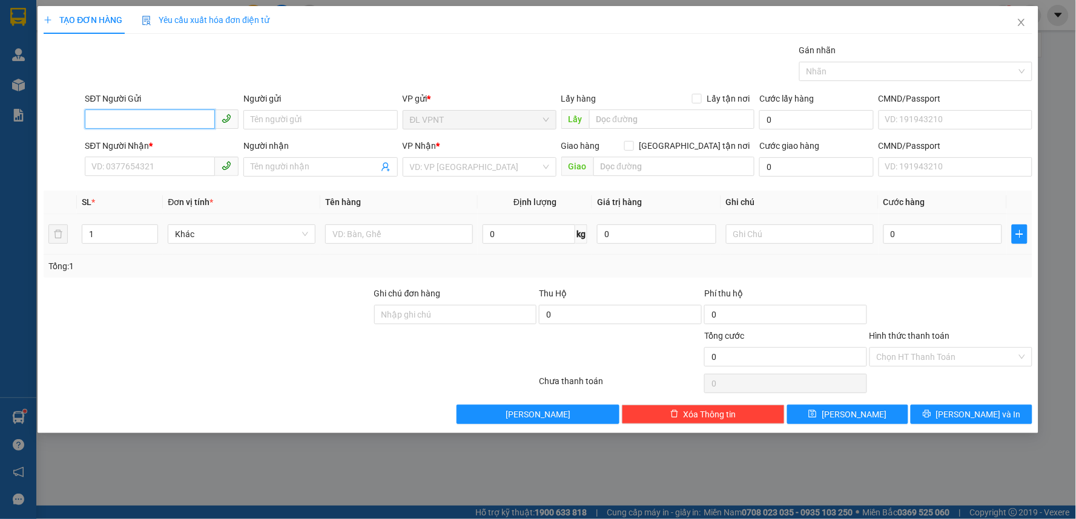
click at [165, 117] on input "SĐT Người Gửi" at bounding box center [150, 119] width 130 height 19
click at [142, 141] on div "0963120348 - VĂN" at bounding box center [161, 143] width 139 height 13
type input "0963120348"
type input "VĂN"
type input "0961319640"
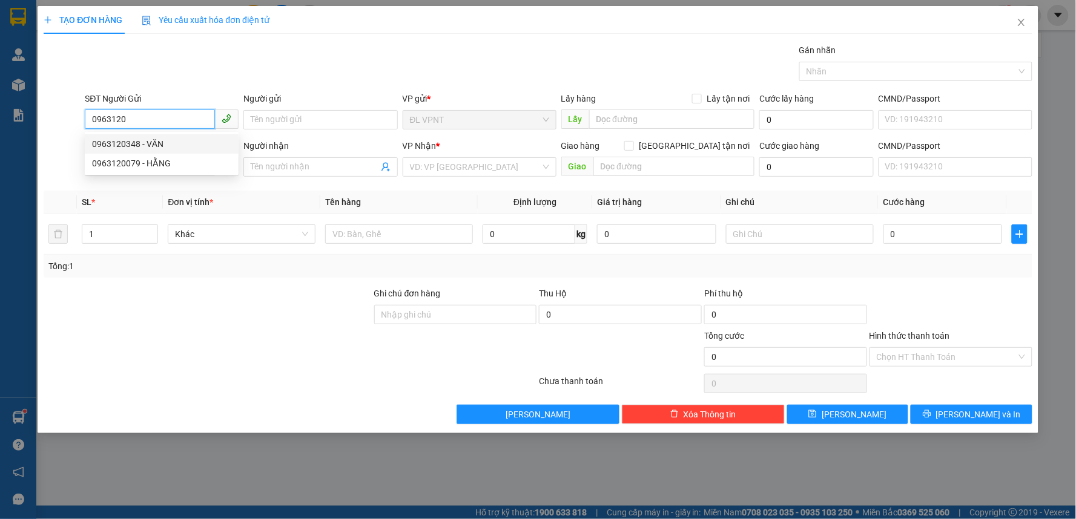
type input "TI-BX VŨNG TÀU"
type input "0963120348"
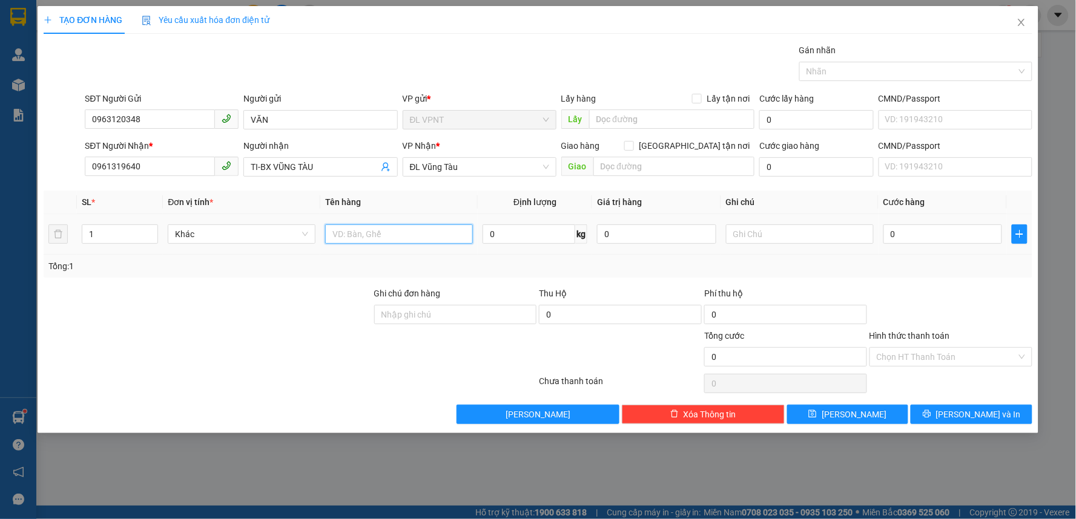
click at [361, 228] on input "text" at bounding box center [399, 234] width 148 height 19
type input "1 TX"
click at [930, 225] on input "0" at bounding box center [942, 234] width 119 height 19
type input "6"
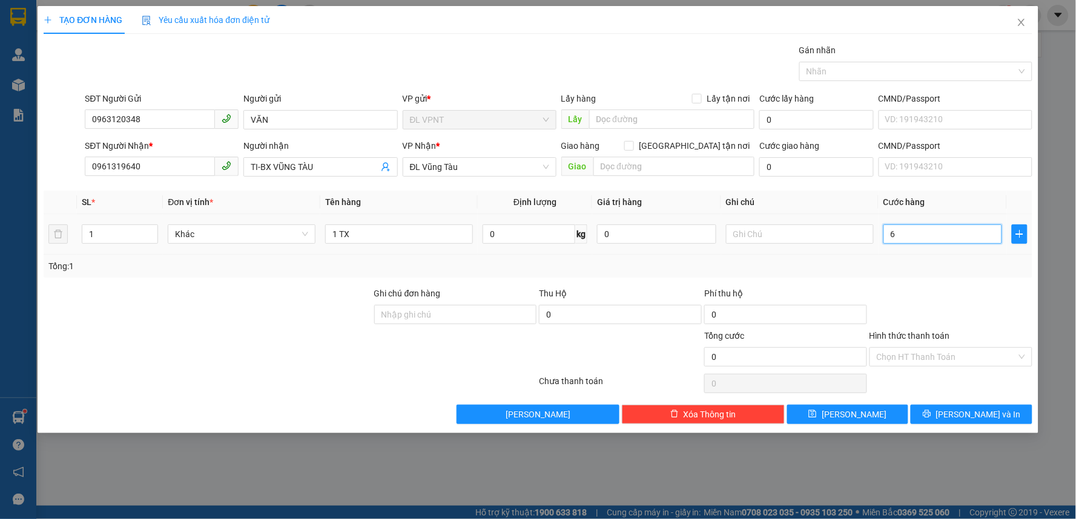
type input "6"
type input "60"
click at [941, 356] on input "Hình thức thanh toán" at bounding box center [946, 357] width 140 height 18
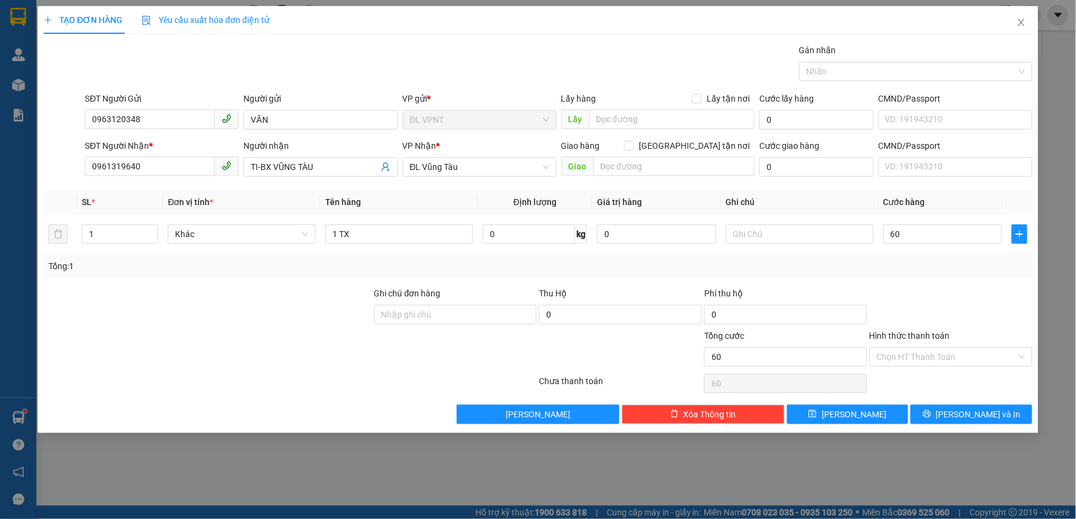
type input "60.000"
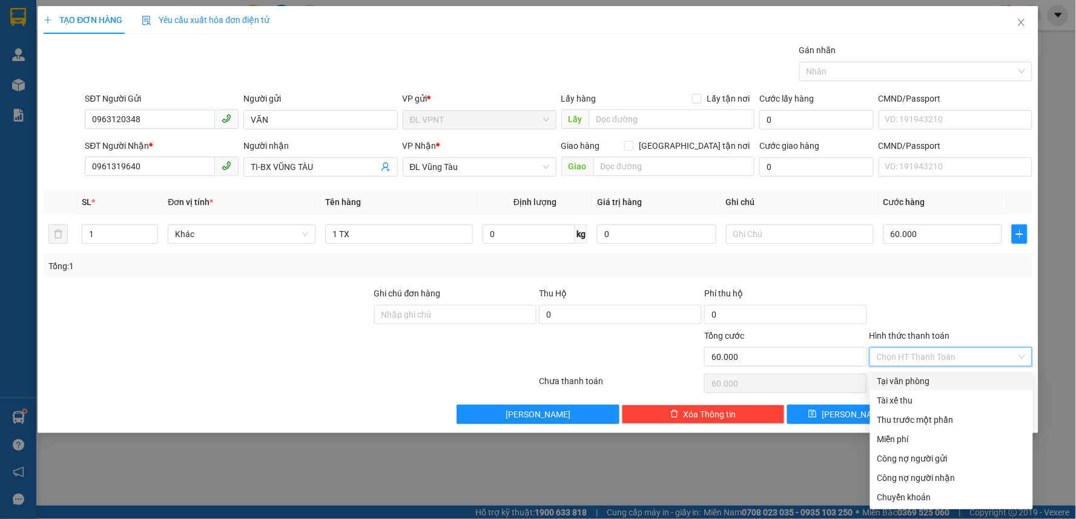
drag, startPoint x: 911, startPoint y: 378, endPoint x: 945, endPoint y: 393, distance: 37.9
click at [911, 378] on div "Tại văn phòng" at bounding box center [951, 381] width 148 height 13
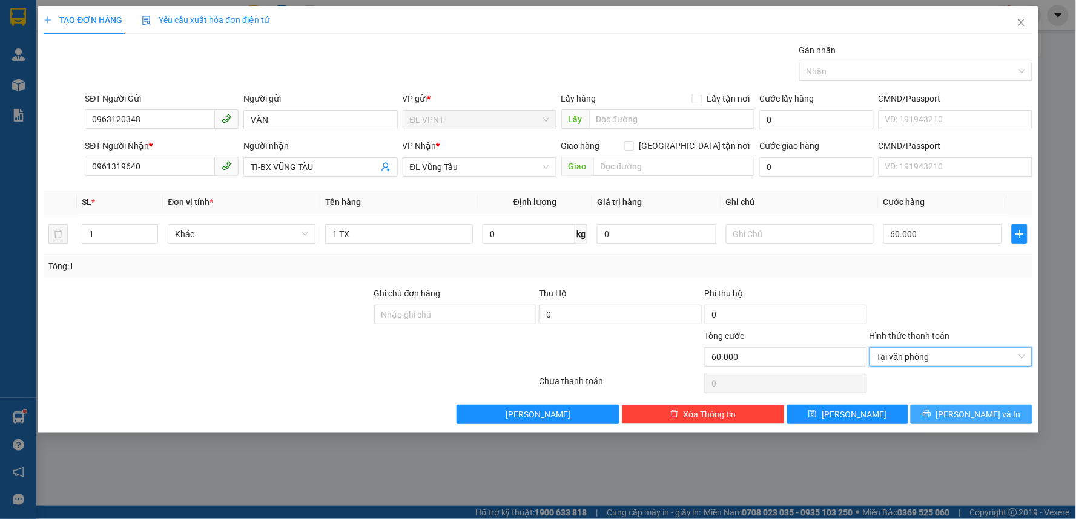
click at [946, 409] on button "[PERSON_NAME] và In" at bounding box center [971, 414] width 122 height 19
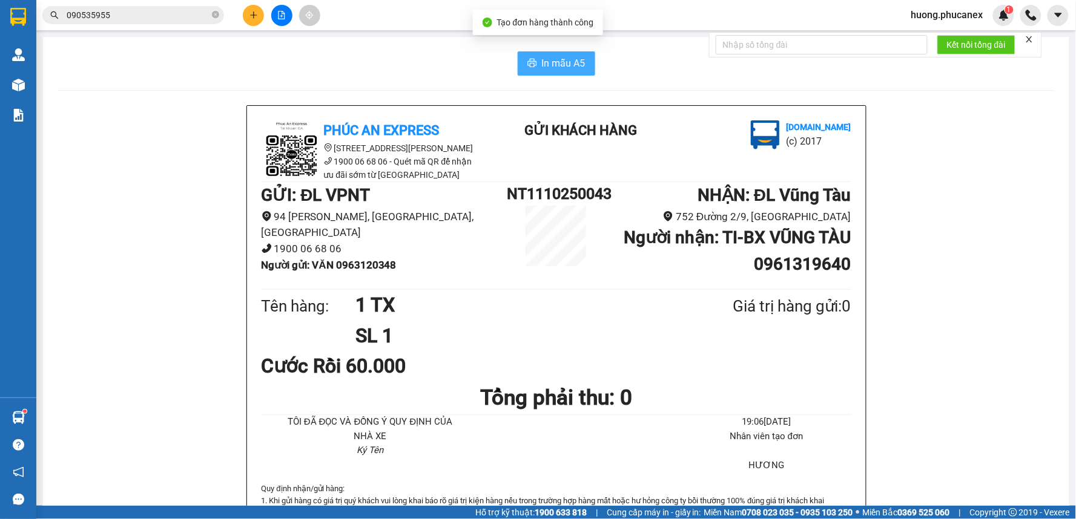
click at [556, 57] on span "In mẫu A5" at bounding box center [564, 63] width 44 height 15
click at [253, 16] on icon "plus" at bounding box center [253, 14] width 1 height 7
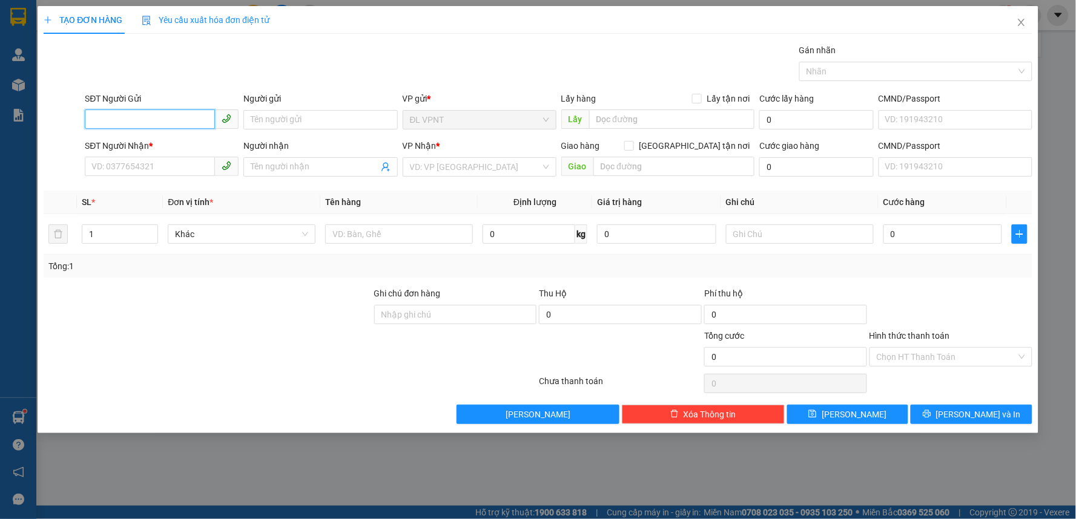
click at [397, 79] on div "Transit Pickup Surcharge Ids Transit Deliver Surcharge Ids Transit Deliver Surc…" at bounding box center [538, 234] width 988 height 381
click at [165, 145] on div "0962940257 - THƯƠNG" at bounding box center [161, 143] width 139 height 13
type input "0962940257"
type input "THƯƠNG"
type input "0931624735"
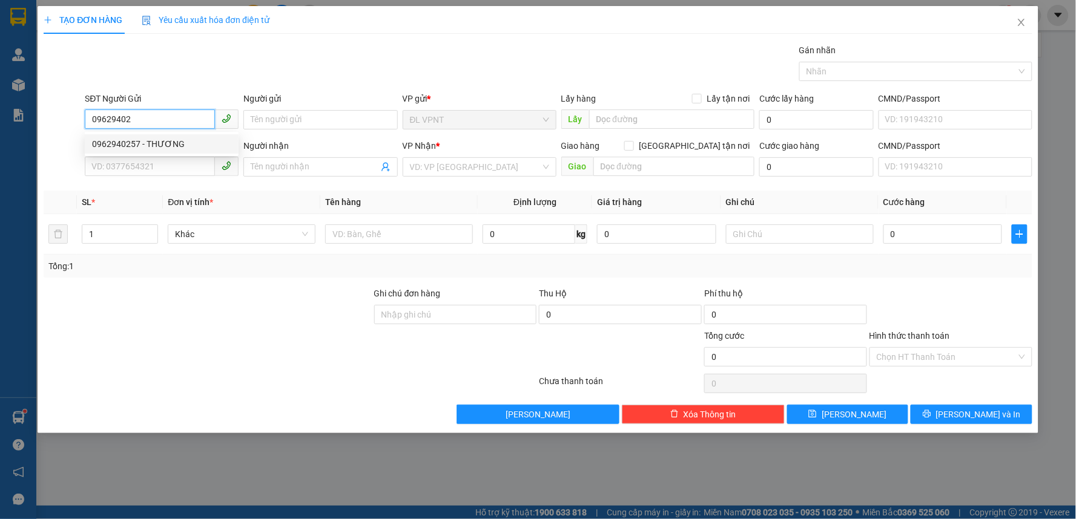
type input "HÂN"
type input "0962940257"
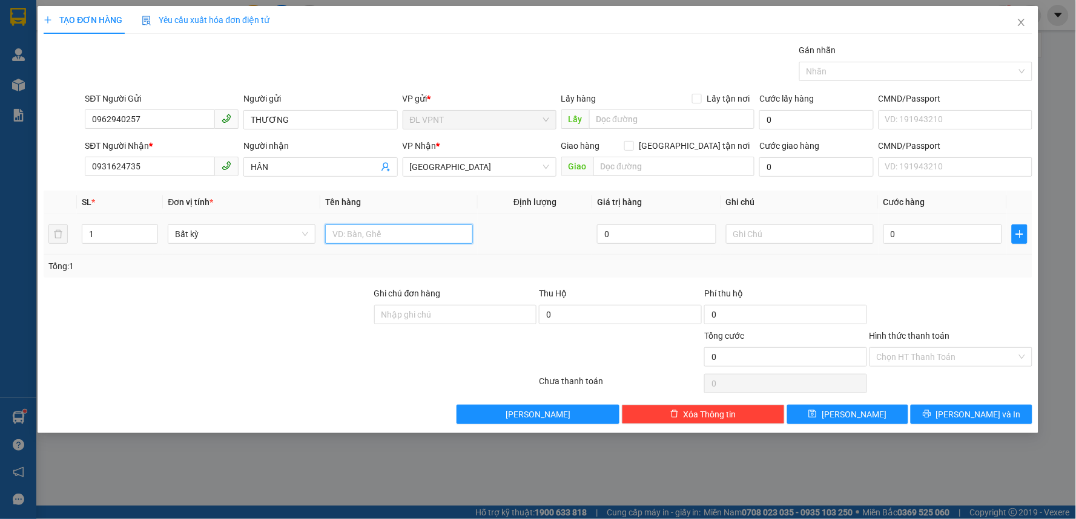
click at [392, 234] on input "text" at bounding box center [399, 234] width 148 height 19
type input "1 H"
click at [938, 232] on input "0" at bounding box center [942, 234] width 119 height 19
type input "2"
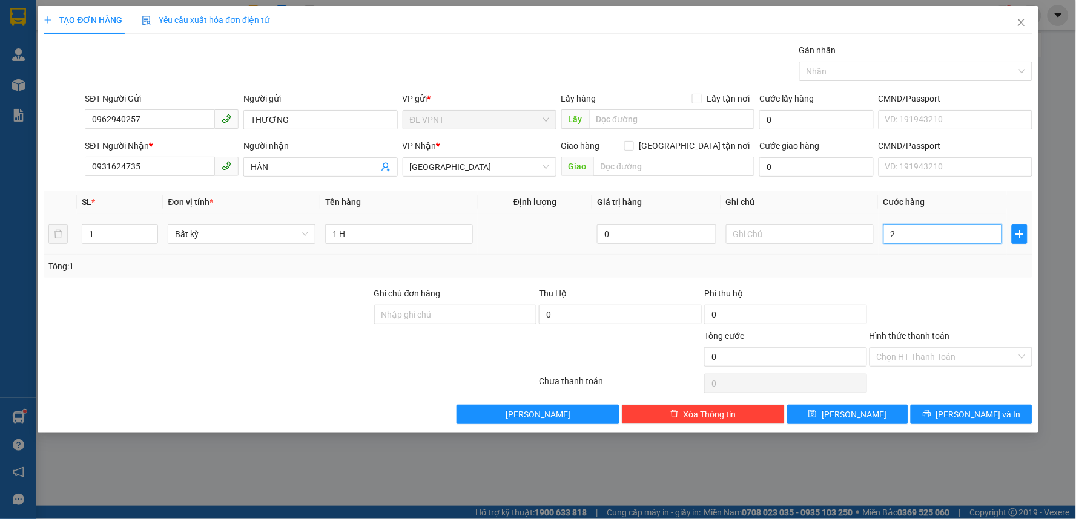
type input "2"
type input "20"
click at [954, 356] on input "Hình thức thanh toán" at bounding box center [946, 357] width 140 height 18
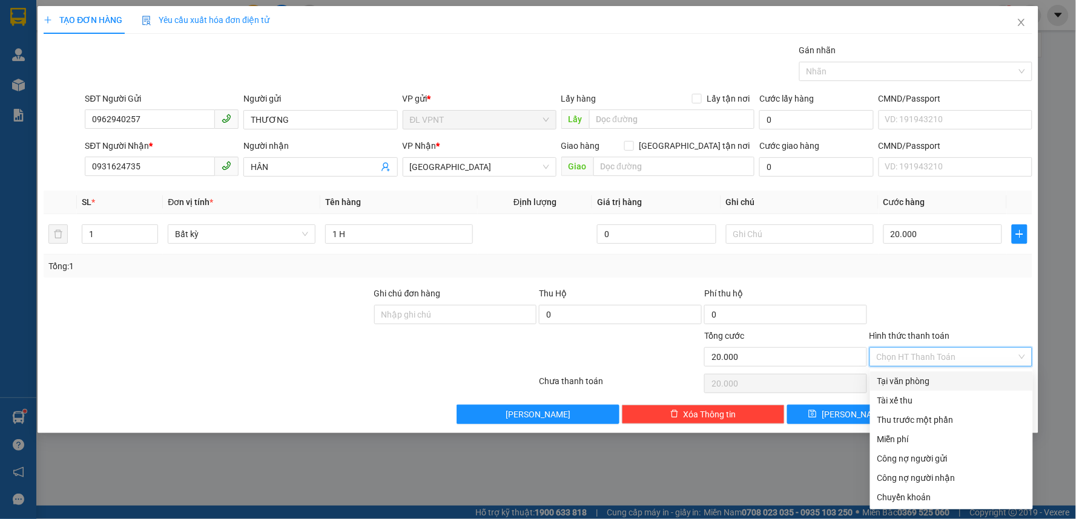
click at [901, 376] on div "Tại văn phòng" at bounding box center [951, 381] width 148 height 13
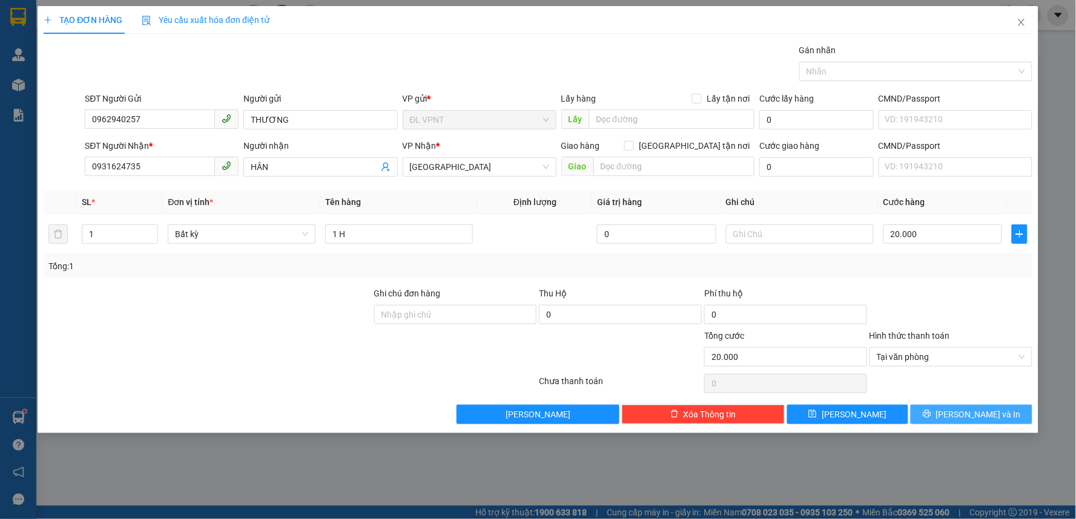
click at [945, 412] on button "[PERSON_NAME] và In" at bounding box center [971, 414] width 122 height 19
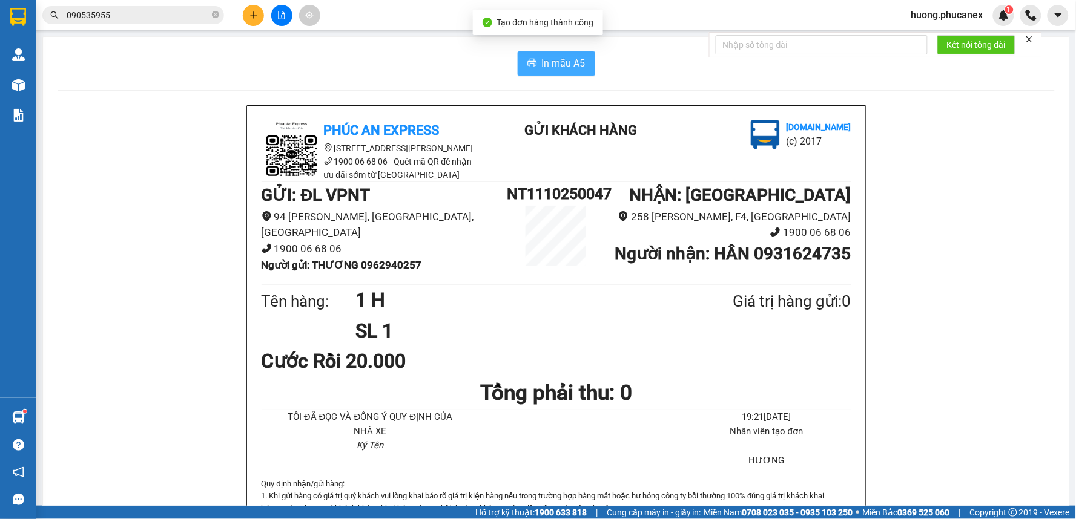
click at [553, 59] on span "In mẫu A5" at bounding box center [564, 63] width 44 height 15
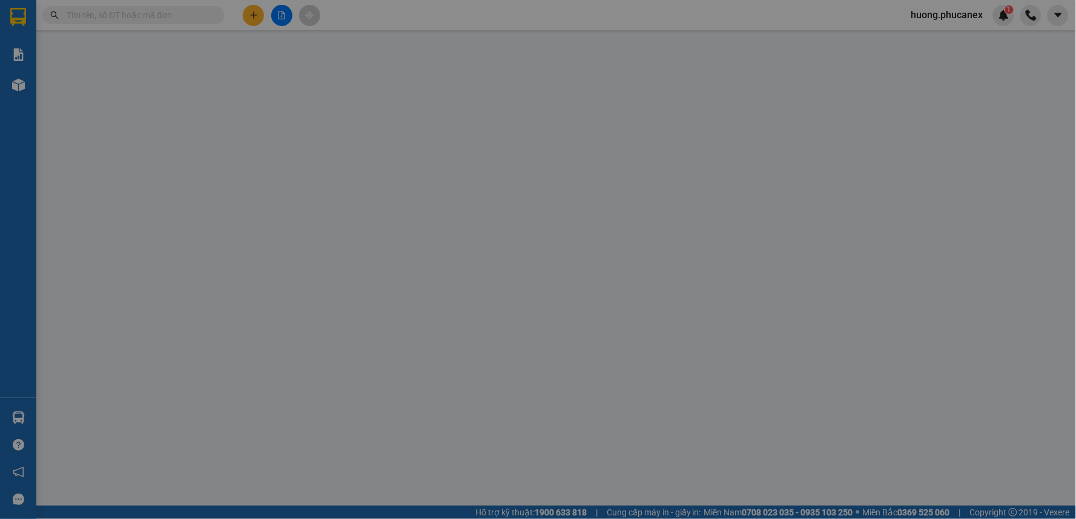
click at [247, 19] on div "TẠO ĐƠN HÀNG Yêu cầu xuất hóa đơn điện tử Transit Pickup Surcharge Ids Transit …" at bounding box center [538, 259] width 1076 height 519
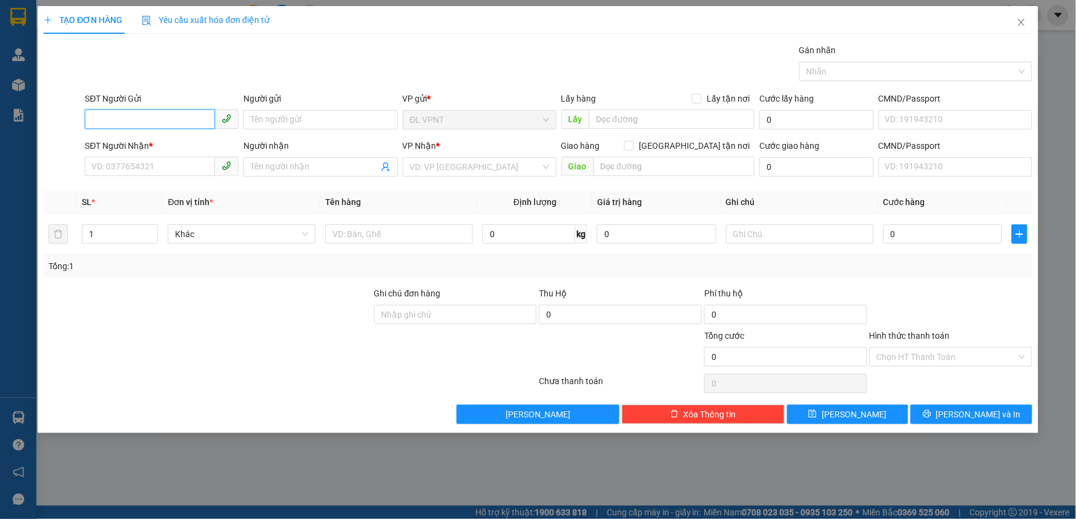
click at [166, 112] on input "SĐT Người Gửi" at bounding box center [150, 119] width 130 height 19
